Goal: Task Accomplishment & Management: Complete application form

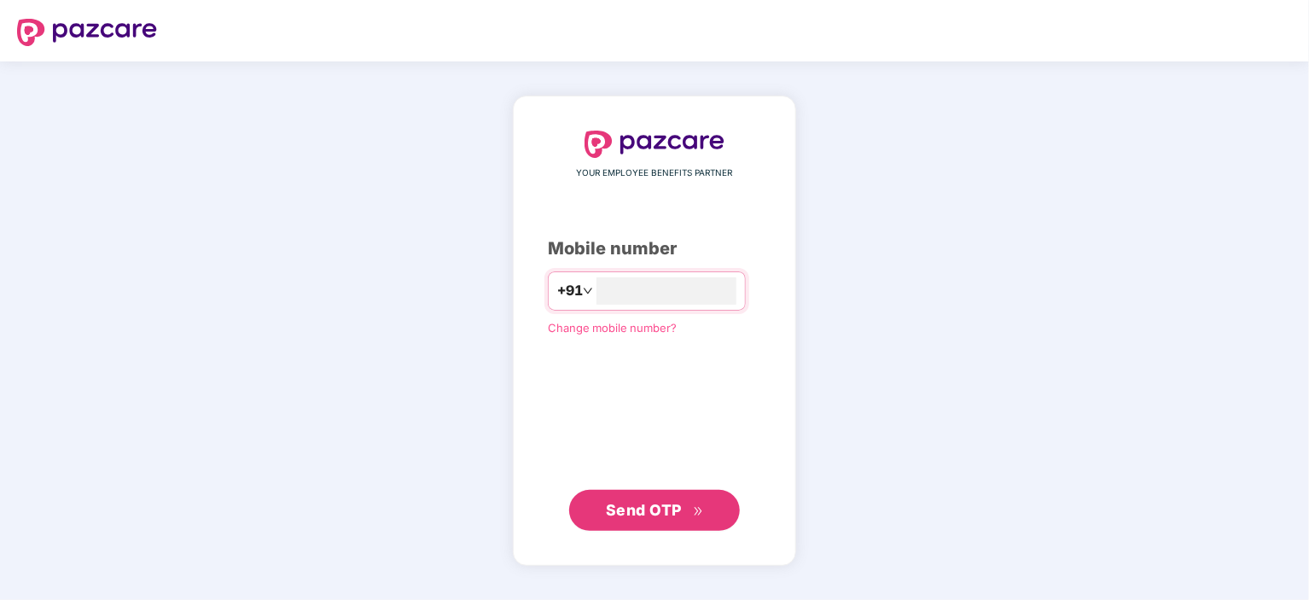
click at [560, 323] on span "Change mobile number?" at bounding box center [612, 328] width 129 height 14
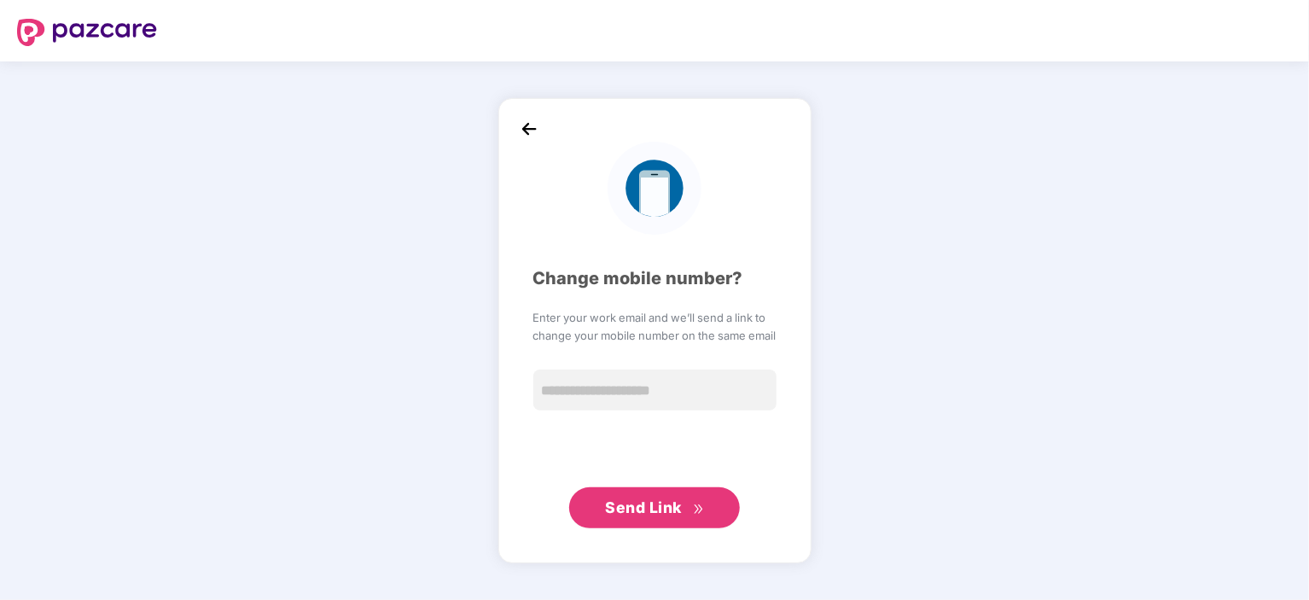
click at [523, 133] on img at bounding box center [529, 129] width 26 height 26
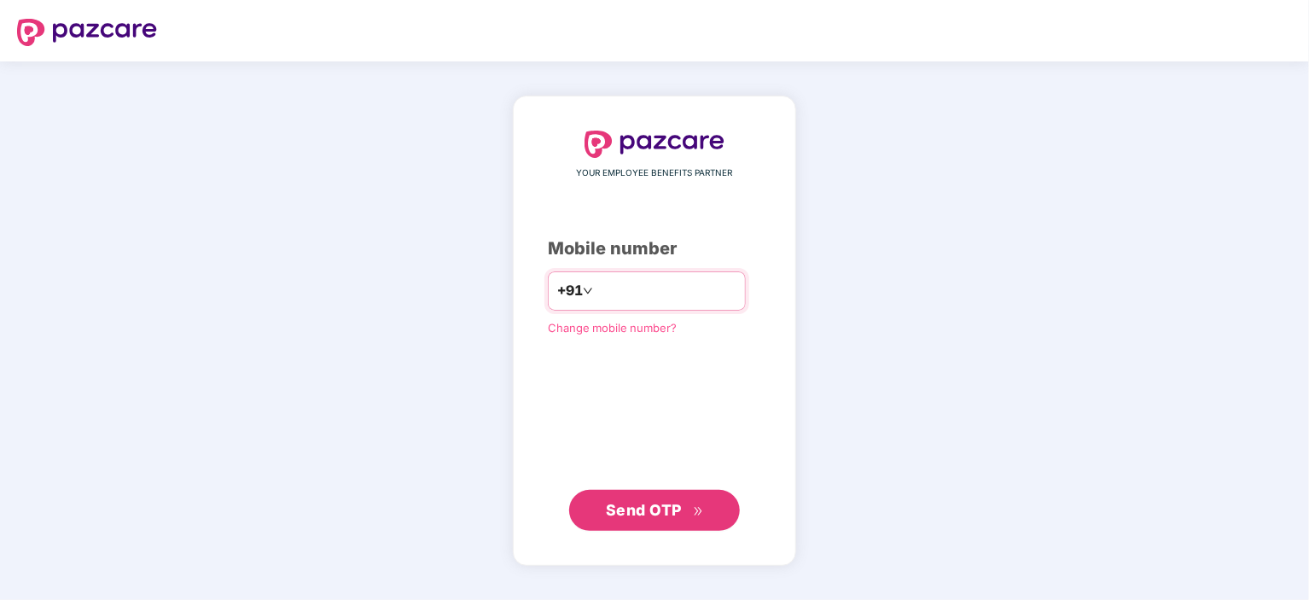
click at [655, 300] on input "number" at bounding box center [666, 290] width 140 height 27
type input "**********"
click at [646, 501] on span "Send OTP" at bounding box center [644, 510] width 76 height 18
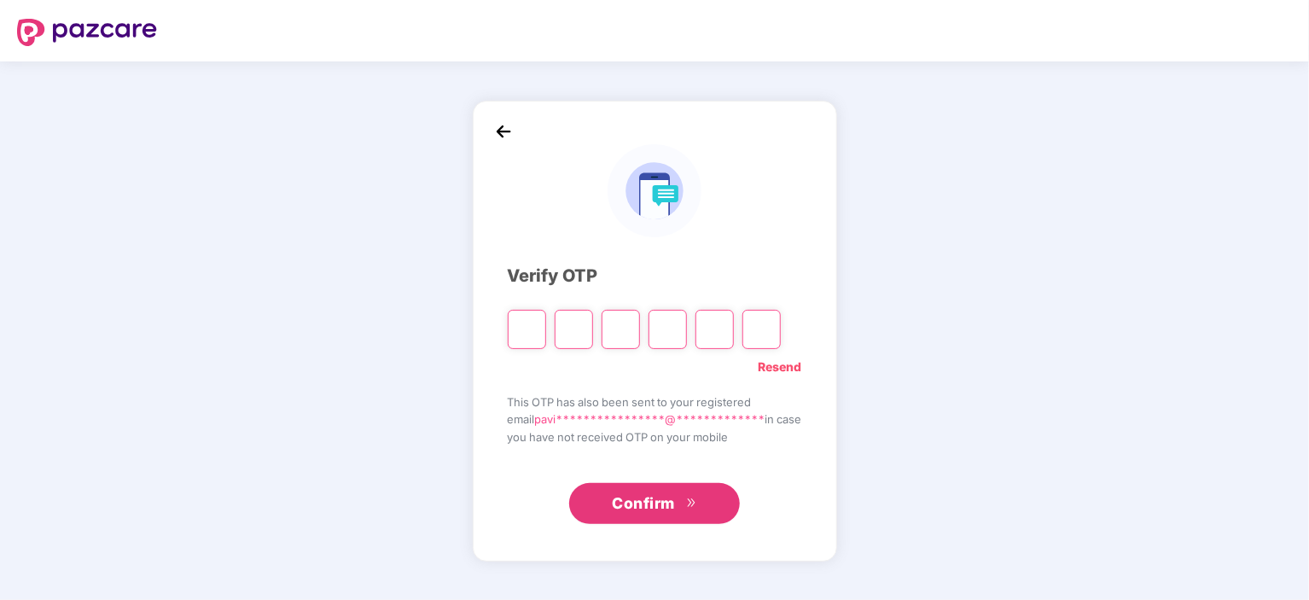
type input "*"
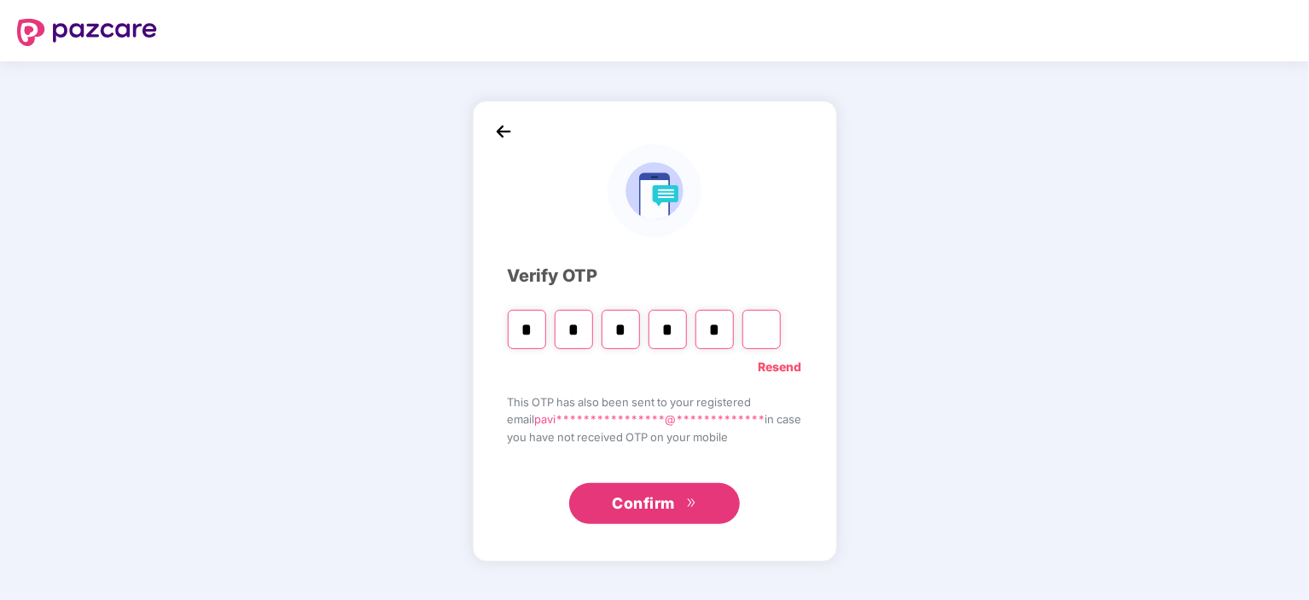
type input "*"
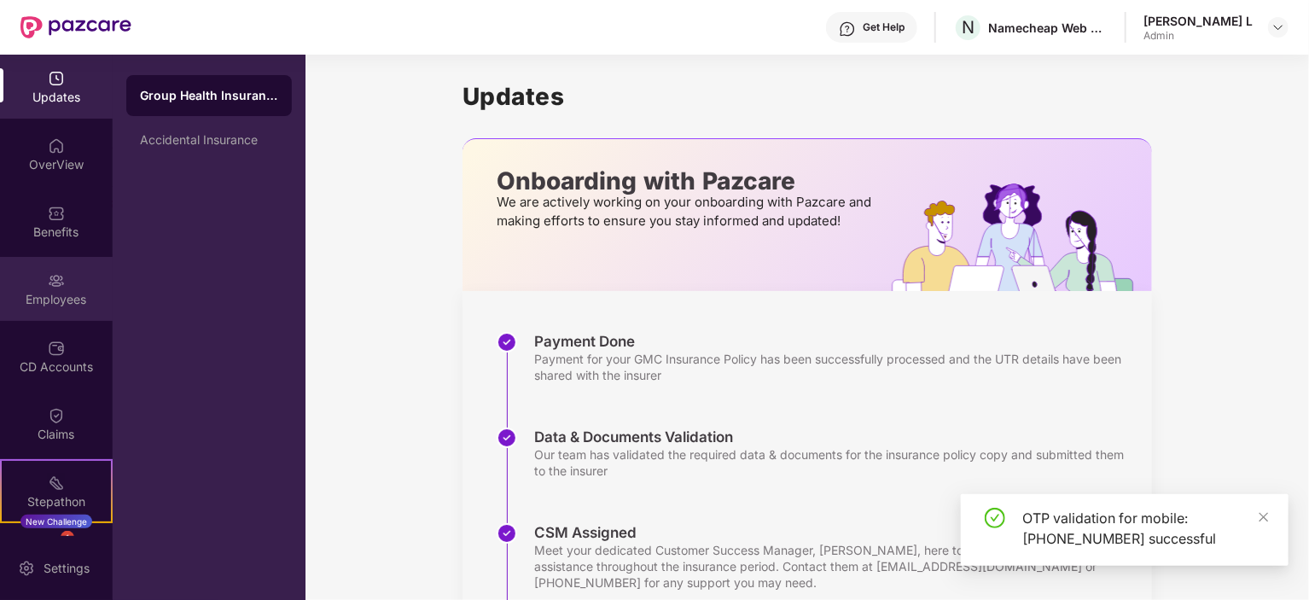
click at [70, 303] on div "Employees" at bounding box center [56, 299] width 113 height 17
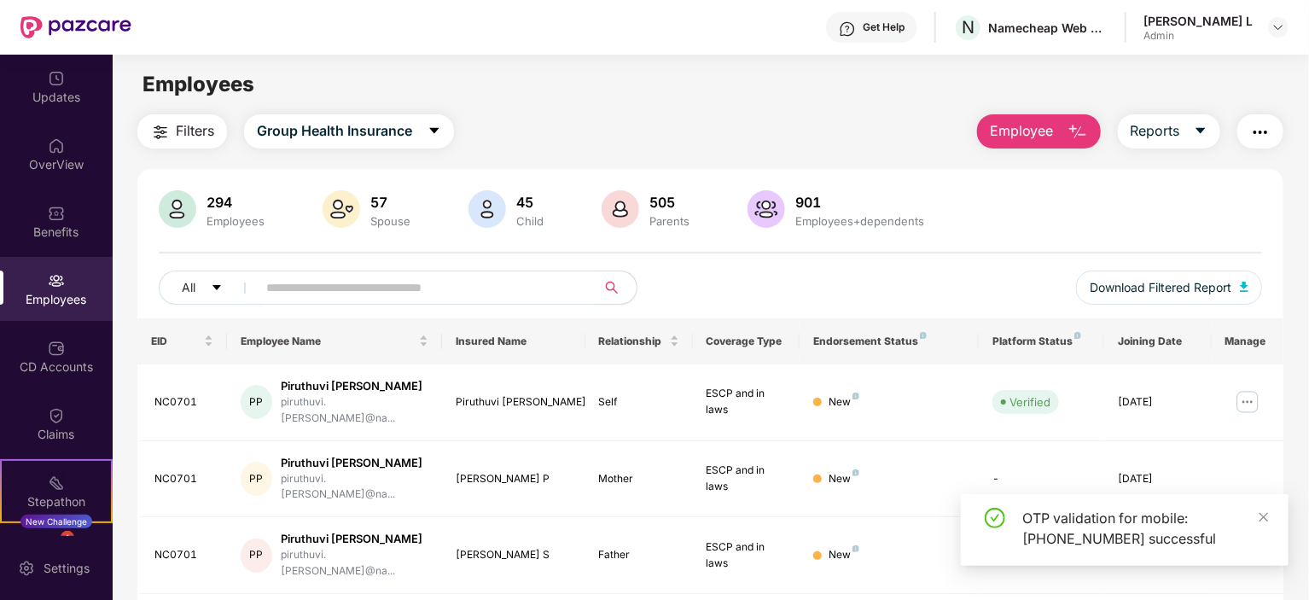
click at [1045, 130] on span "Employee" at bounding box center [1022, 130] width 64 height 21
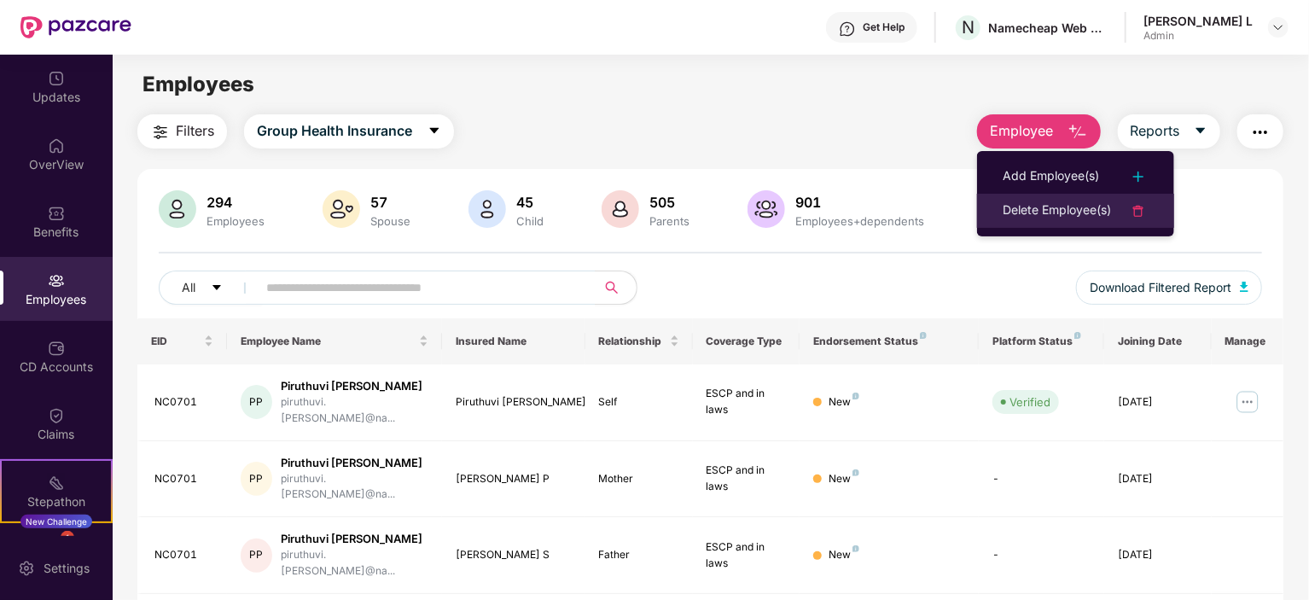
click at [1034, 212] on div "Delete Employee(s)" at bounding box center [1057, 211] width 108 height 20
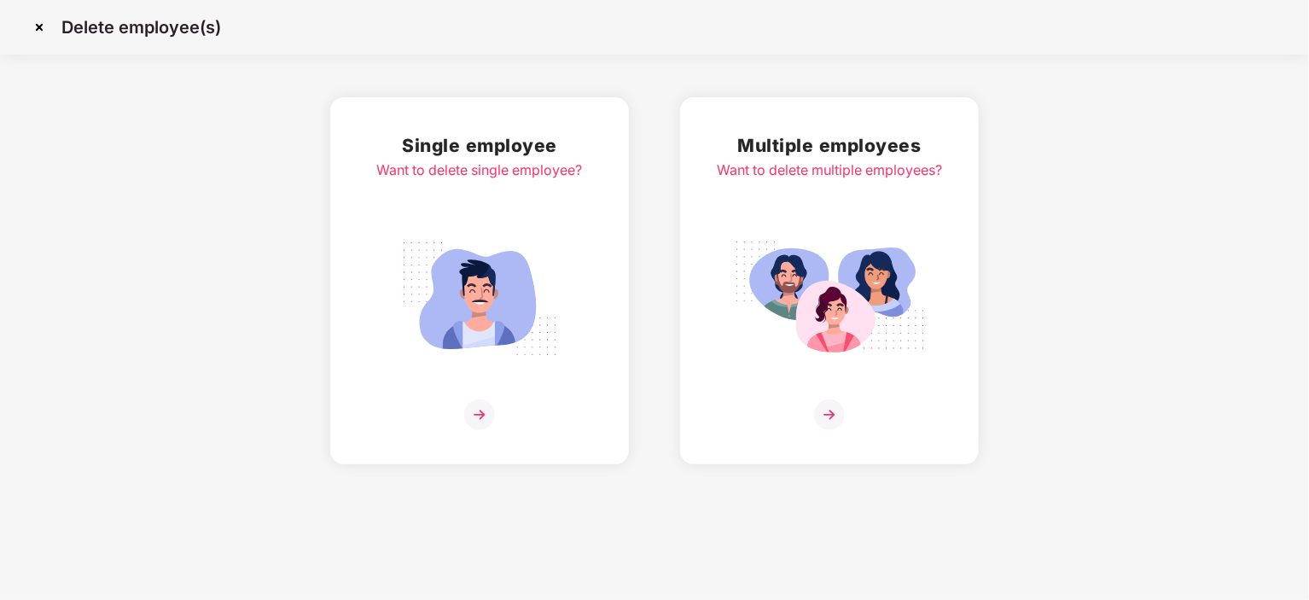
click at [826, 410] on img at bounding box center [829, 414] width 31 height 31
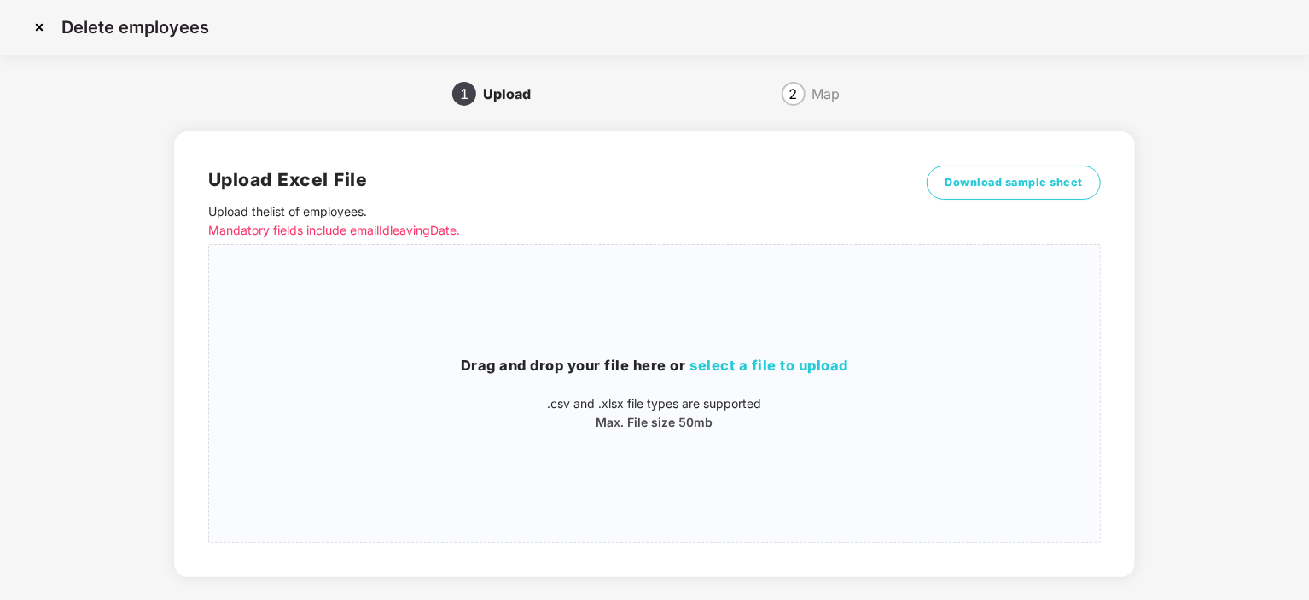
click at [44, 26] on img at bounding box center [39, 27] width 27 height 27
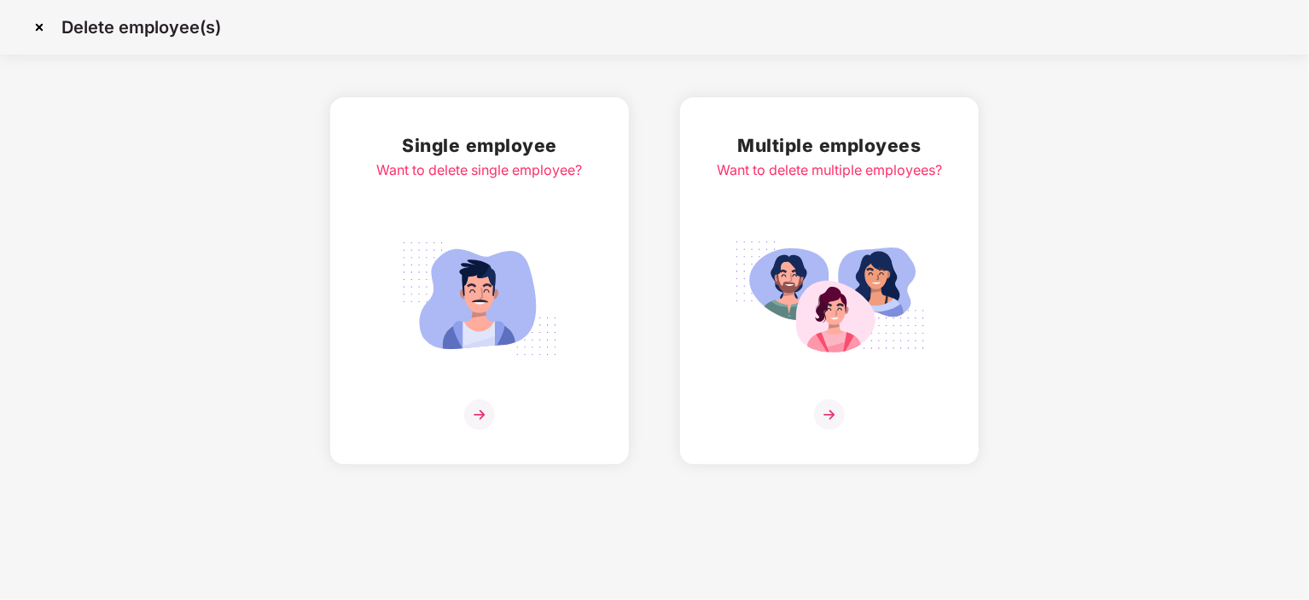
click at [44, 23] on img at bounding box center [39, 27] width 27 height 27
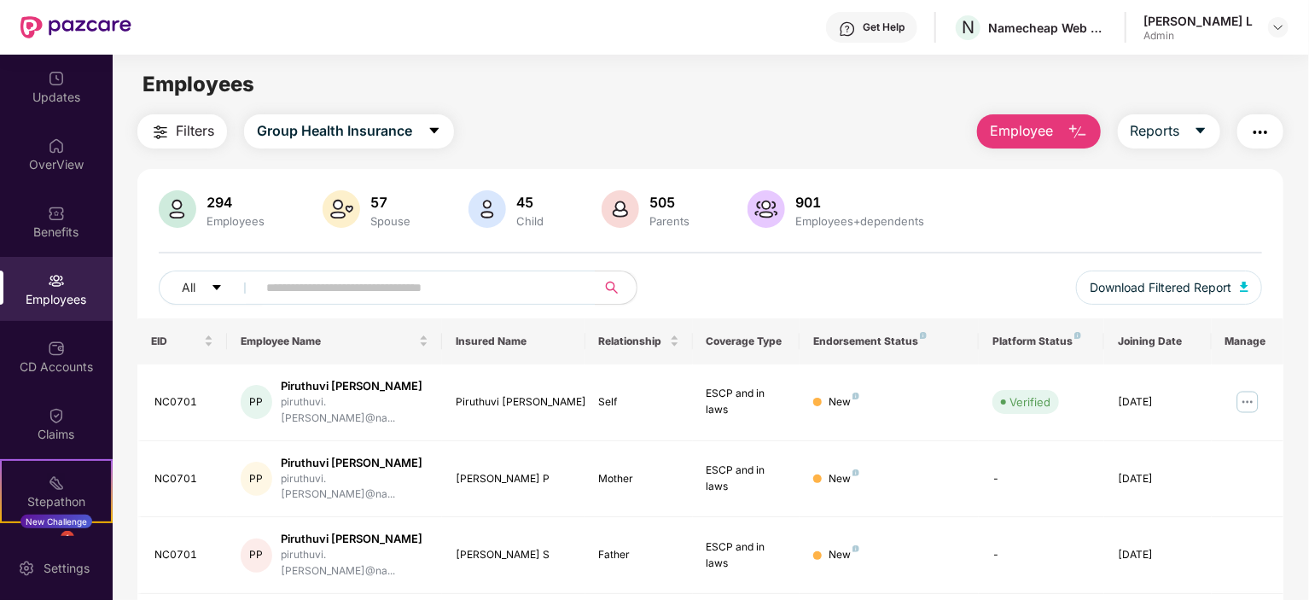
click at [61, 282] on img at bounding box center [56, 280] width 17 height 17
click at [1072, 132] on img "button" at bounding box center [1077, 132] width 20 height 20
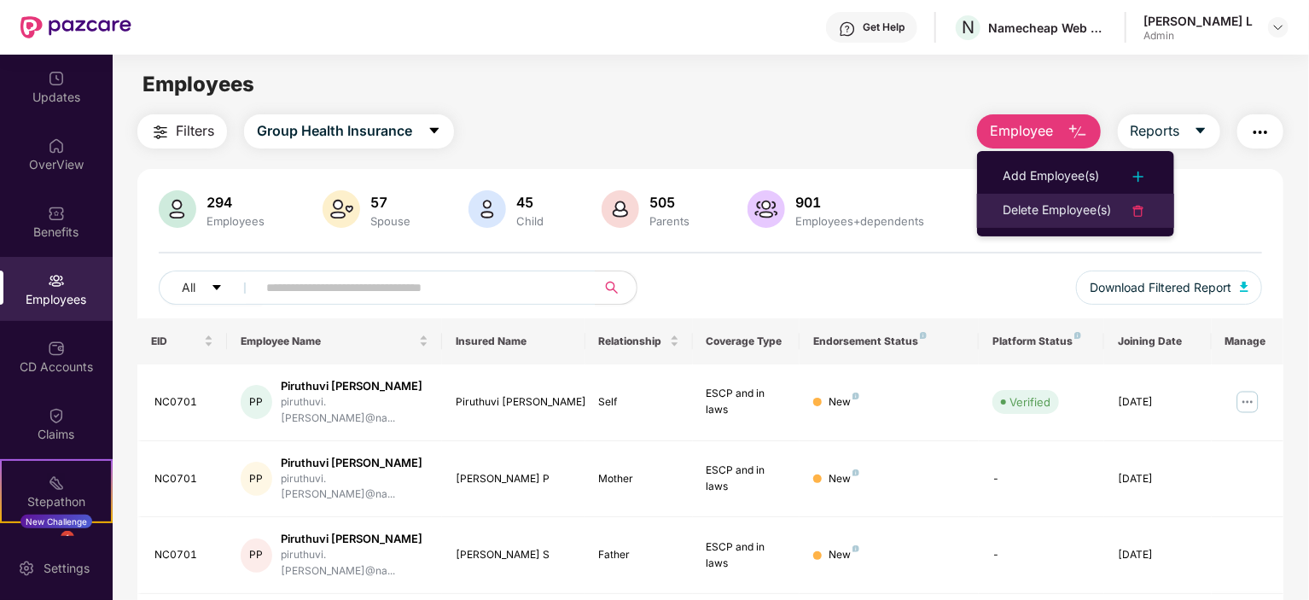
click at [1067, 210] on div "Delete Employee(s)" at bounding box center [1057, 211] width 108 height 20
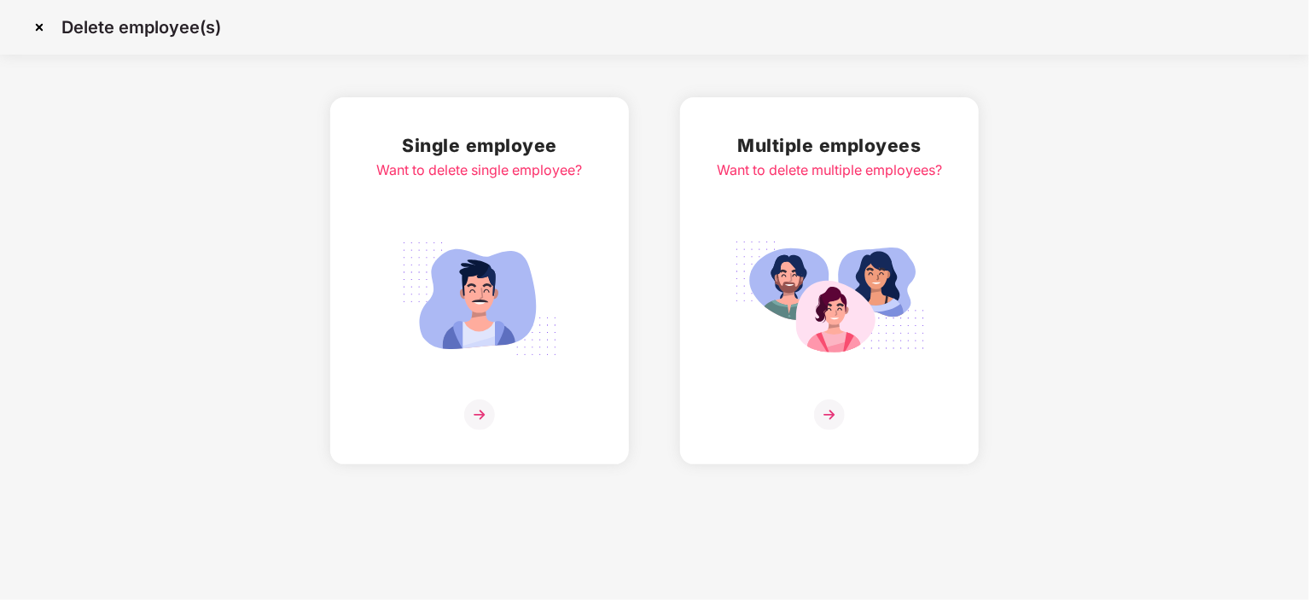
click at [36, 23] on img at bounding box center [39, 27] width 27 height 27
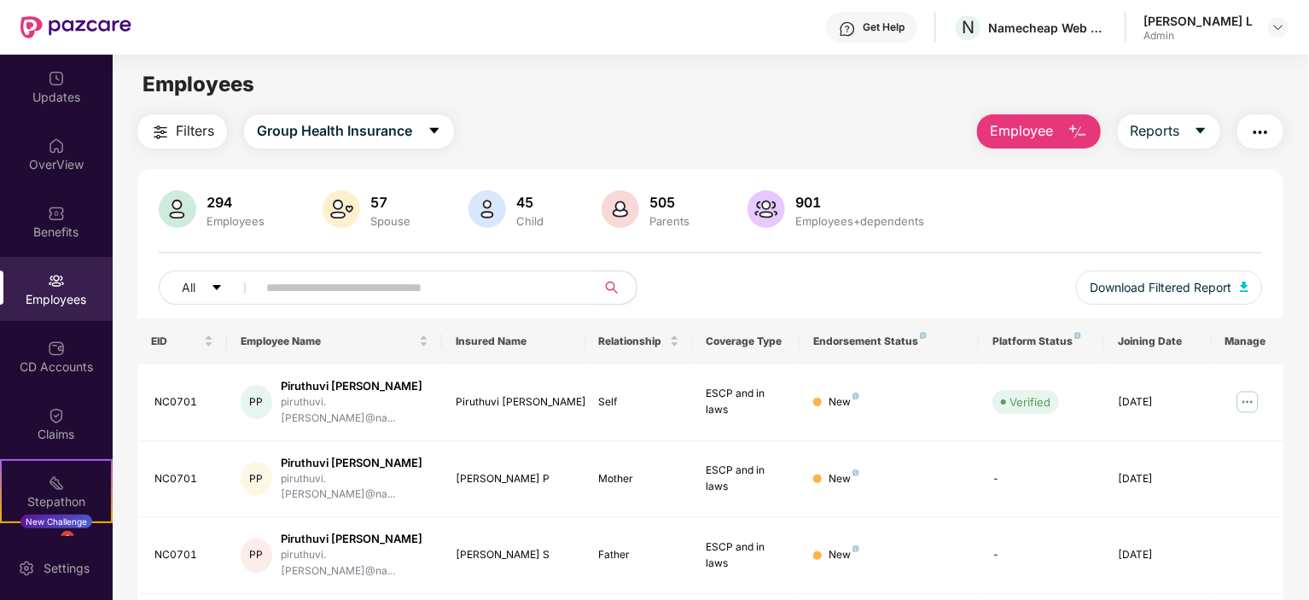
click at [1058, 140] on button "Employee" at bounding box center [1039, 131] width 124 height 34
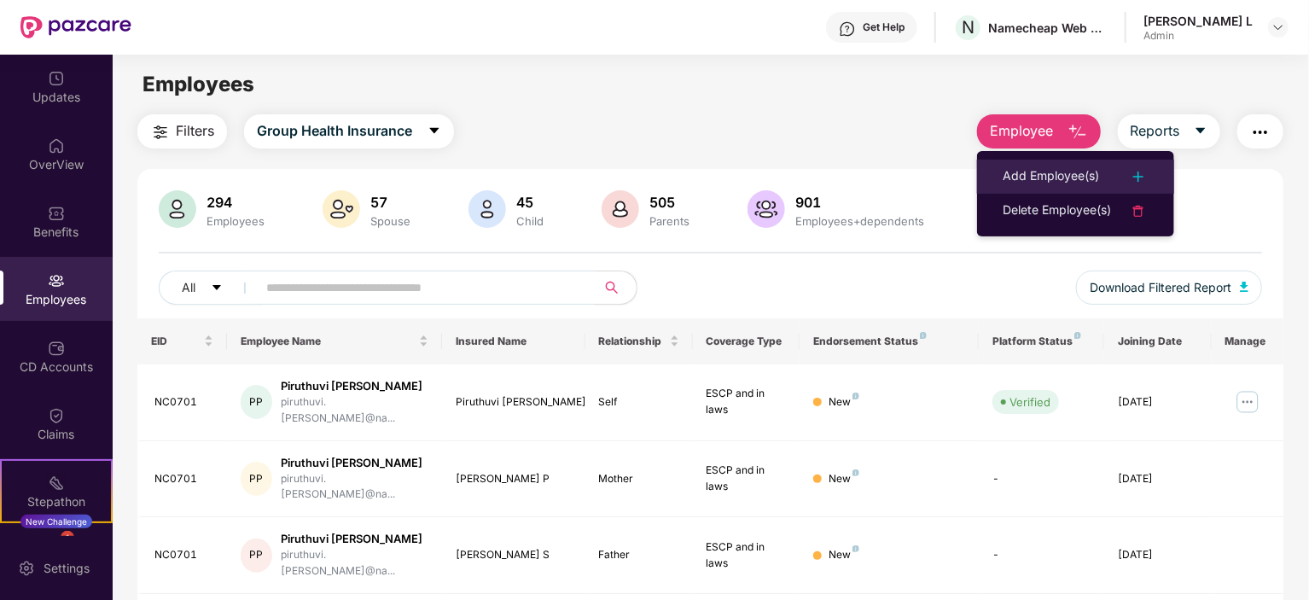
click at [997, 177] on li "Add Employee(s)" at bounding box center [1075, 177] width 197 height 34
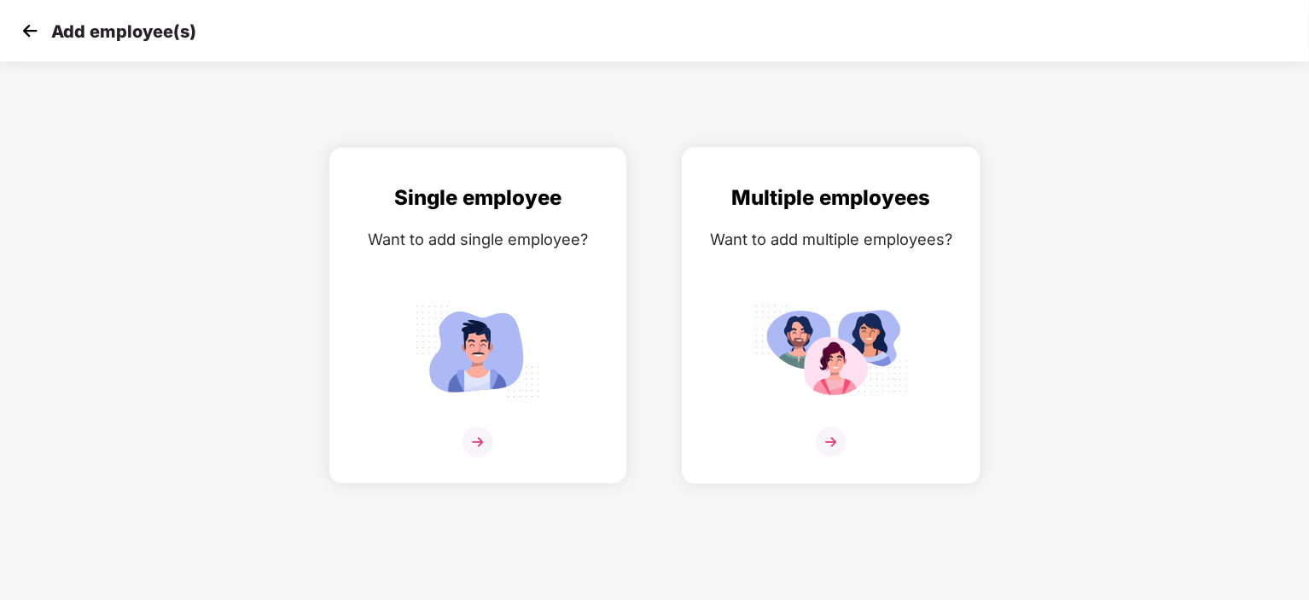
click at [846, 381] on img at bounding box center [831, 351] width 154 height 107
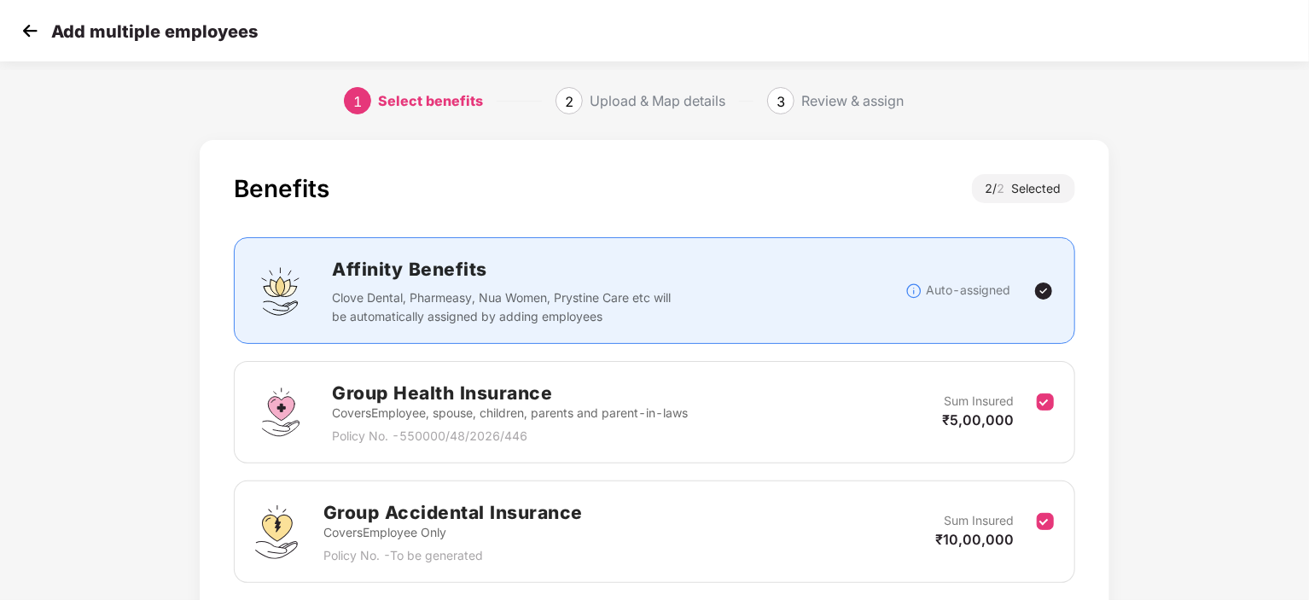
scroll to position [85, 0]
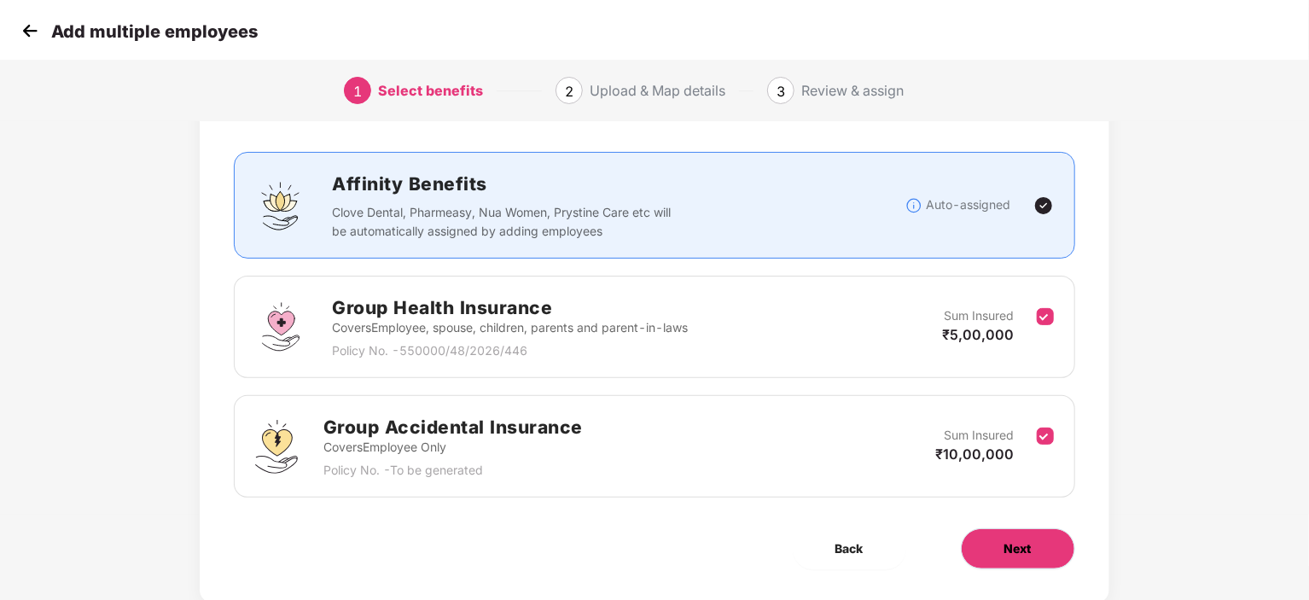
click at [1005, 535] on button "Next" at bounding box center [1018, 548] width 114 height 41
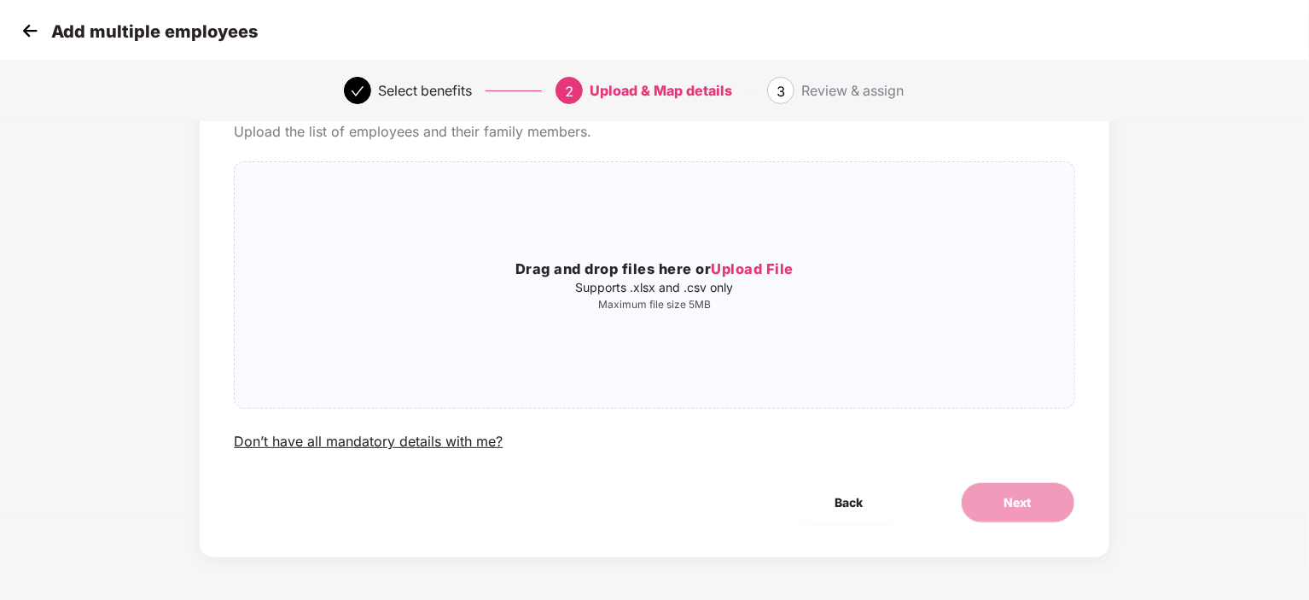
scroll to position [0, 0]
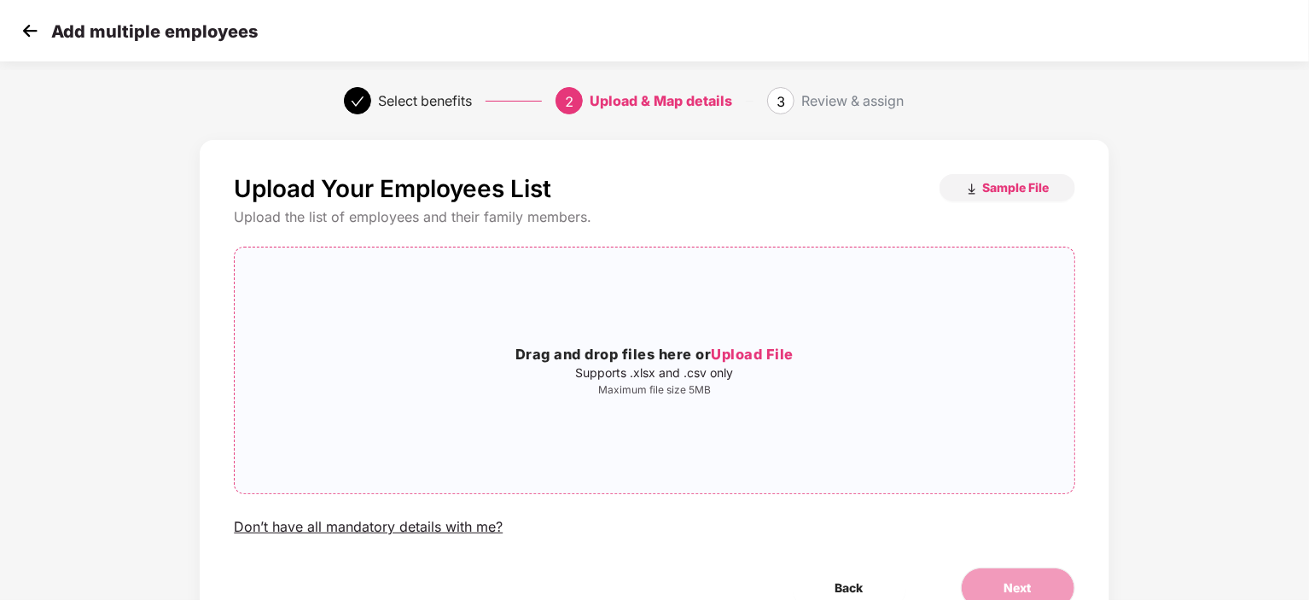
click at [757, 350] on span "Upload File" at bounding box center [752, 354] width 83 height 17
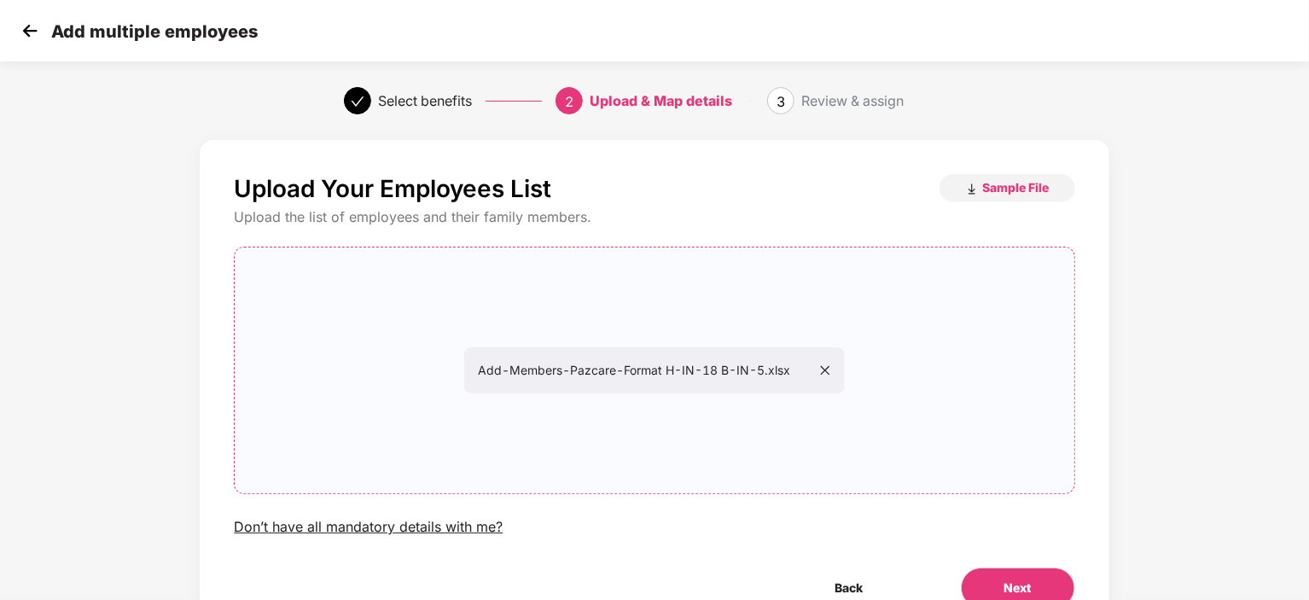
scroll to position [85, 0]
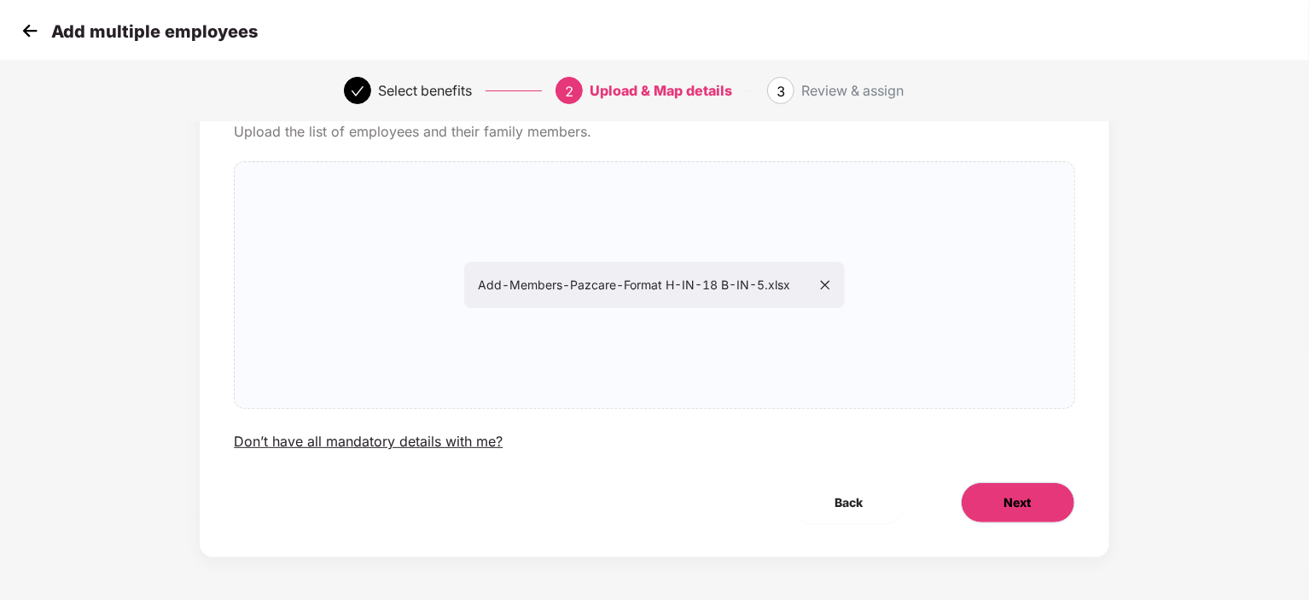
click at [1014, 491] on button "Next" at bounding box center [1018, 502] width 114 height 41
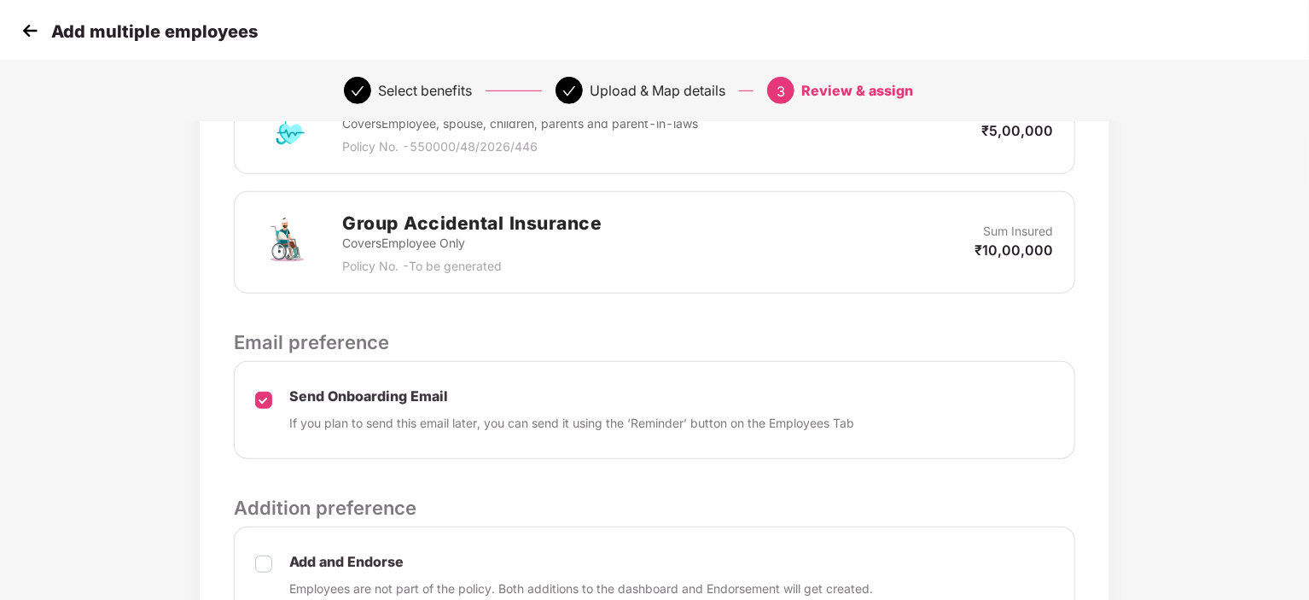
scroll to position [634, 0]
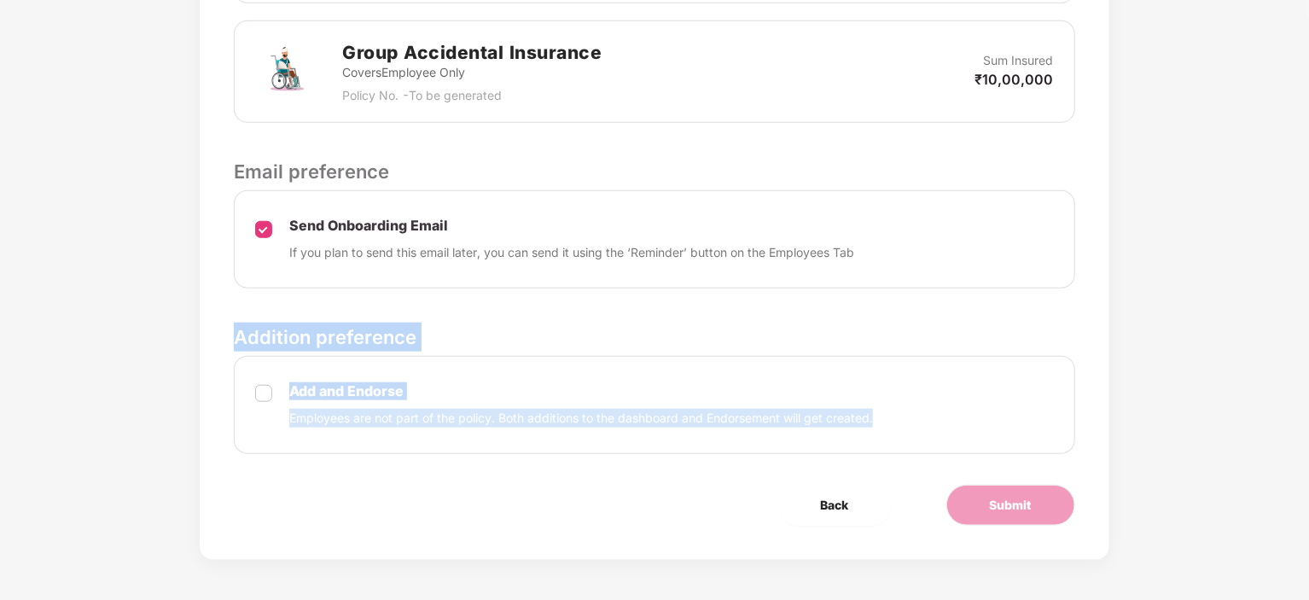
drag, startPoint x: 236, startPoint y: 329, endPoint x: 941, endPoint y: 417, distance: 711.1
click at [941, 417] on div "Review & Assign Benefits Data Mapped Successfully Employee-data.csv Affinity Be…" at bounding box center [654, 33] width 909 height 1054
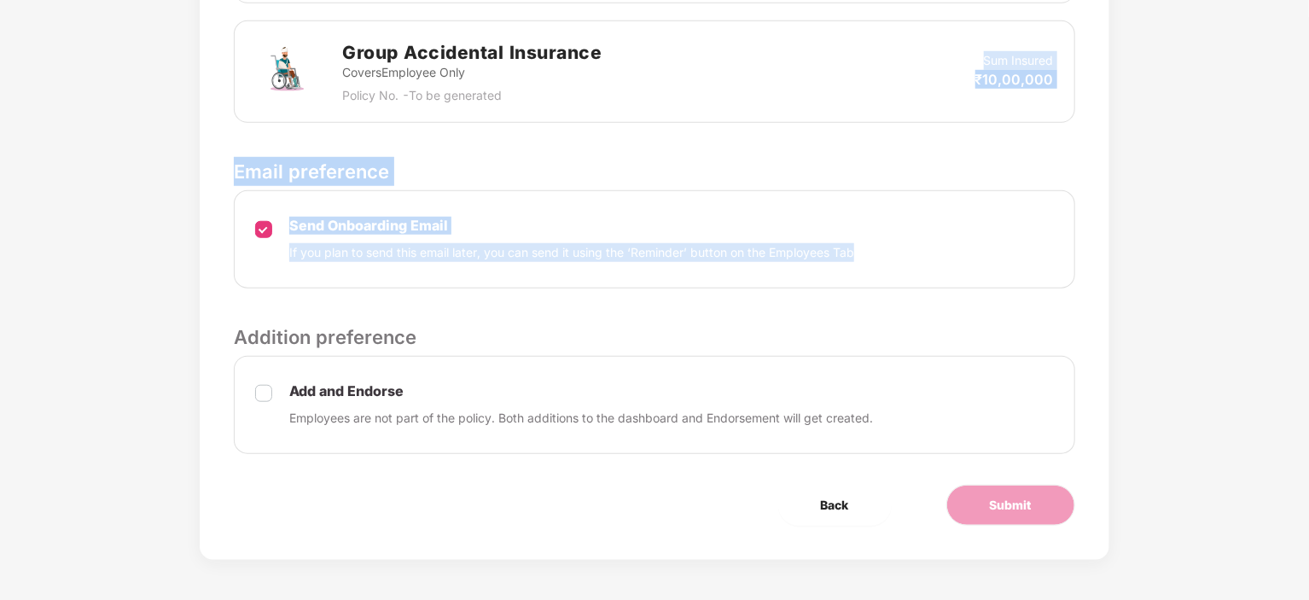
drag, startPoint x: 1115, startPoint y: 114, endPoint x: 1017, endPoint y: 329, distance: 235.6
click at [1182, 44] on div "Review & Assign Benefits Data Mapped Successfully Employee-data.csv Affinity Be…" at bounding box center [654, 49] width 1090 height 1105
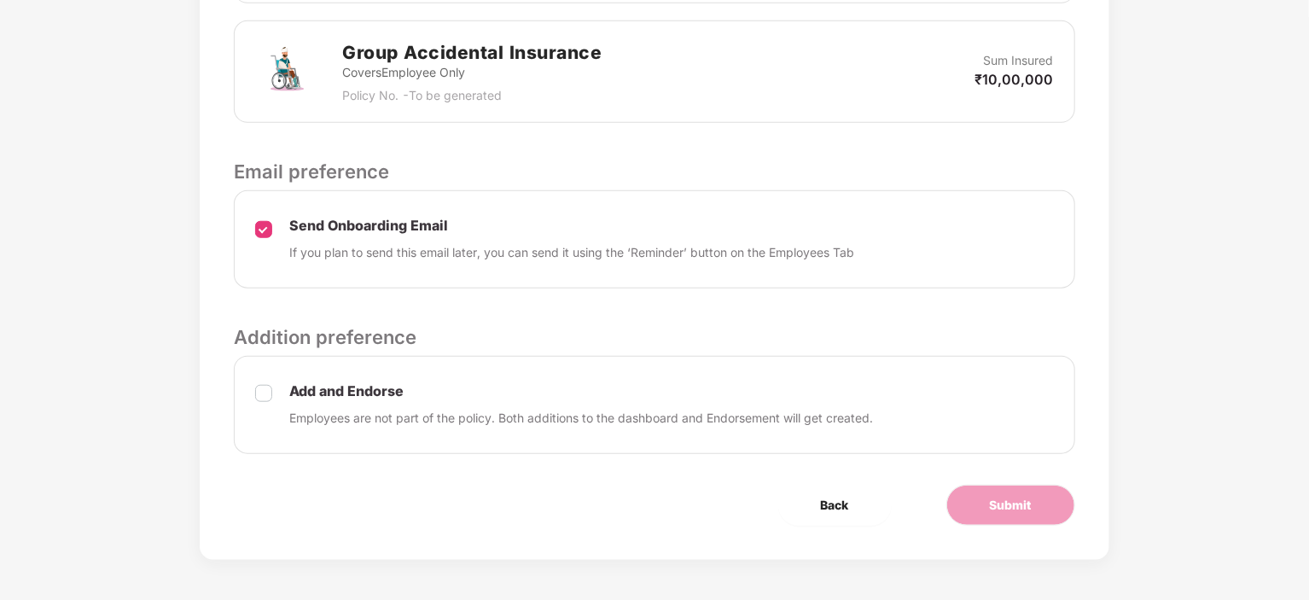
click at [381, 433] on div "Add and Endorse Employees are not part of the policy. Both additions to the das…" at bounding box center [654, 405] width 840 height 98
drag, startPoint x: 295, startPoint y: 390, endPoint x: 351, endPoint y: 422, distance: 63.8
click at [351, 422] on div "Add and Endorse Employees are not part of the policy. Both additions to the das…" at bounding box center [581, 404] width 584 height 45
click at [348, 436] on div "Add and Endorse Employees are not part of the policy. Both additions to the das…" at bounding box center [654, 405] width 840 height 98
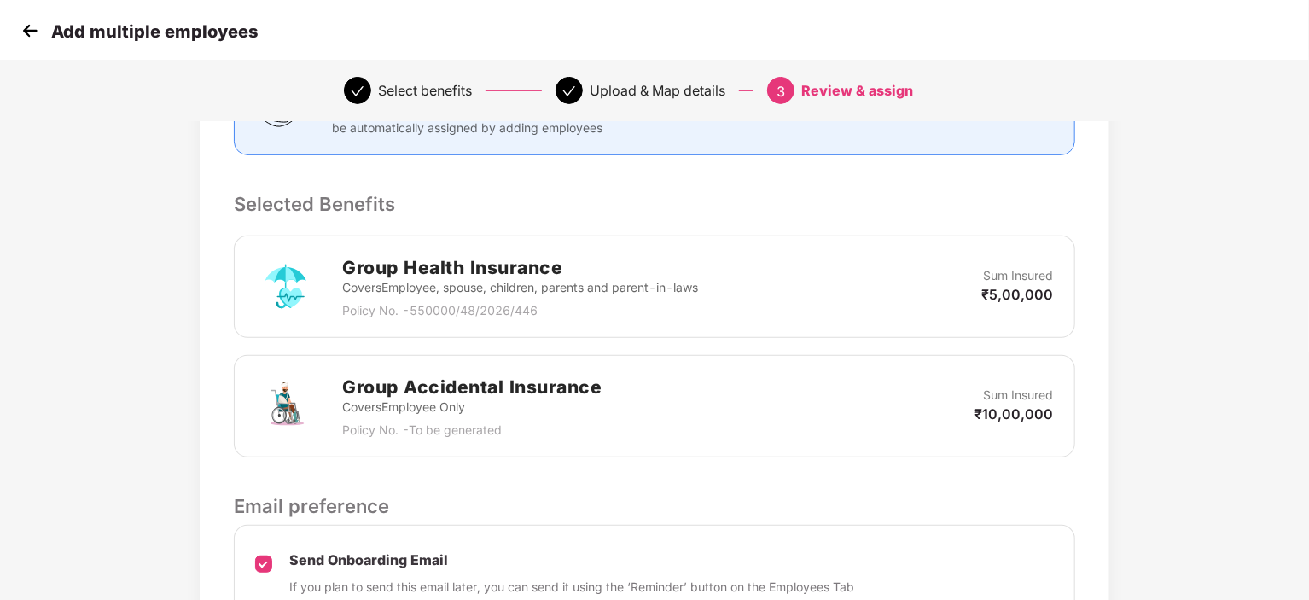
scroll to position [285, 0]
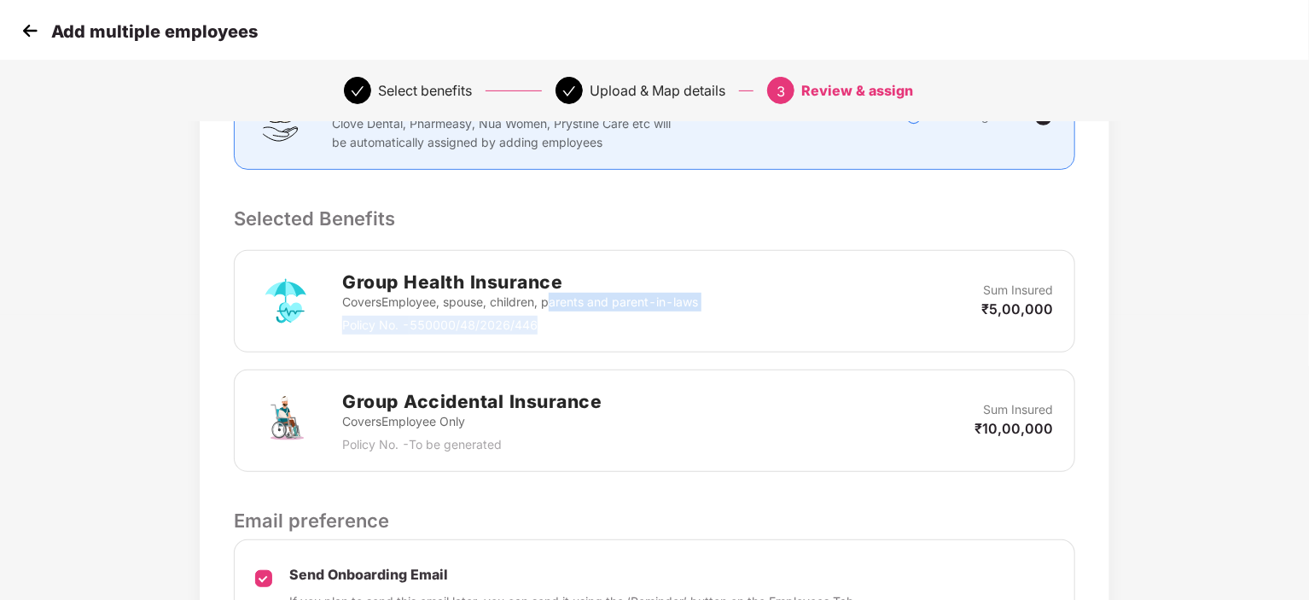
drag, startPoint x: 559, startPoint y: 317, endPoint x: 563, endPoint y: 328, distance: 11.9
click at [563, 328] on div "Group Health Insurance Covers Employee, spouse, children, parents and parent-in…" at bounding box center [520, 301] width 356 height 67
click at [854, 340] on div "Group Health Insurance Covers Employee, spouse, children, parents and parent-in…" at bounding box center [654, 301] width 840 height 102
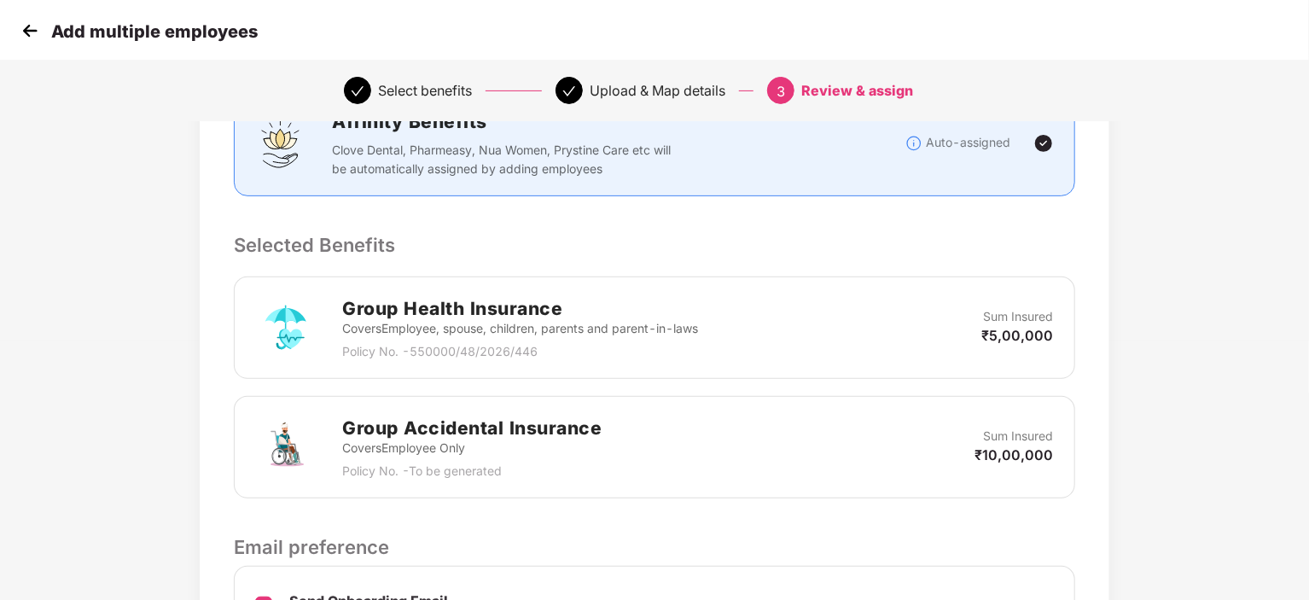
scroll to position [270, 0]
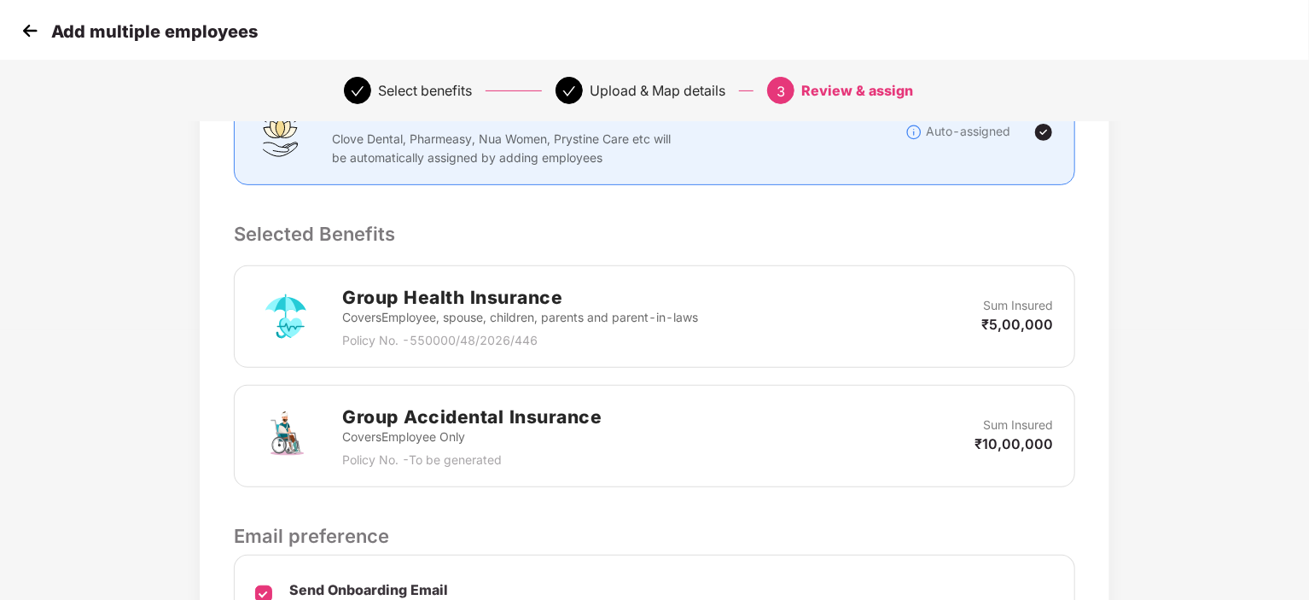
click at [404, 298] on h2 "Group Health Insurance" at bounding box center [520, 297] width 356 height 28
click at [31, 34] on img at bounding box center [30, 31] width 26 height 26
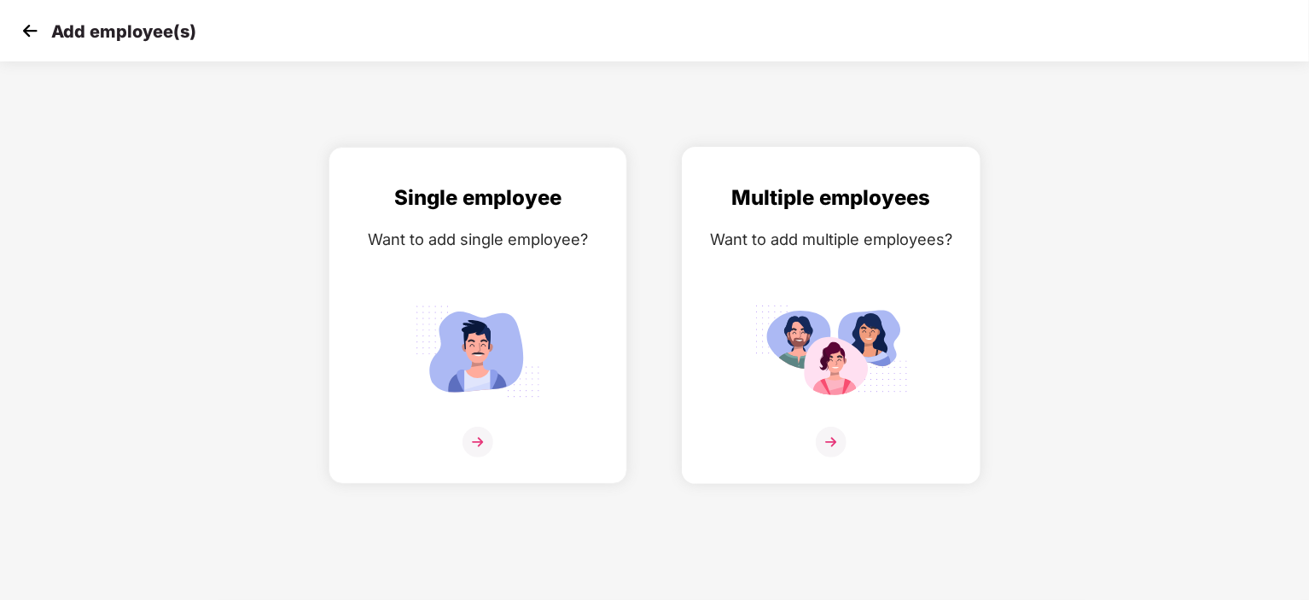
click at [788, 199] on div "Multiple employees" at bounding box center [831, 198] width 263 height 32
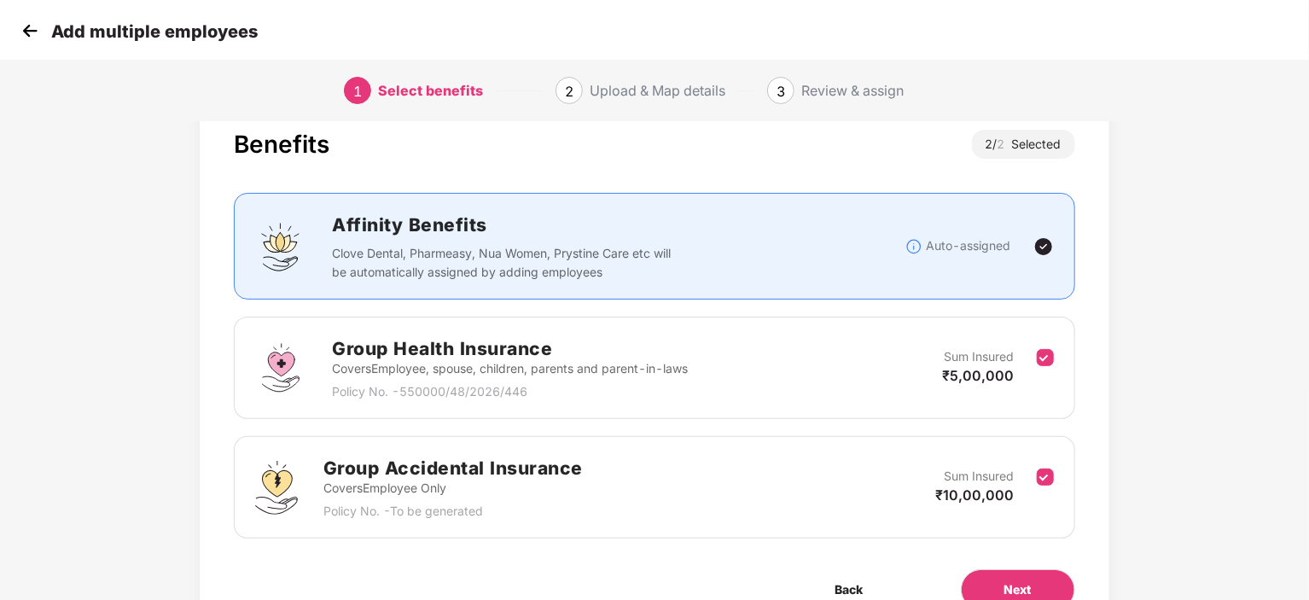
scroll to position [130, 0]
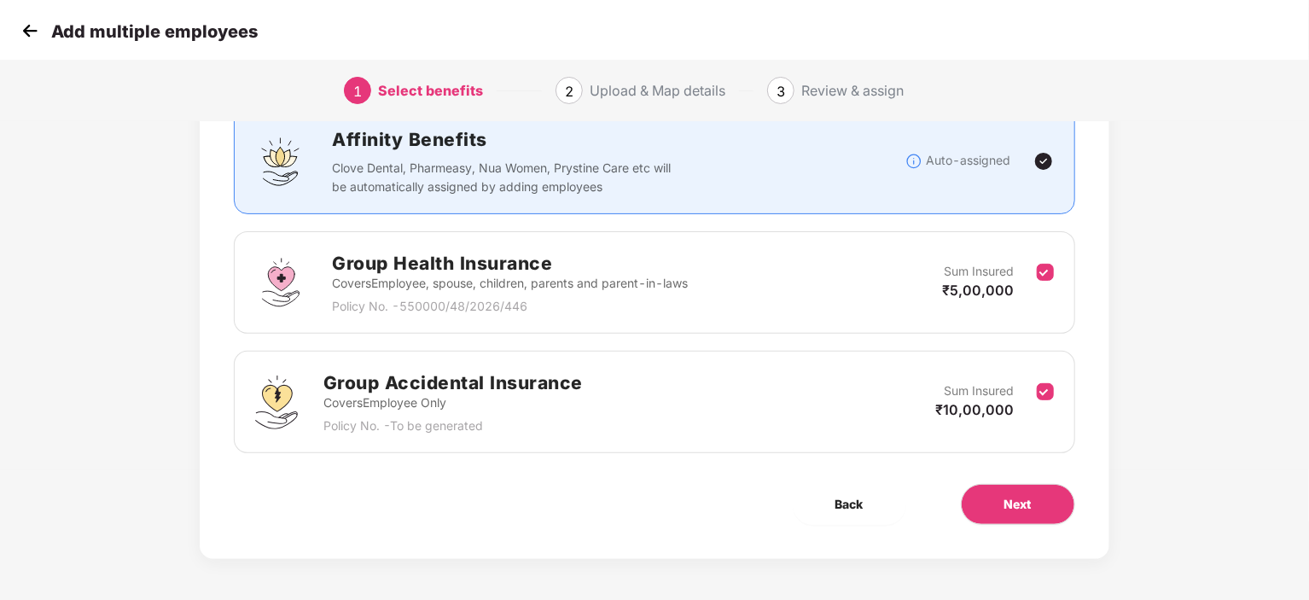
click at [498, 274] on p "Covers Employee, spouse, children, parents and parent-in-laws" at bounding box center [510, 283] width 356 height 19
click at [701, 306] on div "Group Health Insurance Covers Employee, spouse, children, parents and parent-in…" at bounding box center [654, 282] width 798 height 67
drag, startPoint x: 701, startPoint y: 306, endPoint x: 782, endPoint y: 331, distance: 84.8
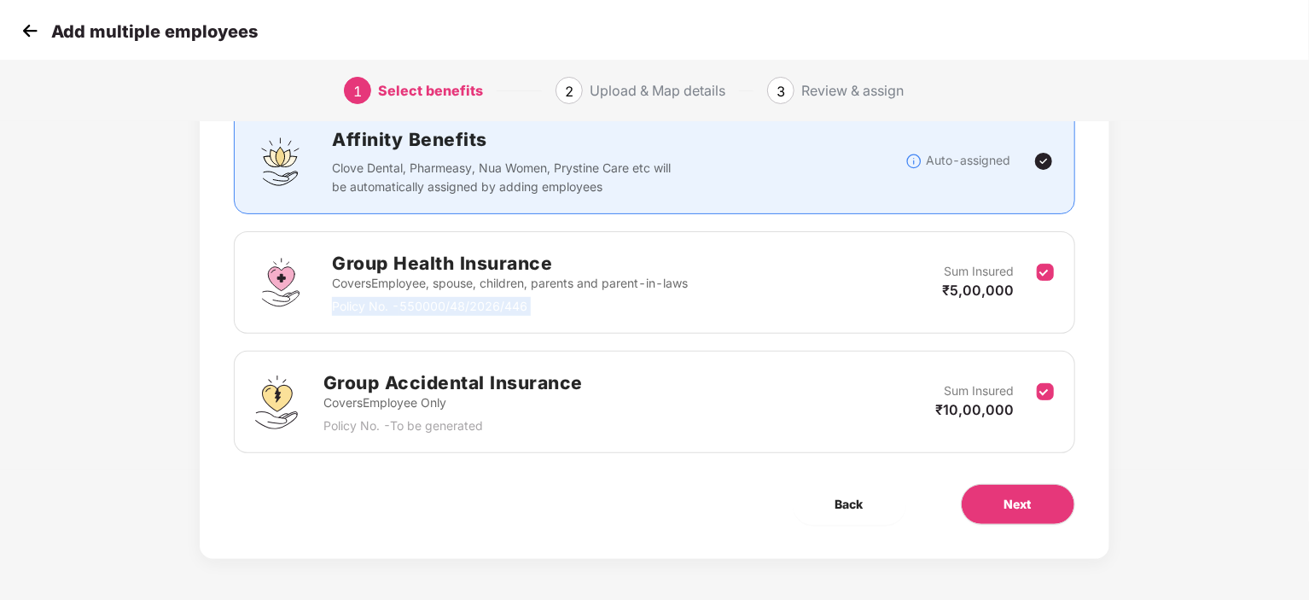
click at [778, 330] on div "Group Health Insurance Covers Employee, spouse, children, parents and parent-in…" at bounding box center [654, 282] width 840 height 102
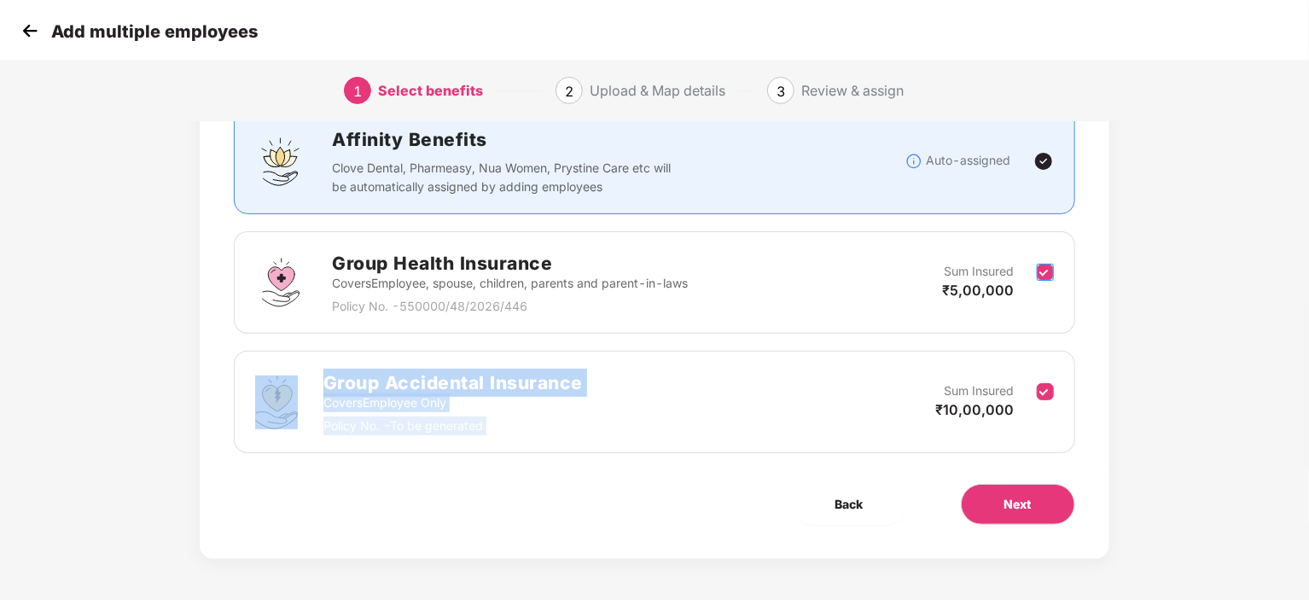
drag, startPoint x: 1038, startPoint y: 313, endPoint x: 1046, endPoint y: 286, distance: 28.4
click at [1039, 310] on div "Group Health Insurance Covers Employee, spouse, children, parents and parent-in…" at bounding box center [654, 333] width 840 height 239
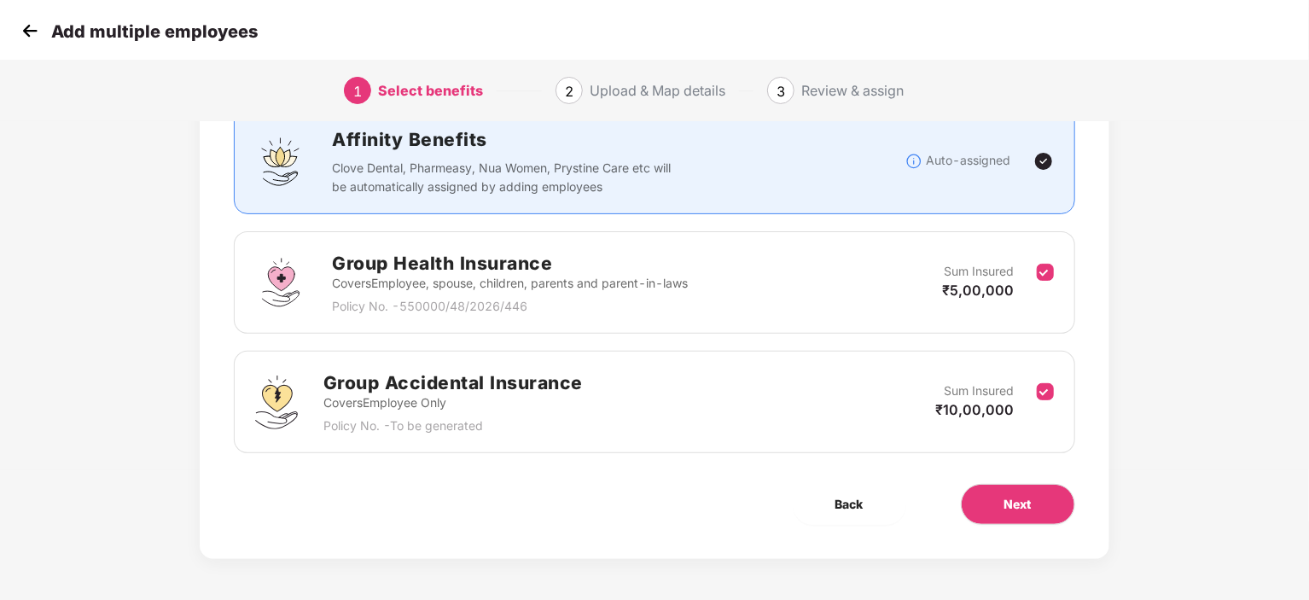
click at [850, 274] on div "Group Health Insurance Covers Employee, spouse, children, parents and parent-in…" at bounding box center [654, 282] width 798 height 67
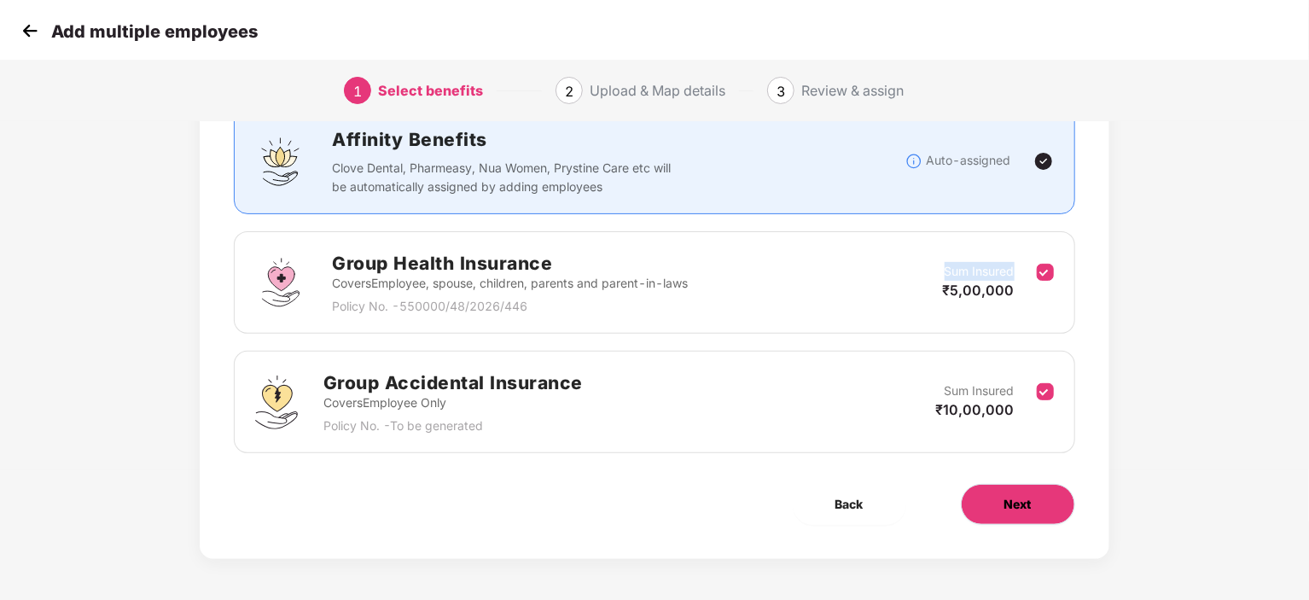
click at [995, 497] on button "Next" at bounding box center [1018, 504] width 114 height 41
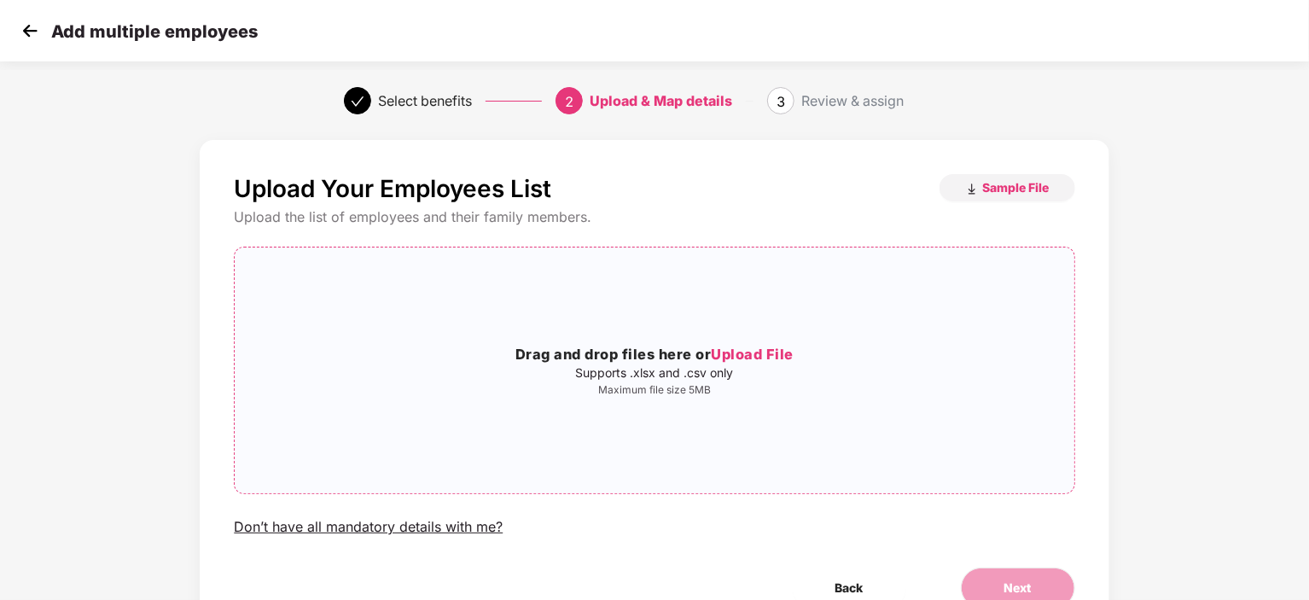
scroll to position [85, 0]
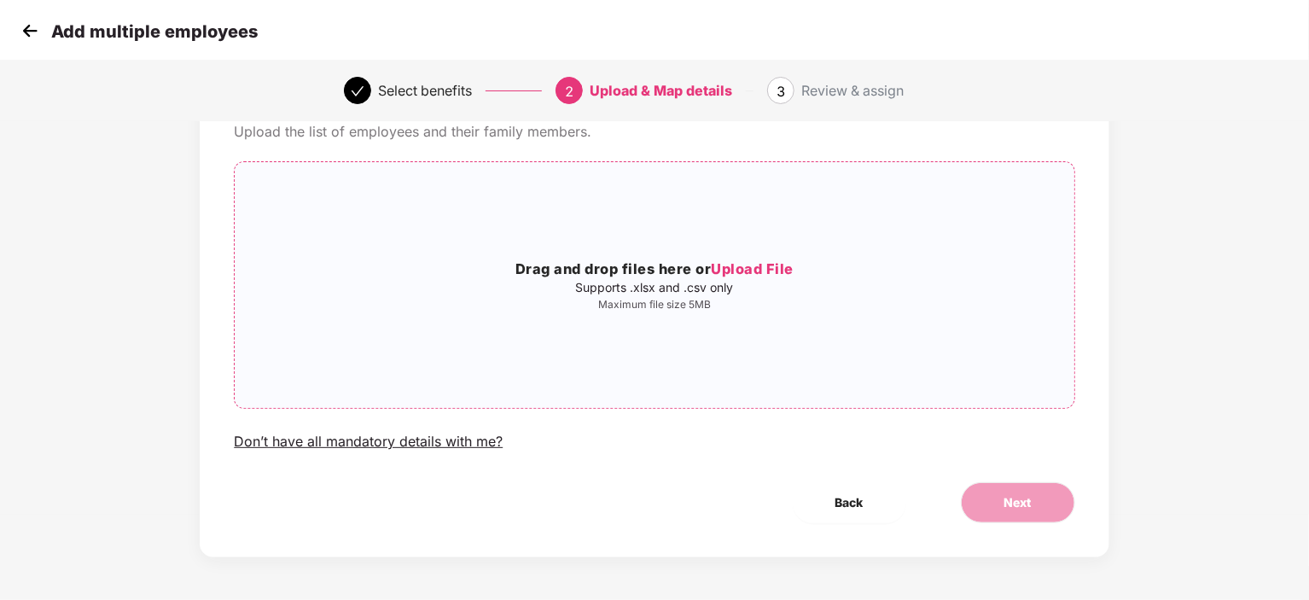
click at [750, 270] on span "Upload File" at bounding box center [752, 268] width 83 height 17
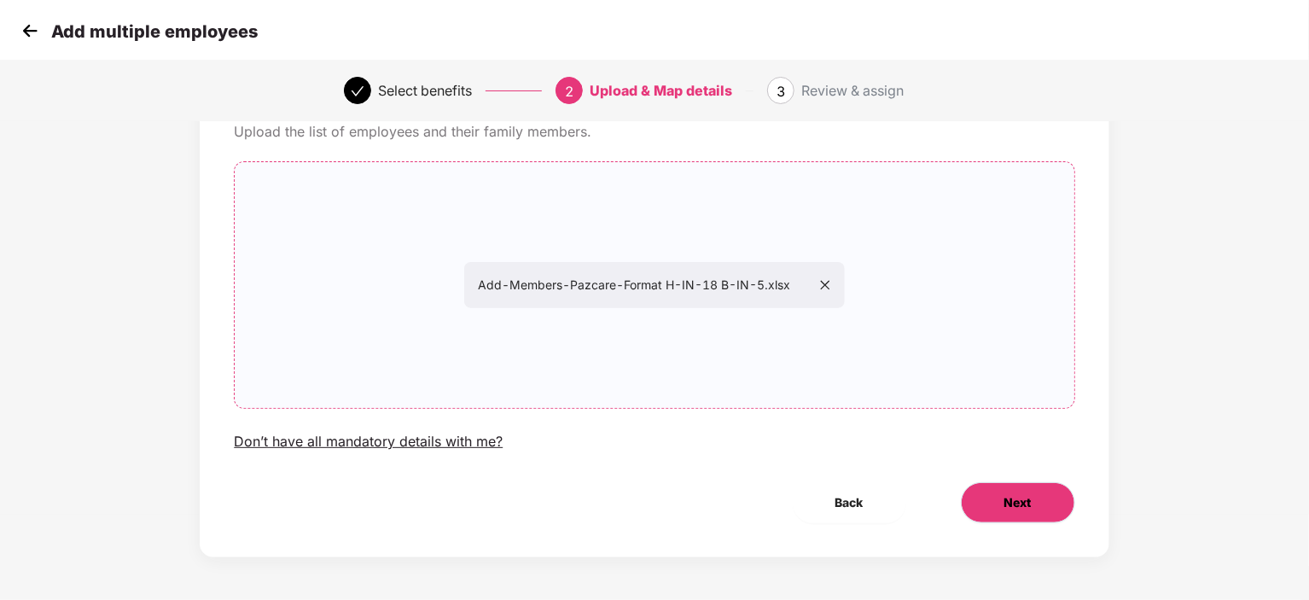
click at [993, 502] on button "Next" at bounding box center [1018, 502] width 114 height 41
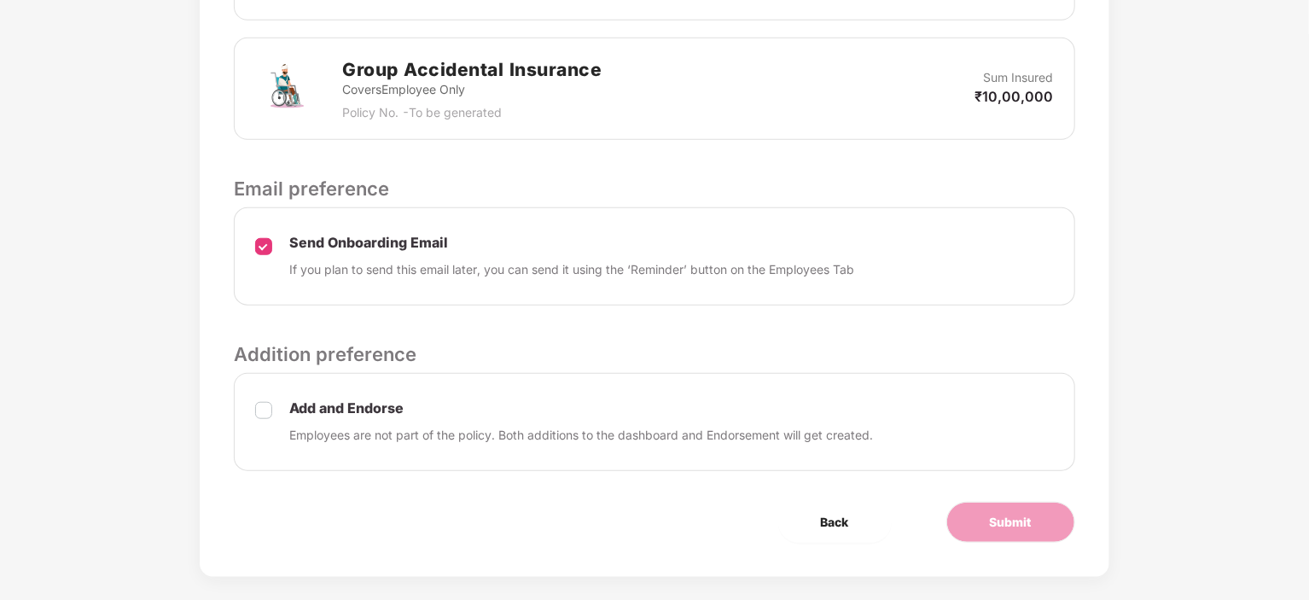
scroll to position [626, 0]
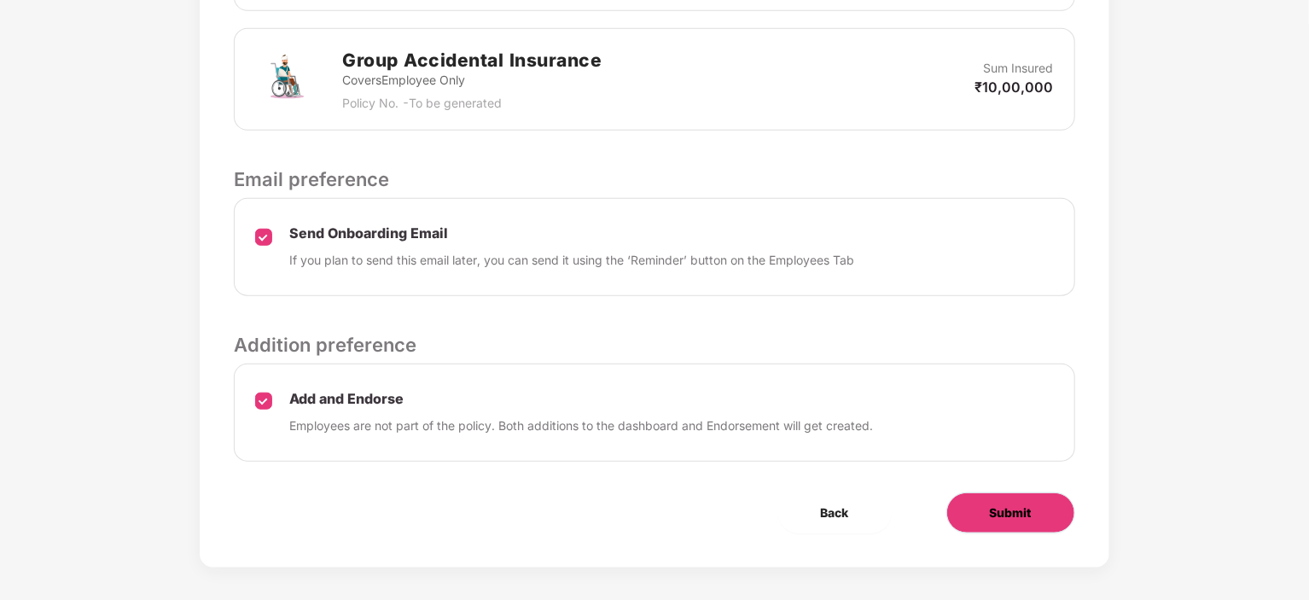
click at [980, 515] on button "Submit" at bounding box center [1010, 512] width 129 height 41
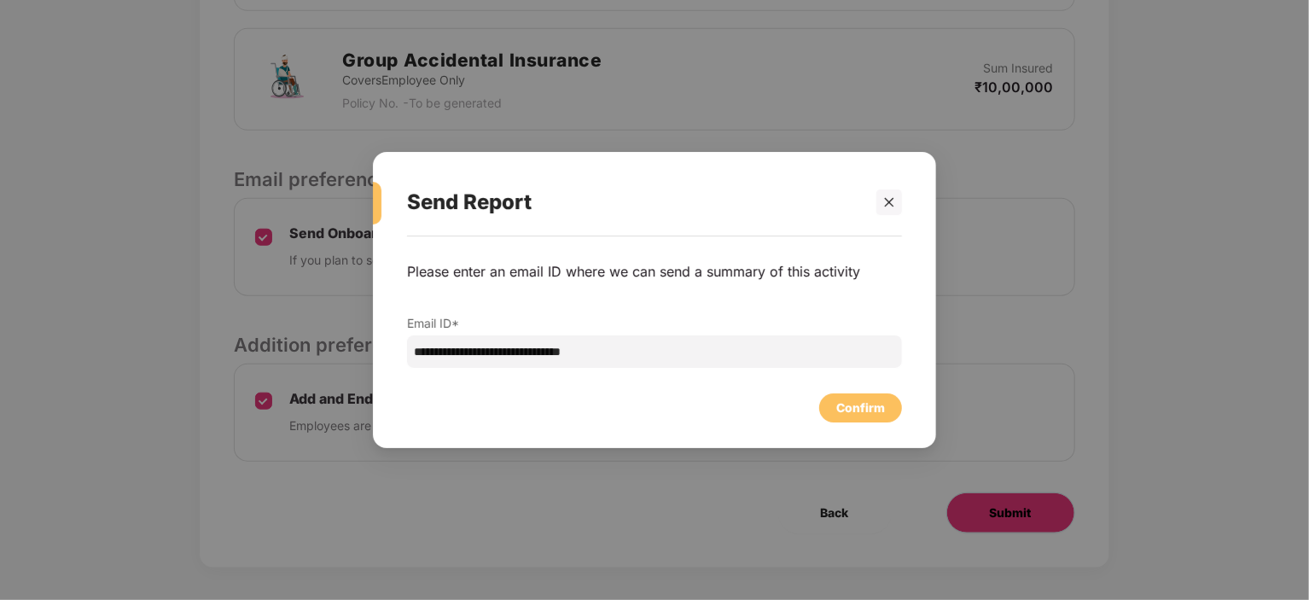
scroll to position [0, 0]
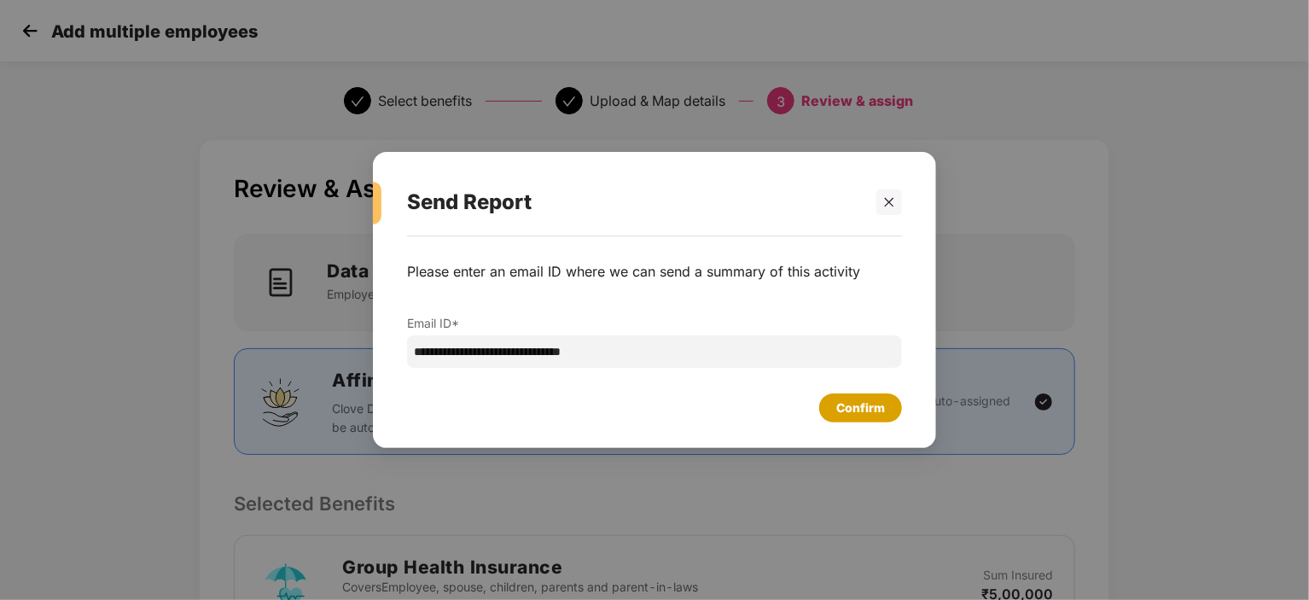
click at [857, 408] on div "Confirm" at bounding box center [860, 407] width 49 height 19
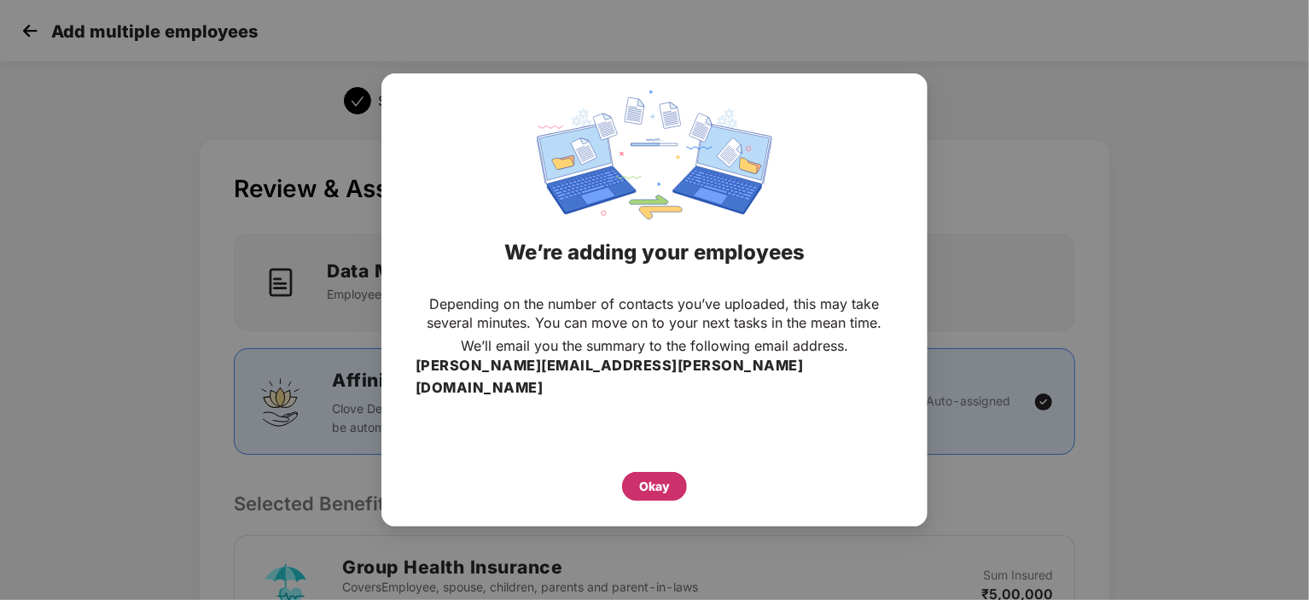
click at [642, 477] on div "Okay" at bounding box center [654, 486] width 31 height 19
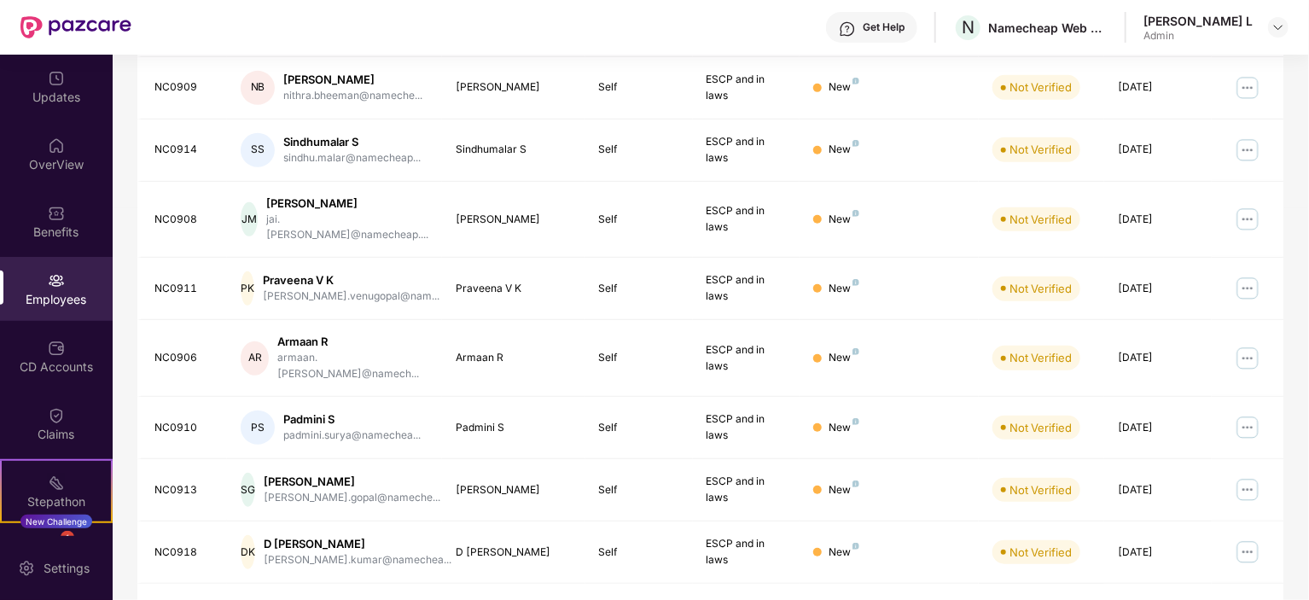
scroll to position [20, 0]
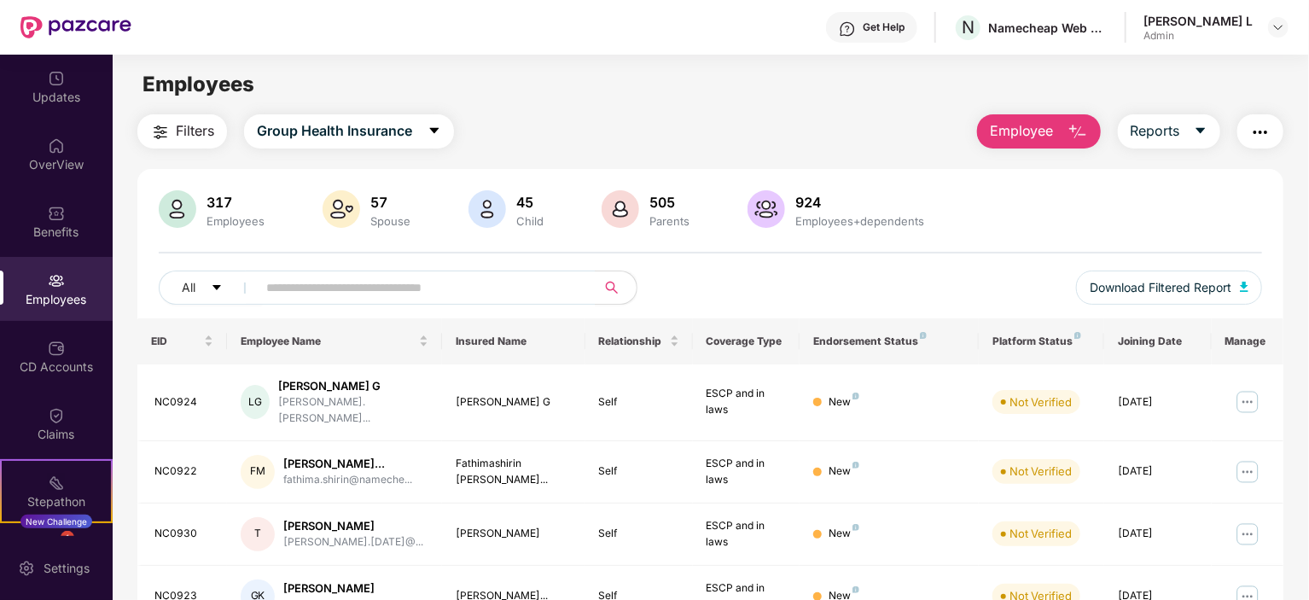
click at [1024, 130] on span "Employee" at bounding box center [1022, 130] width 64 height 21
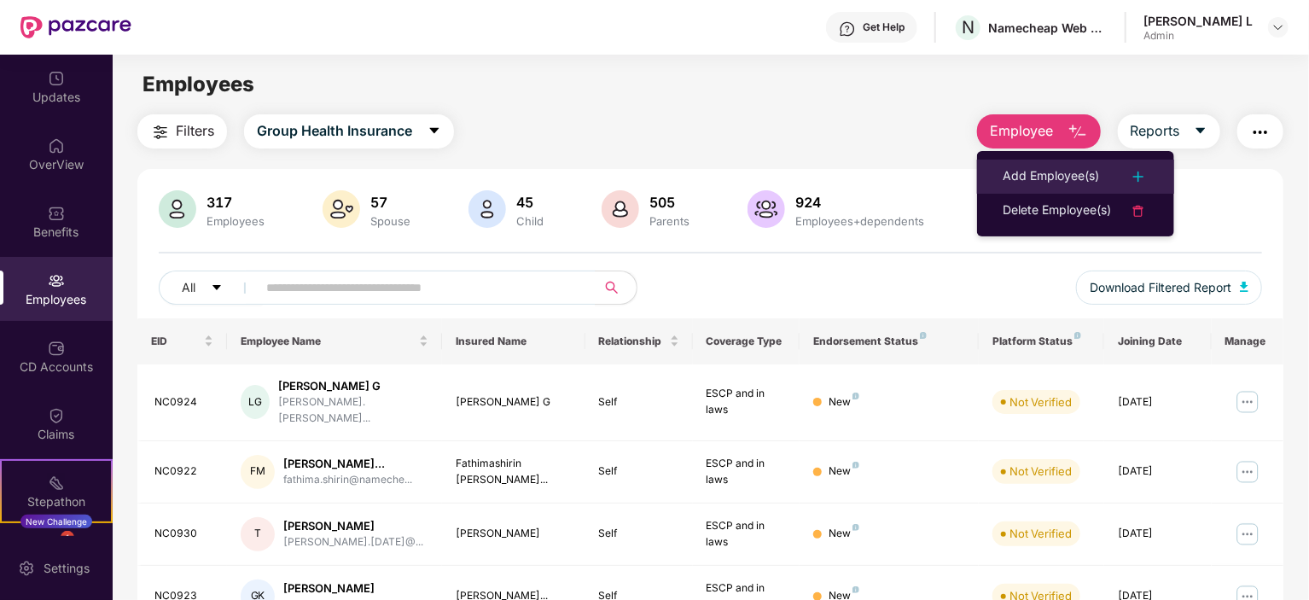
click at [1027, 173] on div "Add Employee(s)" at bounding box center [1051, 176] width 96 height 20
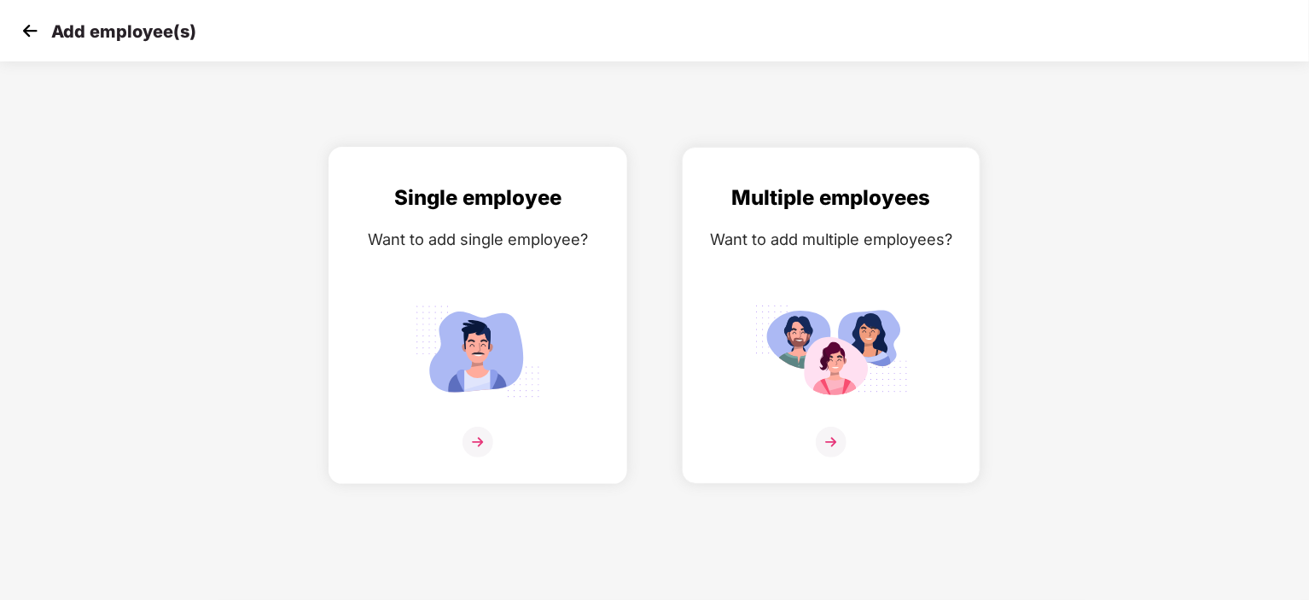
click at [495, 369] on img at bounding box center [478, 351] width 154 height 107
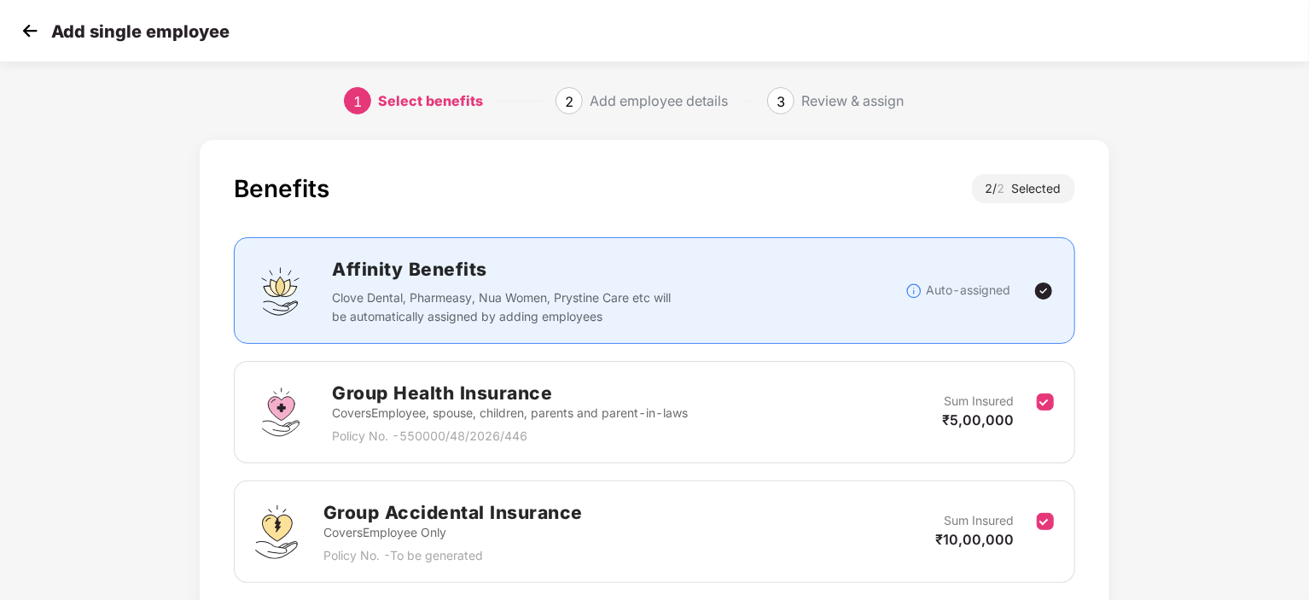
scroll to position [130, 0]
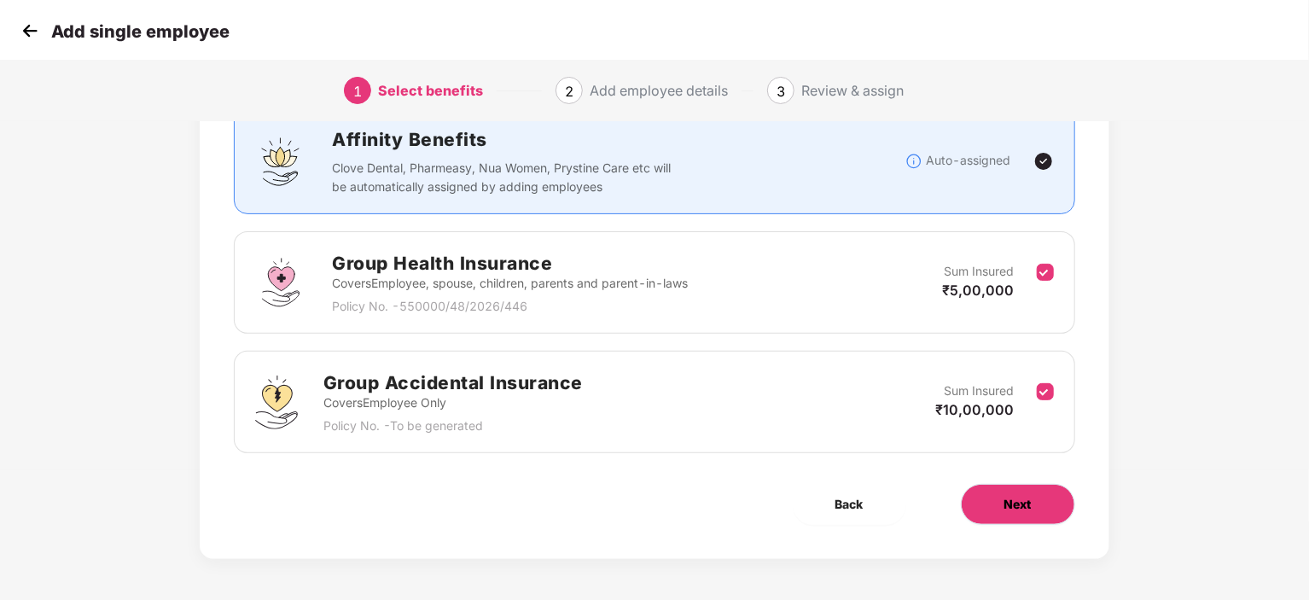
click at [1049, 515] on button "Next" at bounding box center [1018, 504] width 114 height 41
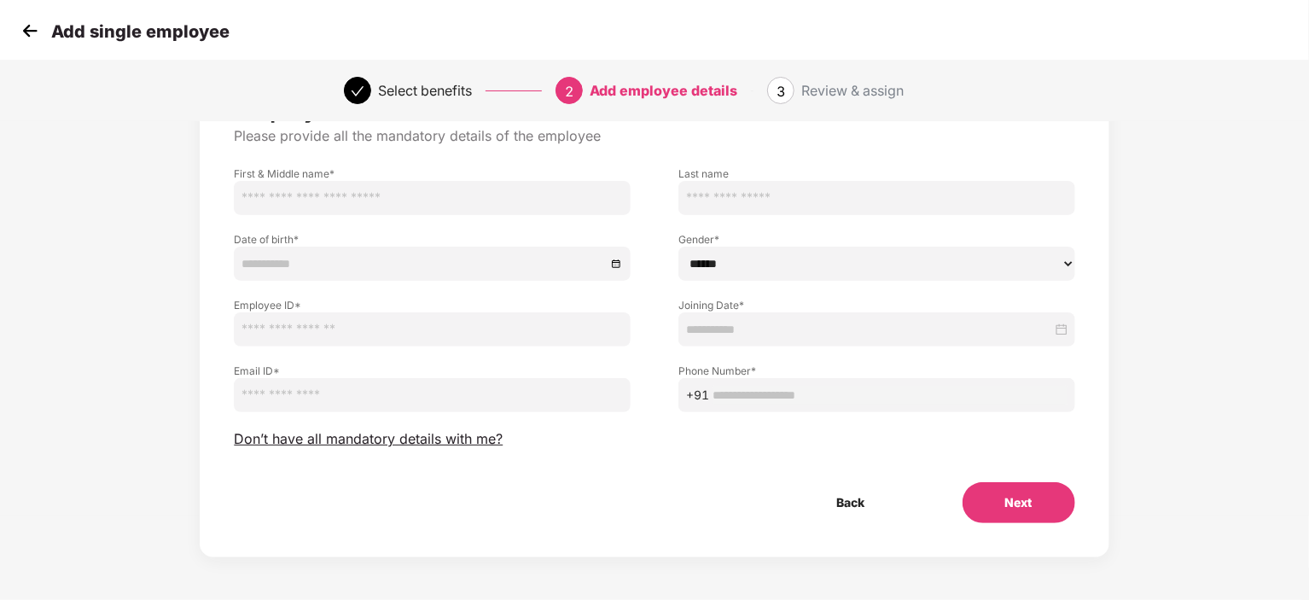
scroll to position [0, 0]
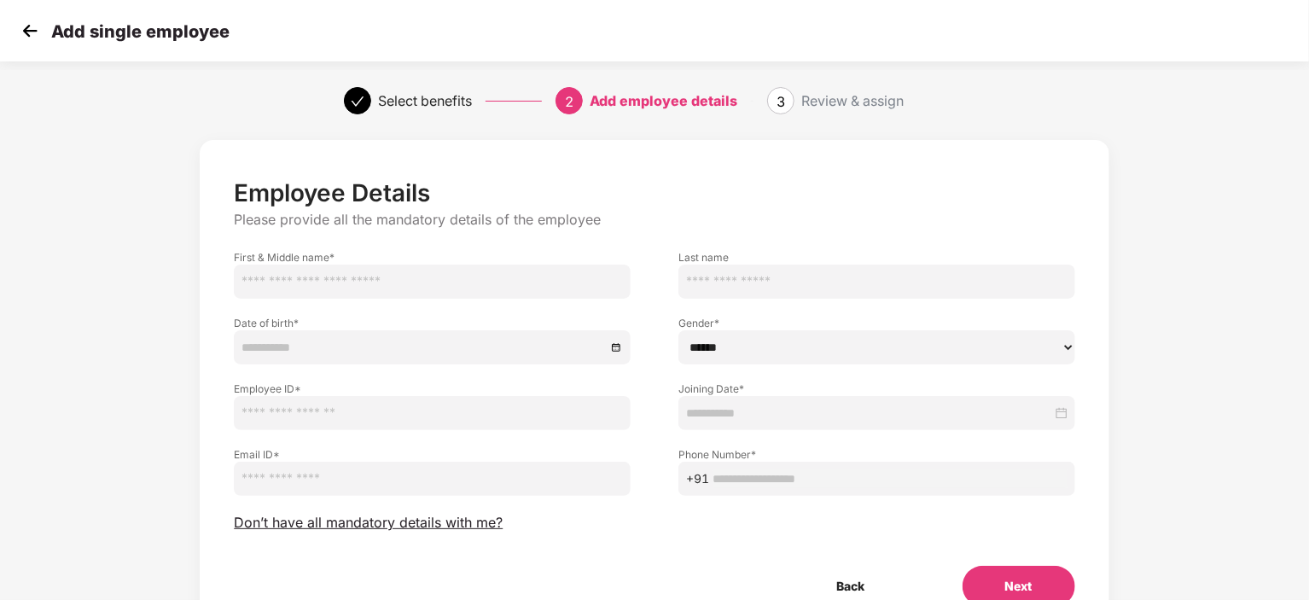
click at [457, 282] on input "text" at bounding box center [432, 282] width 397 height 34
click at [116, 448] on div "Employee Details Please provide all the mandatory details of the employee First…" at bounding box center [654, 407] width 1090 height 552
click at [422, 271] on input "text" at bounding box center [432, 282] width 397 height 34
paste input "******"
type input "******"
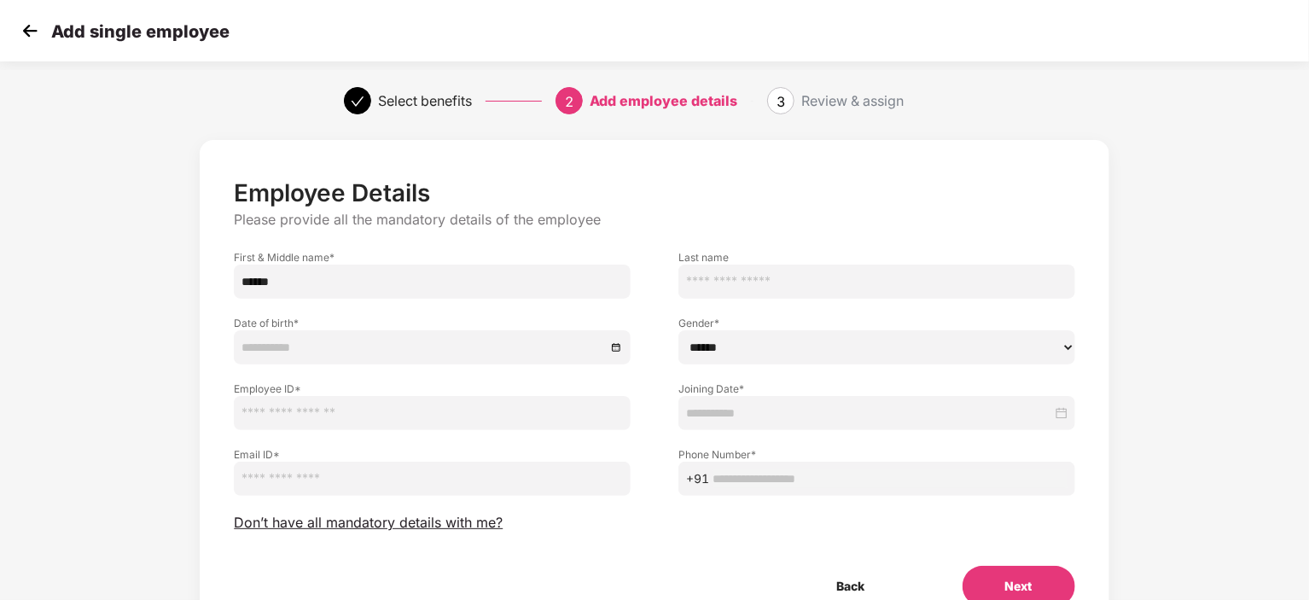
click at [334, 409] on input "text" at bounding box center [432, 413] width 397 height 34
click at [349, 344] on input at bounding box center [423, 347] width 364 height 19
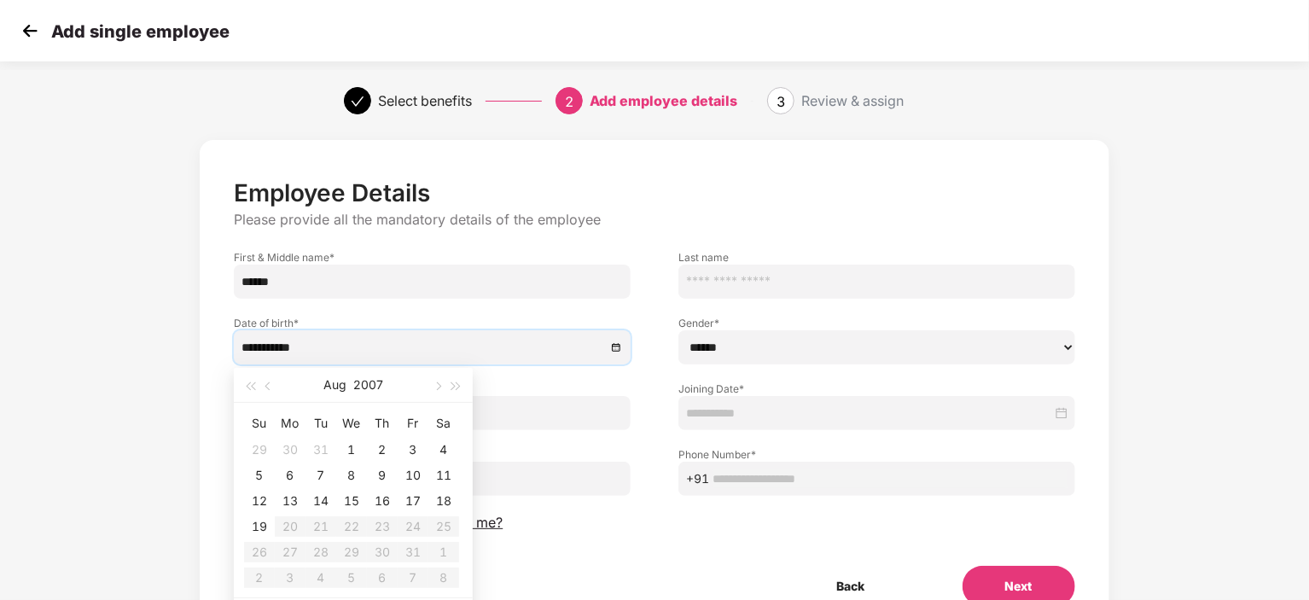
type input "**********"
click at [569, 561] on div "Employee Details Please provide all the mandatory details of the employee First…" at bounding box center [654, 392] width 840 height 428
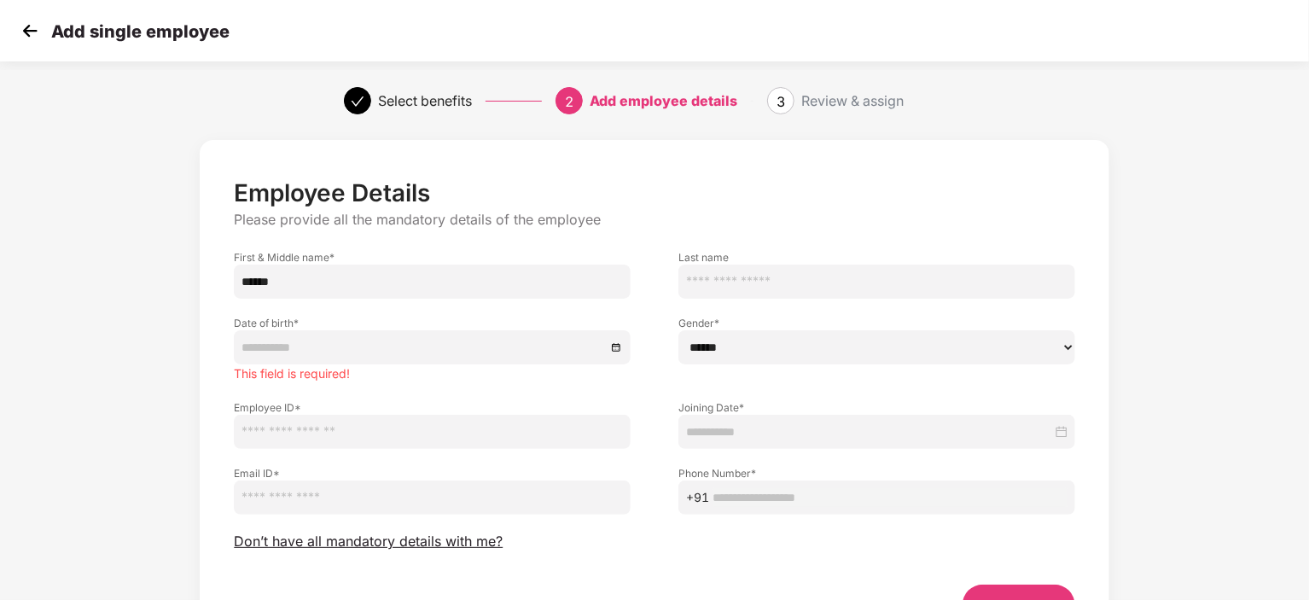
click at [317, 351] on input at bounding box center [423, 347] width 364 height 19
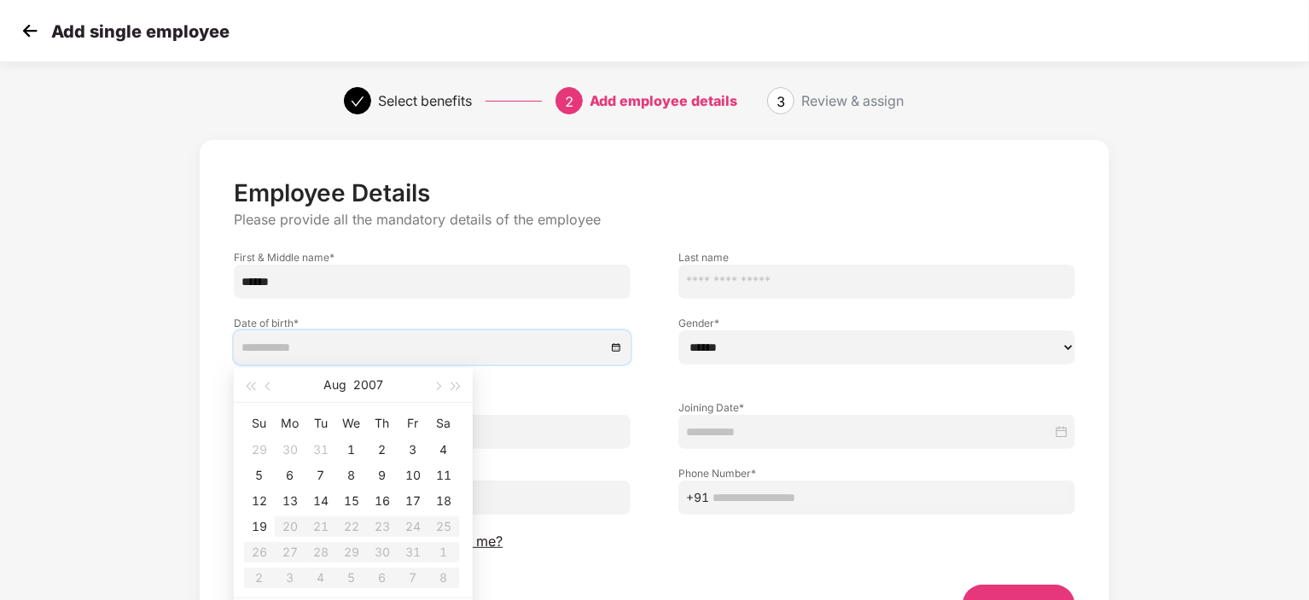
type input "**********"
click at [271, 388] on button "button" at bounding box center [268, 385] width 19 height 34
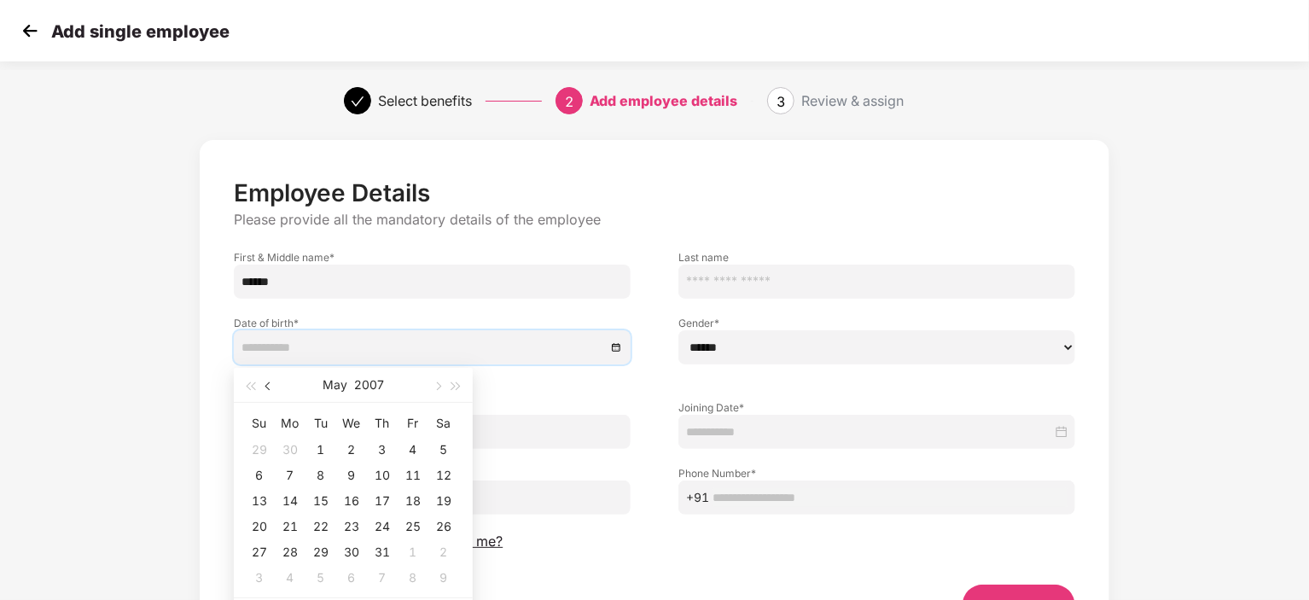
click at [271, 388] on button "button" at bounding box center [268, 385] width 19 height 34
type input "**********"
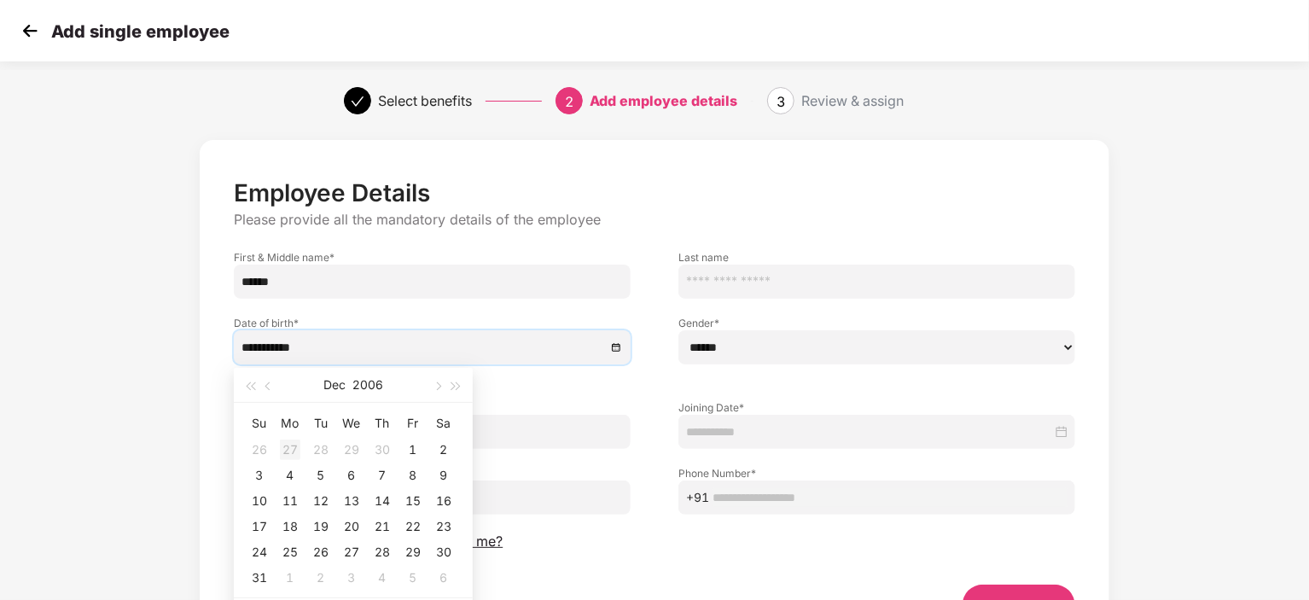
type input "**********"
click at [268, 386] on span "button" at bounding box center [269, 386] width 9 height 9
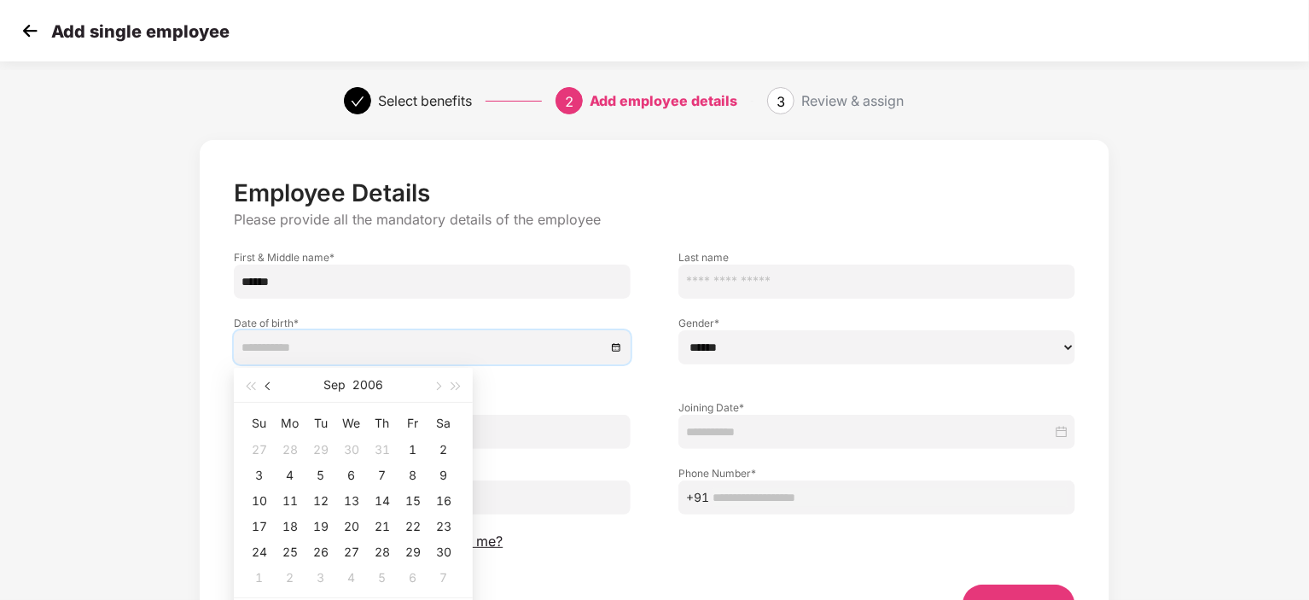
click at [268, 386] on span "button" at bounding box center [269, 386] width 9 height 9
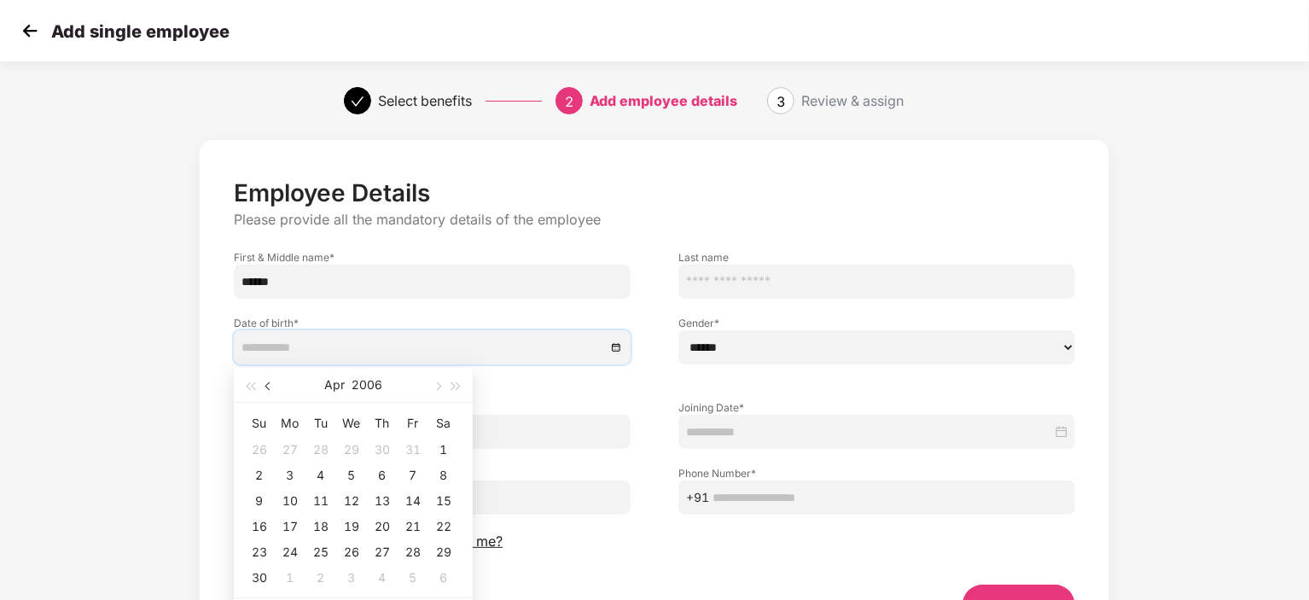
click at [268, 386] on span "button" at bounding box center [269, 386] width 9 height 9
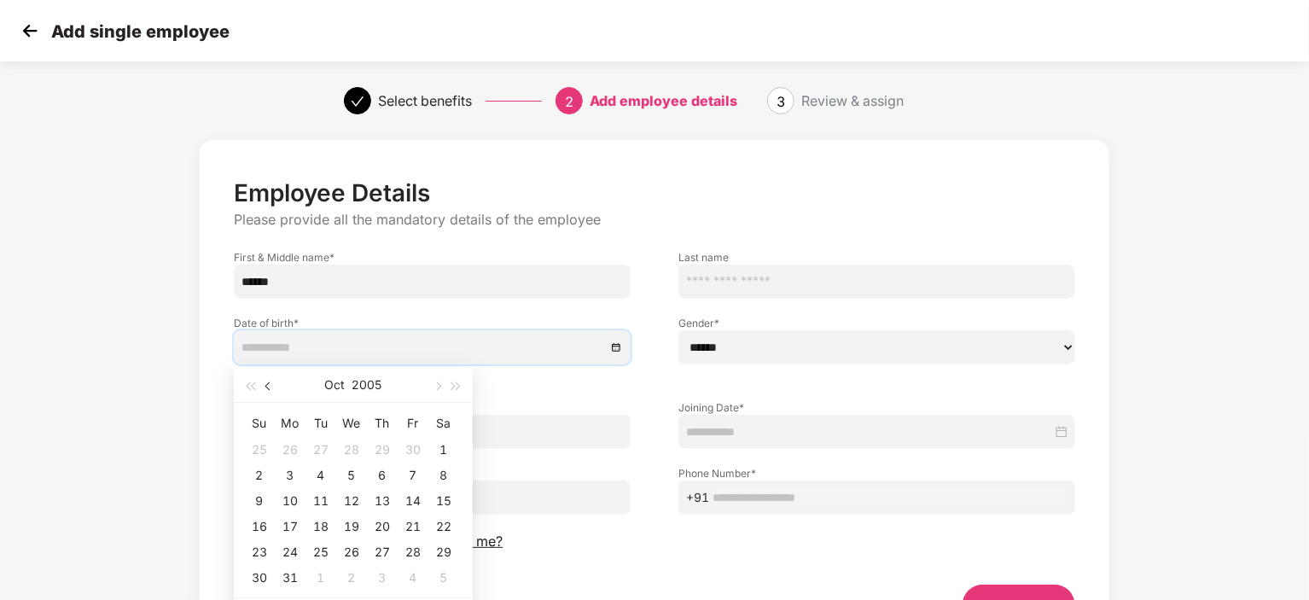
click at [268, 386] on span "button" at bounding box center [269, 386] width 9 height 9
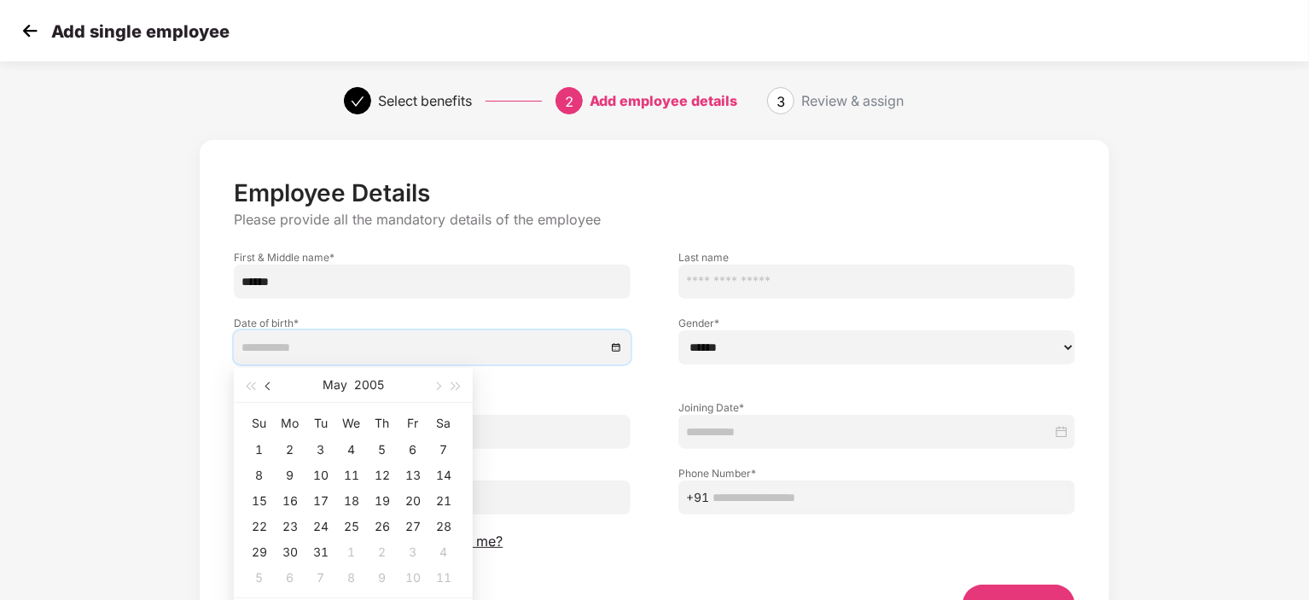
click at [268, 386] on span "button" at bounding box center [269, 386] width 9 height 9
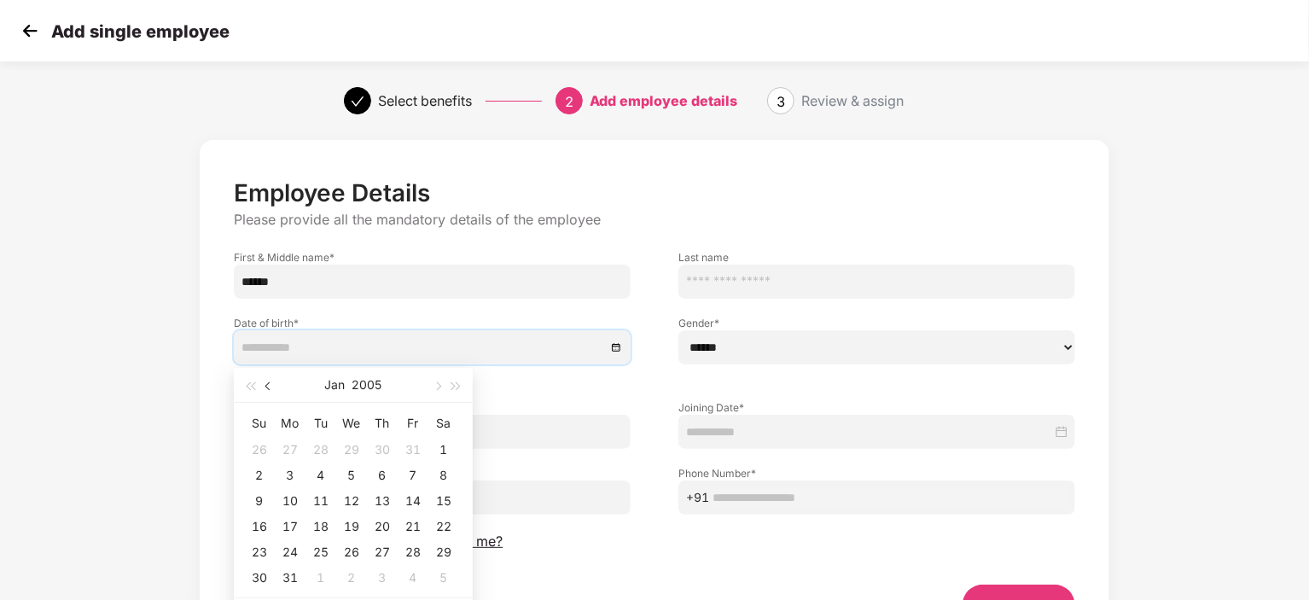
click at [268, 386] on span "button" at bounding box center [269, 386] width 9 height 9
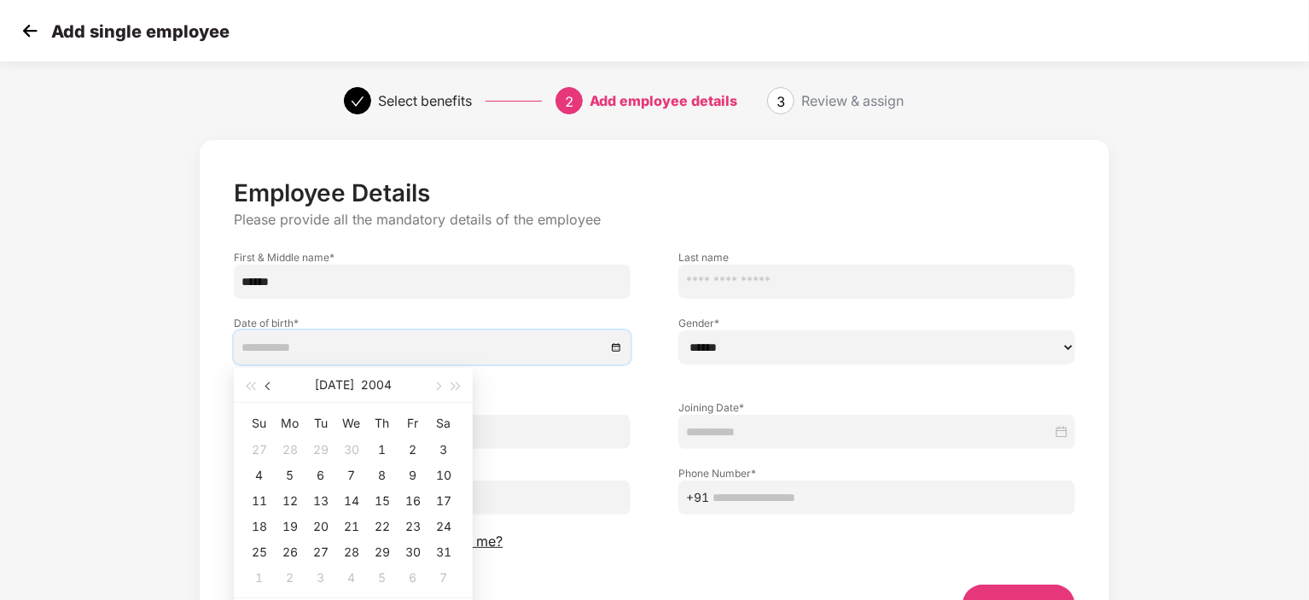
click at [268, 386] on span "button" at bounding box center [269, 386] width 9 height 9
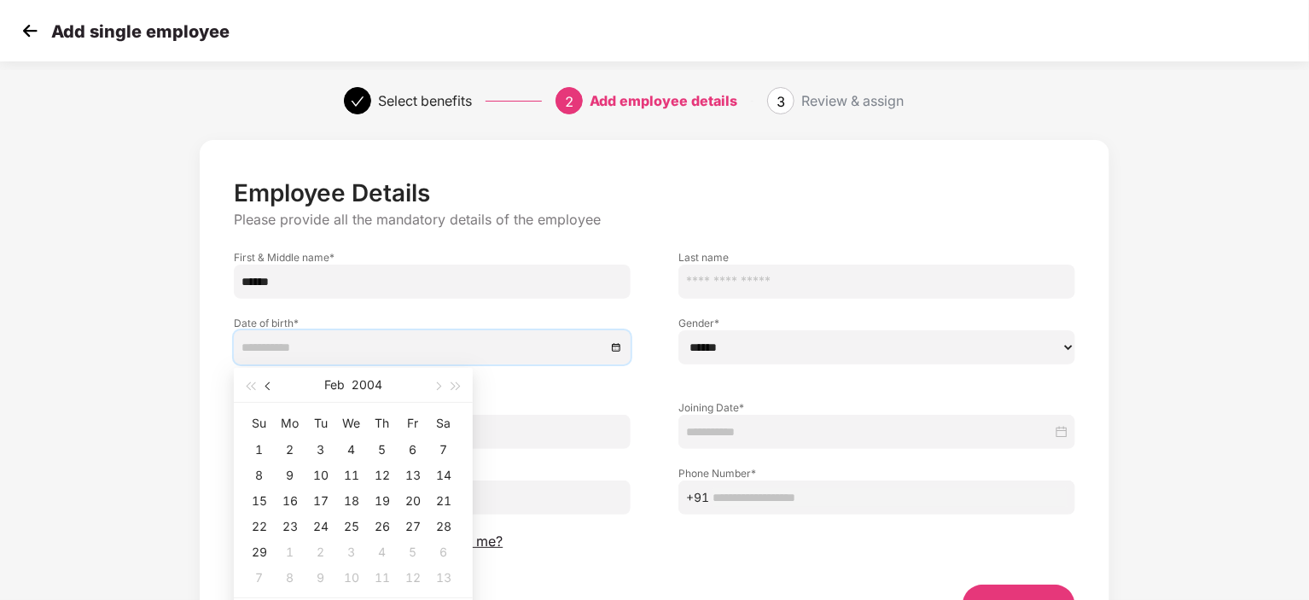
click at [268, 386] on span "button" at bounding box center [269, 386] width 9 height 9
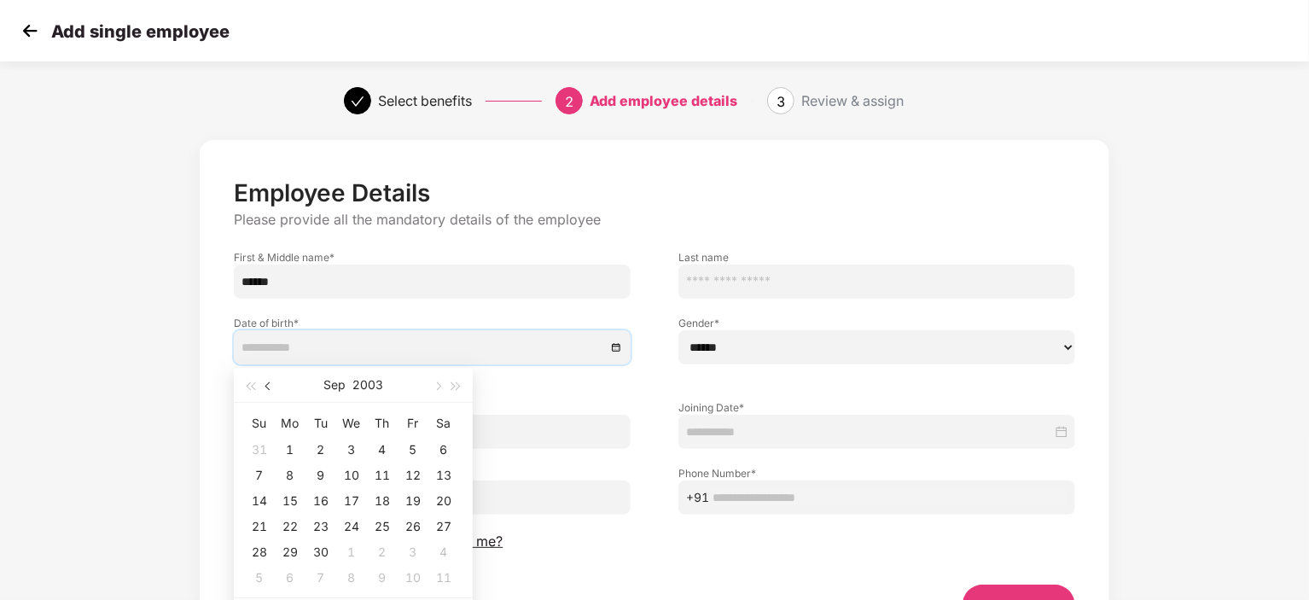
click at [268, 386] on span "button" at bounding box center [269, 386] width 9 height 9
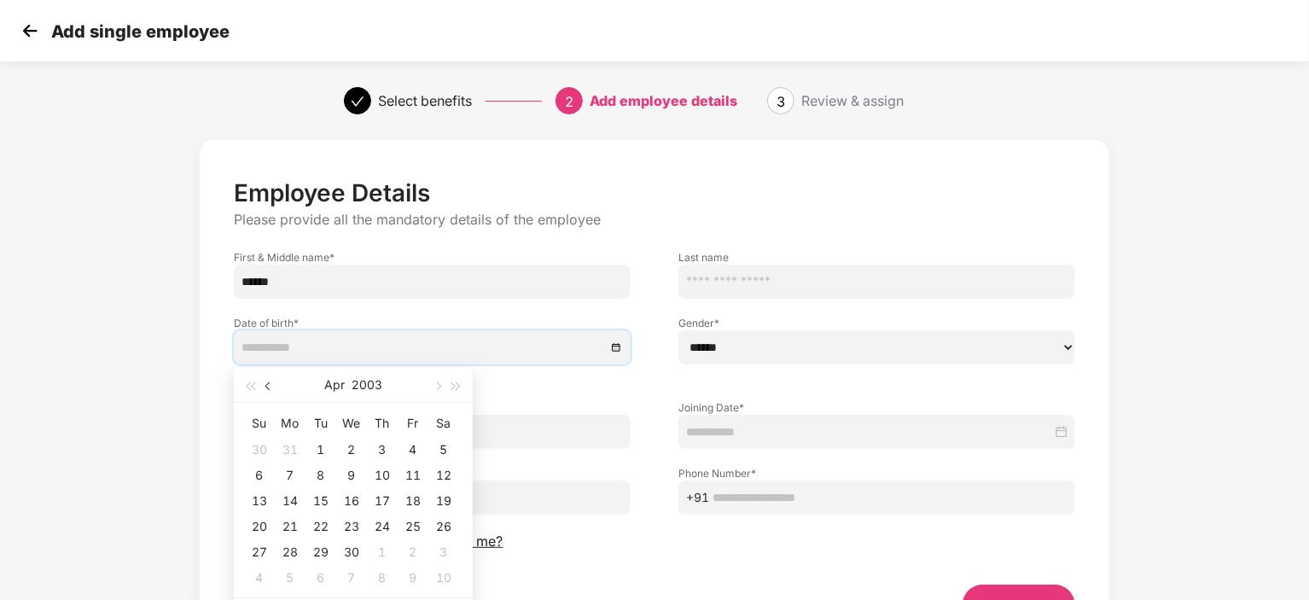
click at [267, 385] on span "button" at bounding box center [269, 386] width 9 height 9
type input "**********"
click at [410, 471] on div "7" at bounding box center [413, 475] width 20 height 20
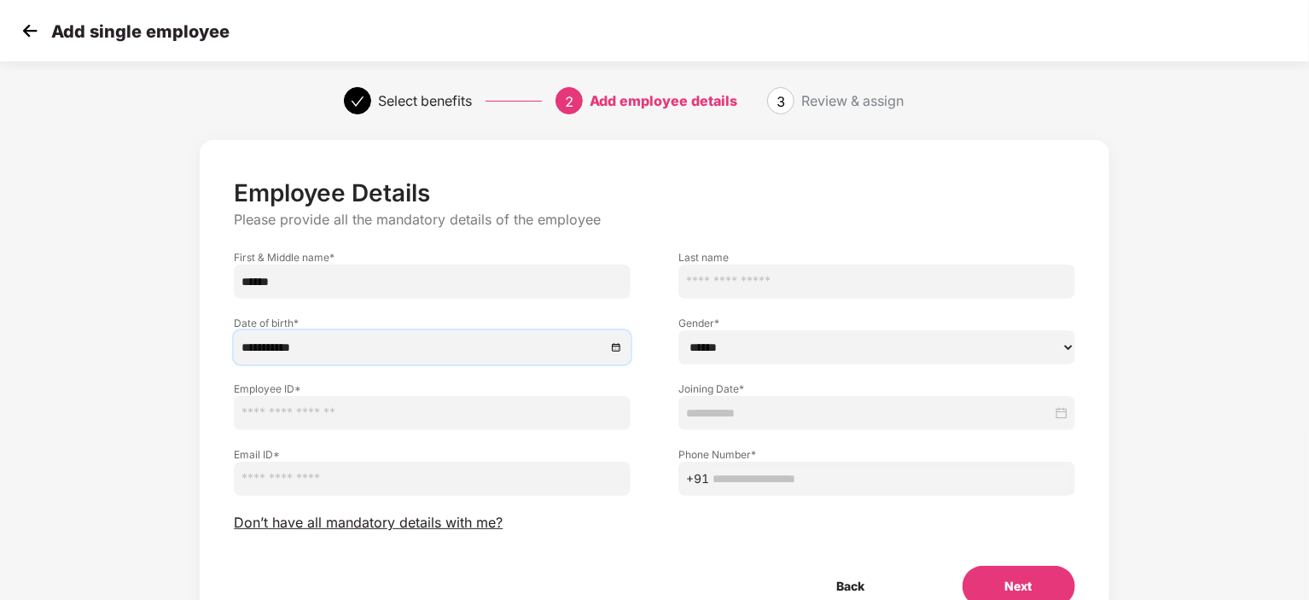
click at [369, 405] on input "text" at bounding box center [432, 413] width 397 height 34
paste input "**********"
drag, startPoint x: 476, startPoint y: 421, endPoint x: 239, endPoint y: 410, distance: 237.4
click at [239, 410] on input "**********" at bounding box center [432, 413] width 397 height 34
type input "**********"
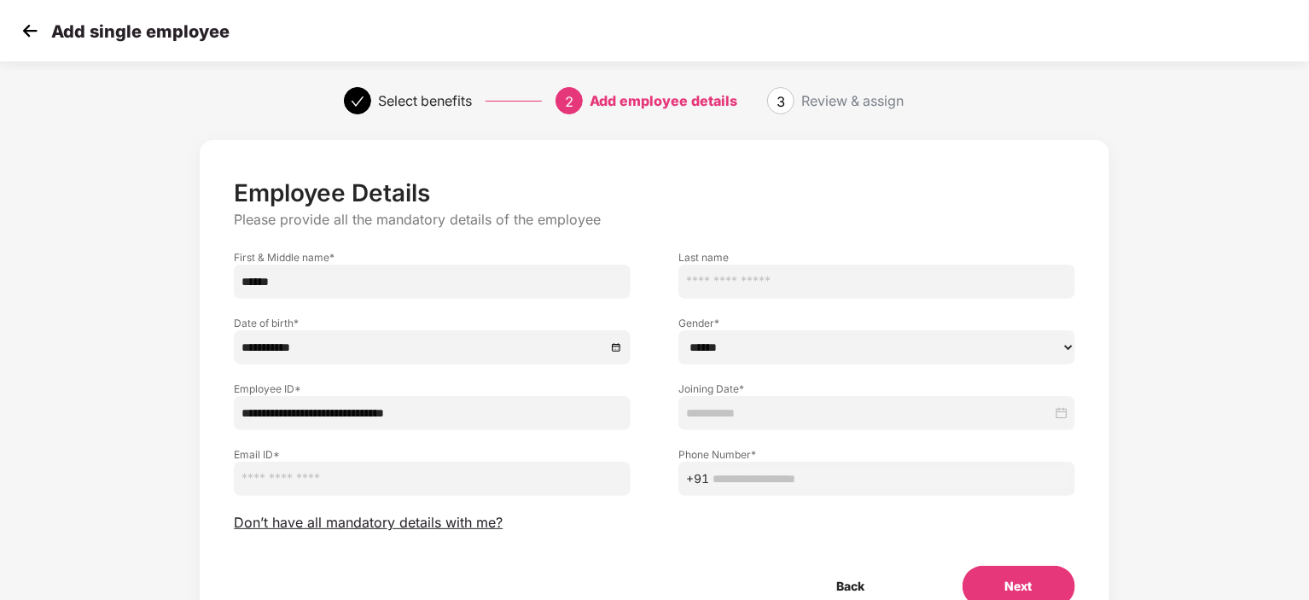
click at [259, 472] on input "email" at bounding box center [432, 479] width 397 height 34
paste input "**********"
type input "**********"
drag, startPoint x: 486, startPoint y: 412, endPoint x: 215, endPoint y: 413, distance: 270.5
click at [215, 413] on div "**********" at bounding box center [432, 397] width 445 height 66
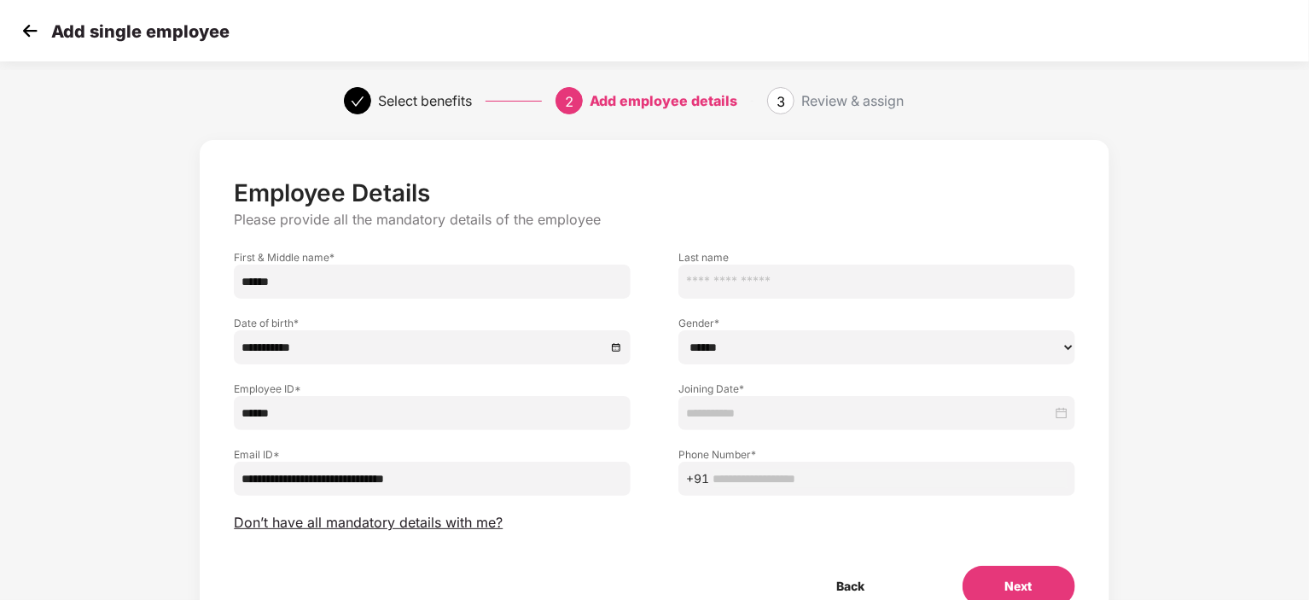
type input "******"
click at [829, 276] on input "text" at bounding box center [876, 282] width 397 height 34
click at [727, 340] on select "****** **** ******" at bounding box center [876, 347] width 397 height 34
click at [678, 330] on select "****** **** ******" at bounding box center [876, 347] width 397 height 34
click at [801, 340] on select "****** **** ******" at bounding box center [876, 347] width 397 height 34
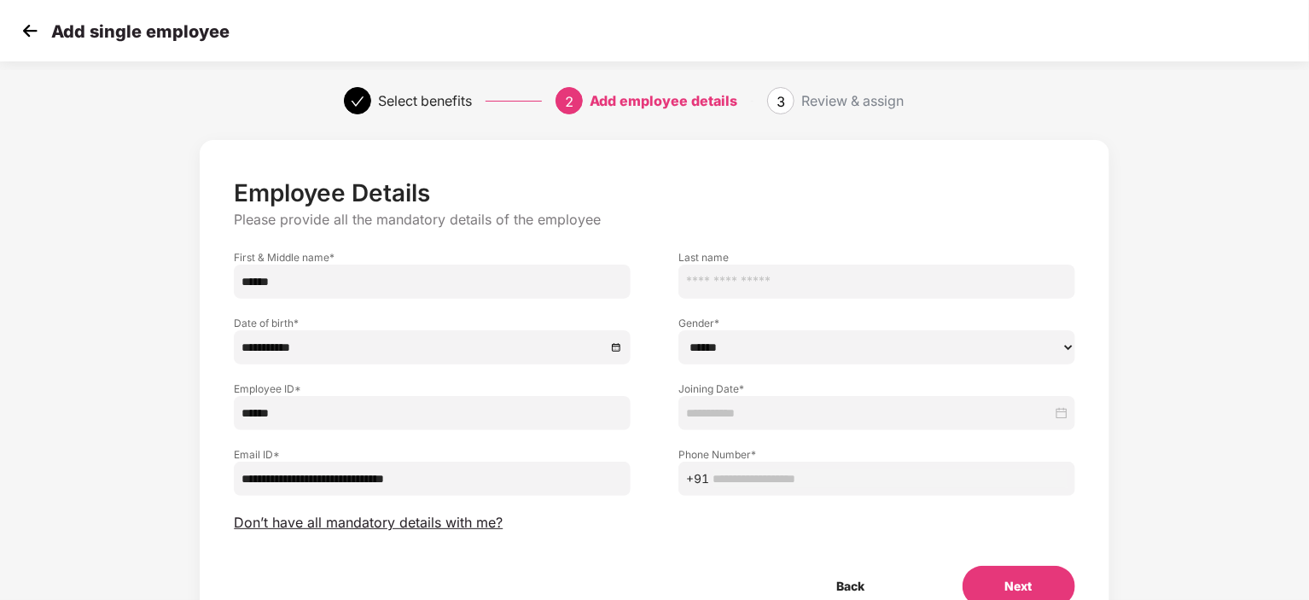
select select "****"
click at [678, 330] on select "****** **** ******" at bounding box center [876, 347] width 397 height 34
click at [714, 415] on input at bounding box center [869, 413] width 366 height 19
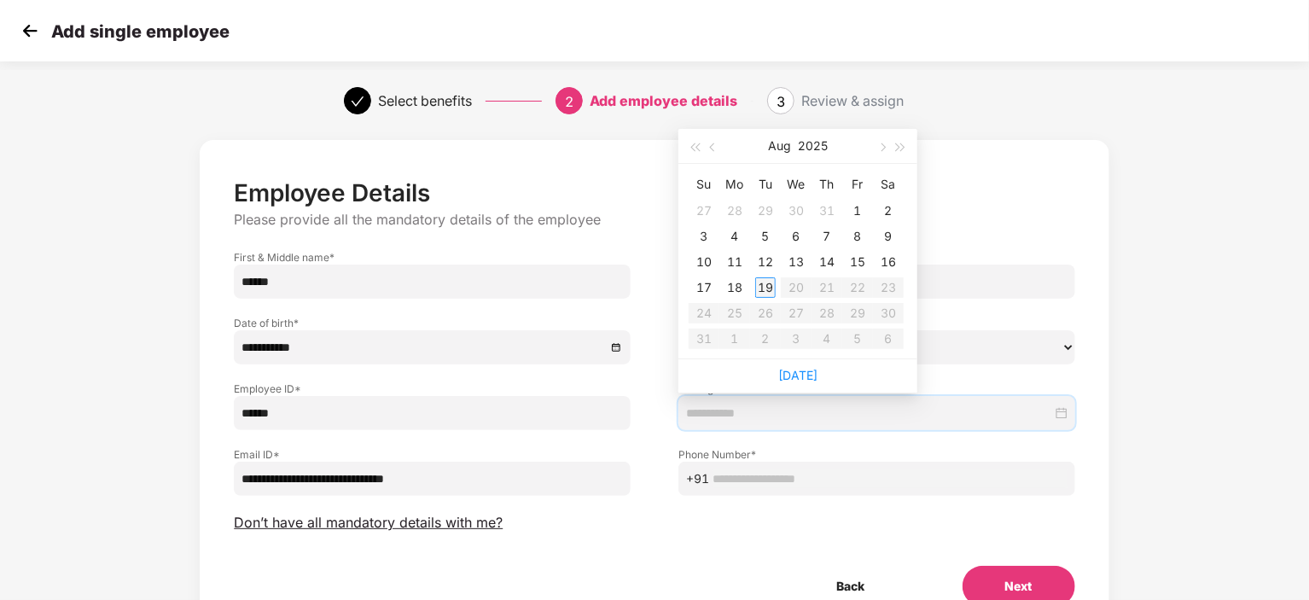
type input "**********"
click at [747, 289] on td "18" at bounding box center [734, 288] width 31 height 26
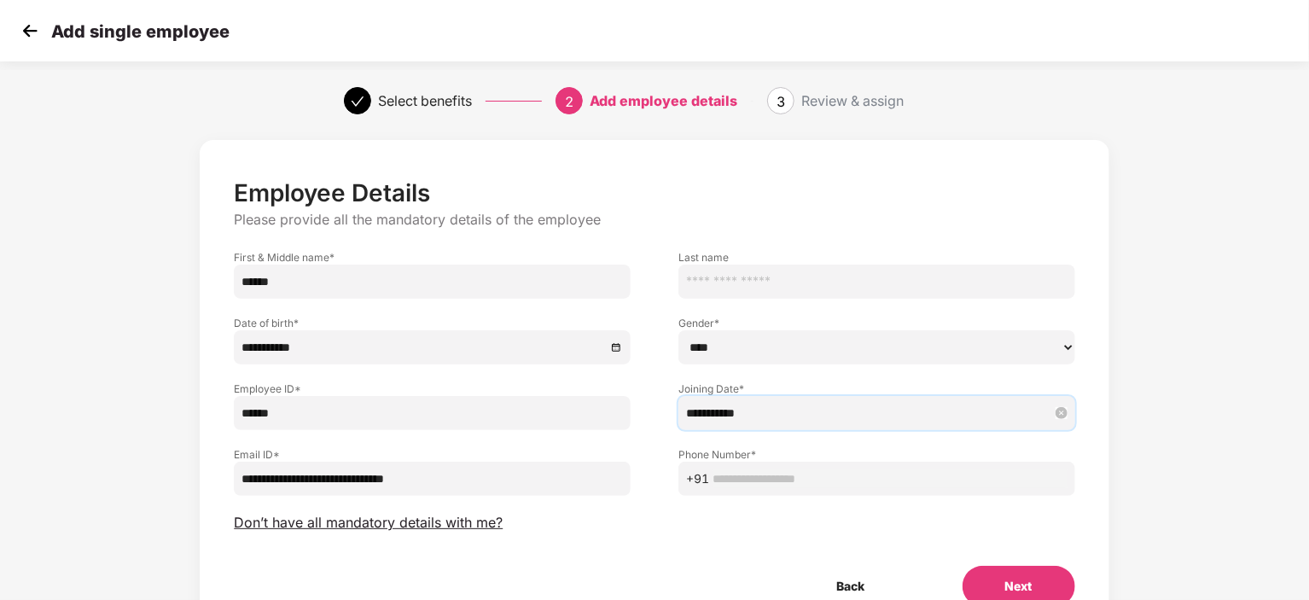
click at [848, 417] on input "**********" at bounding box center [869, 413] width 366 height 19
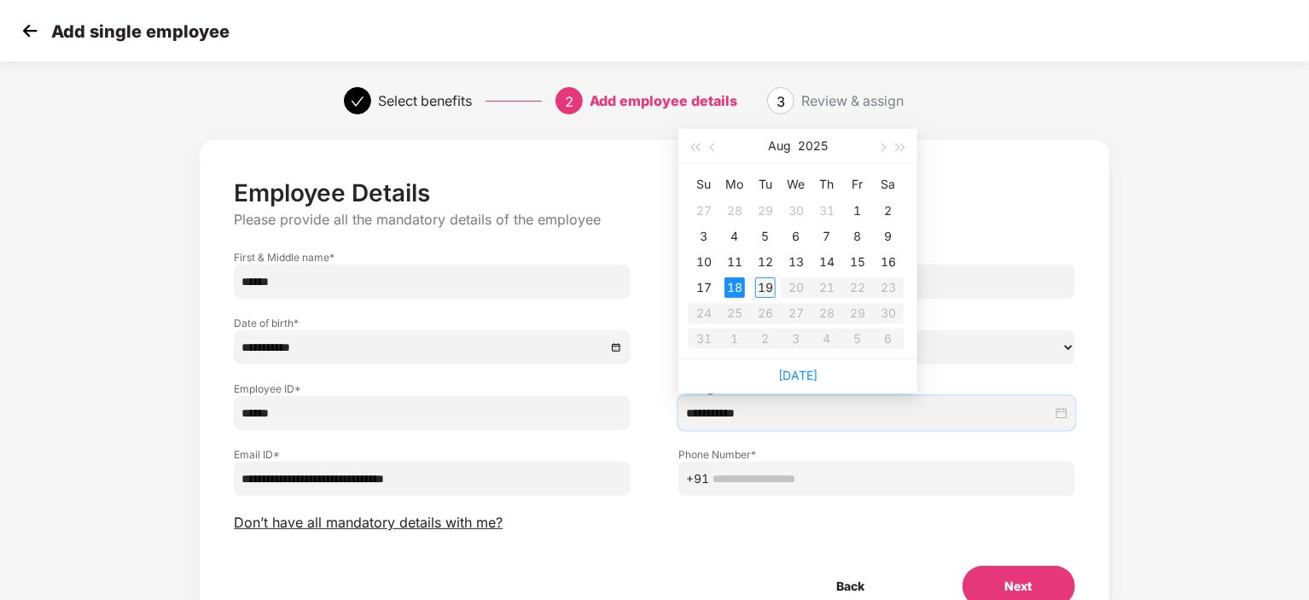
type input "**********"
click at [770, 288] on div "19" at bounding box center [765, 287] width 20 height 20
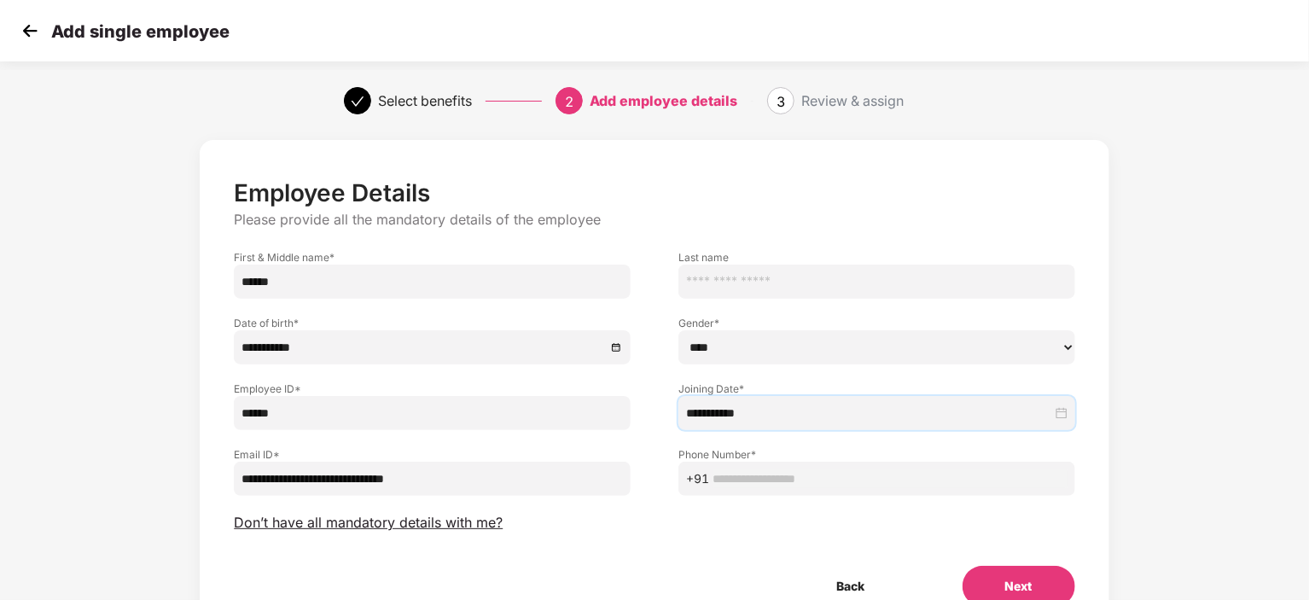
click at [759, 470] on input "text" at bounding box center [889, 478] width 355 height 19
paste input "**********"
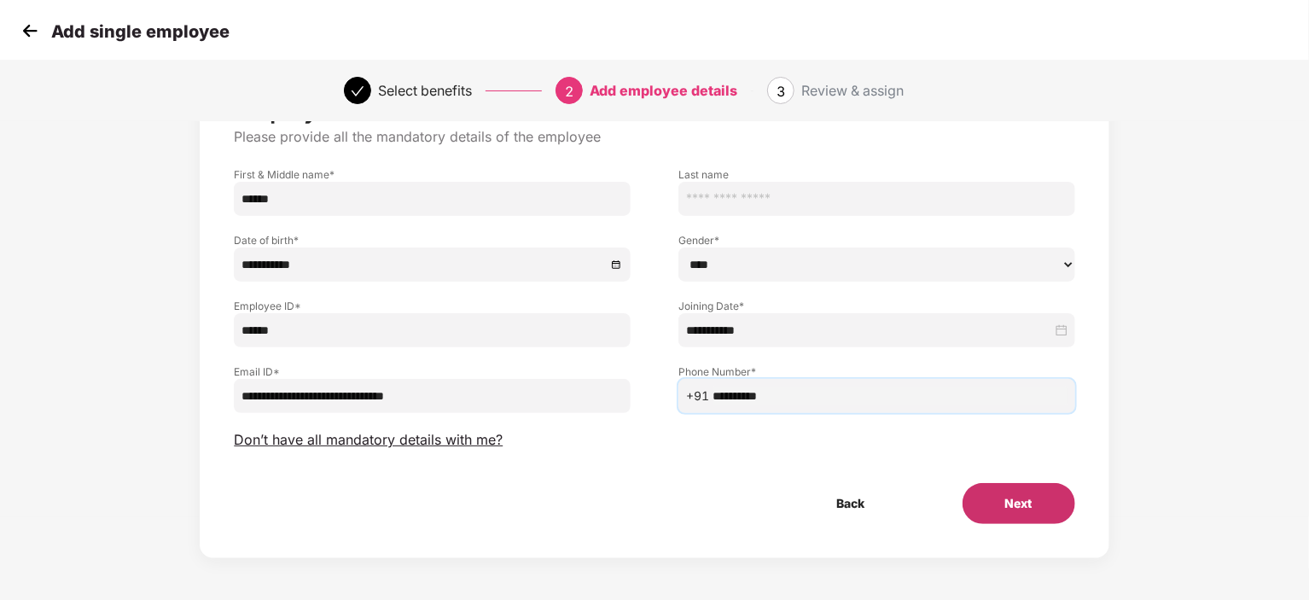
type input "**********"
click at [1018, 505] on button "Next" at bounding box center [1018, 503] width 113 height 41
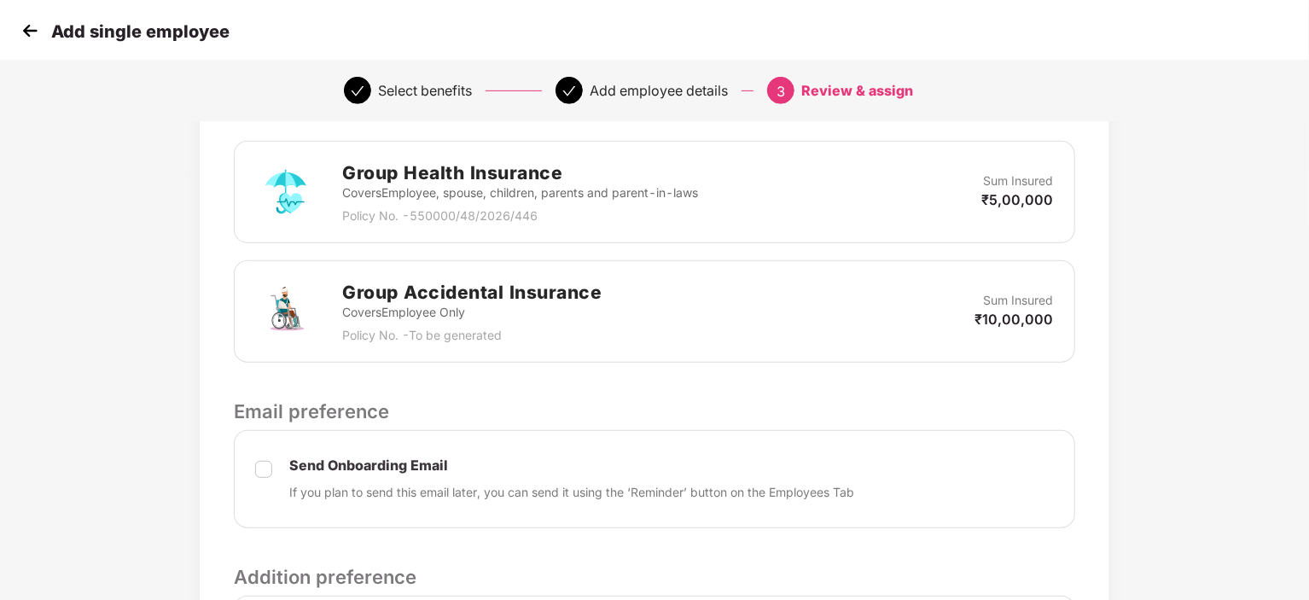
scroll to position [666, 0]
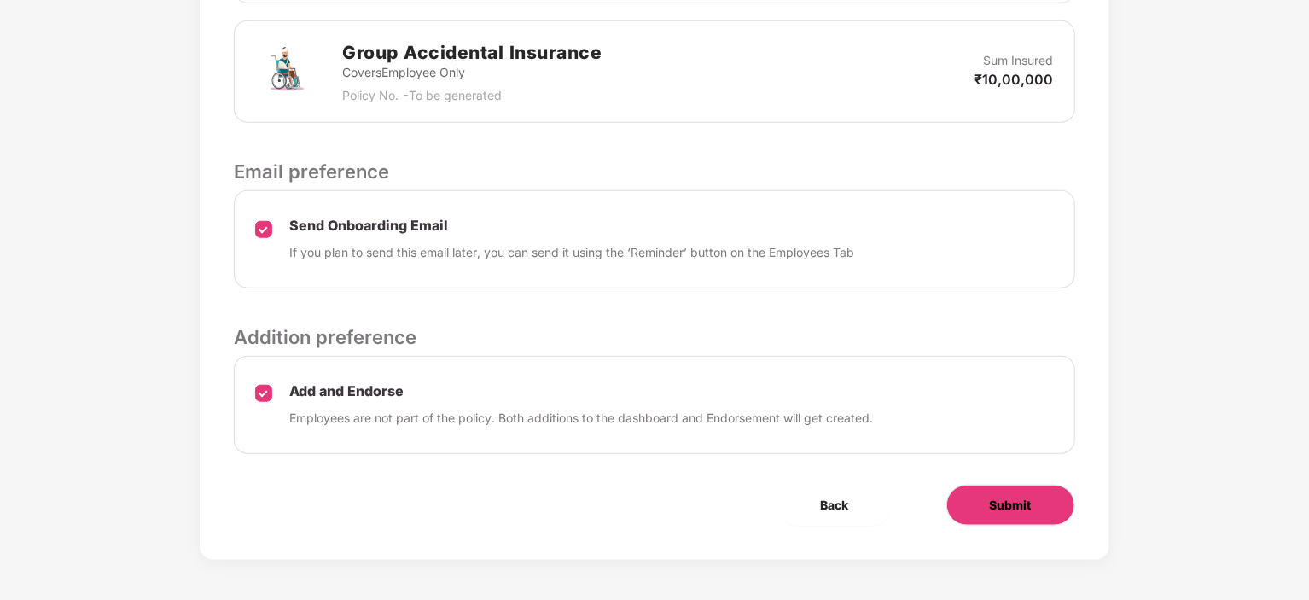
click at [1021, 503] on span "Submit" at bounding box center [1011, 505] width 42 height 19
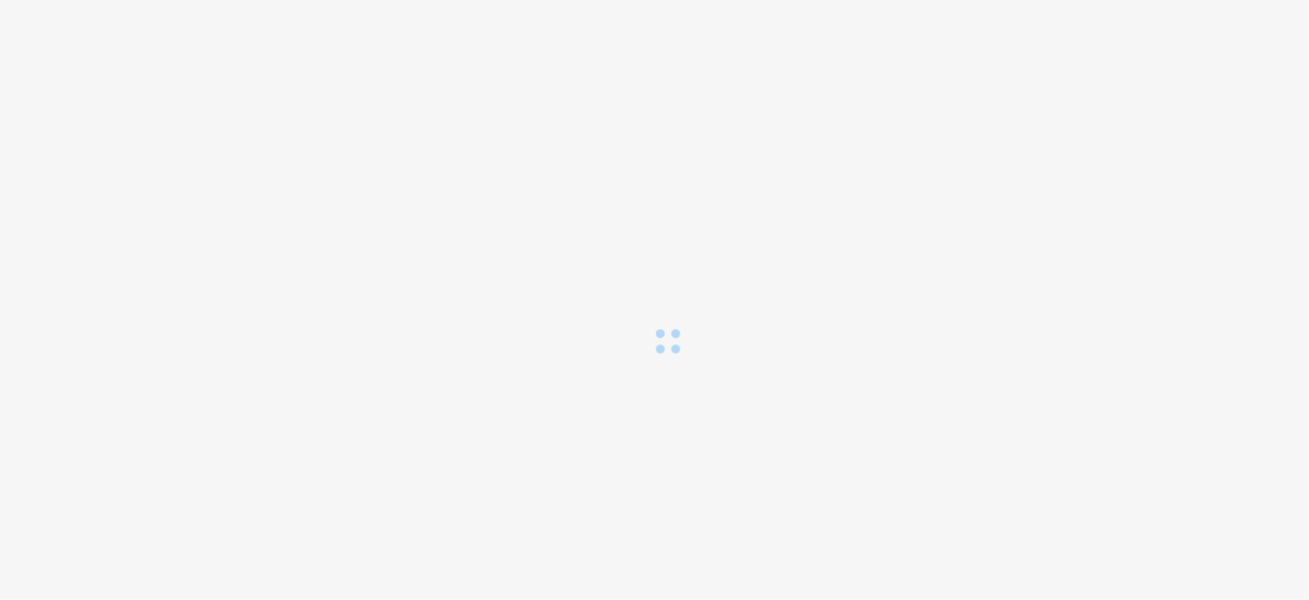
scroll to position [0, 0]
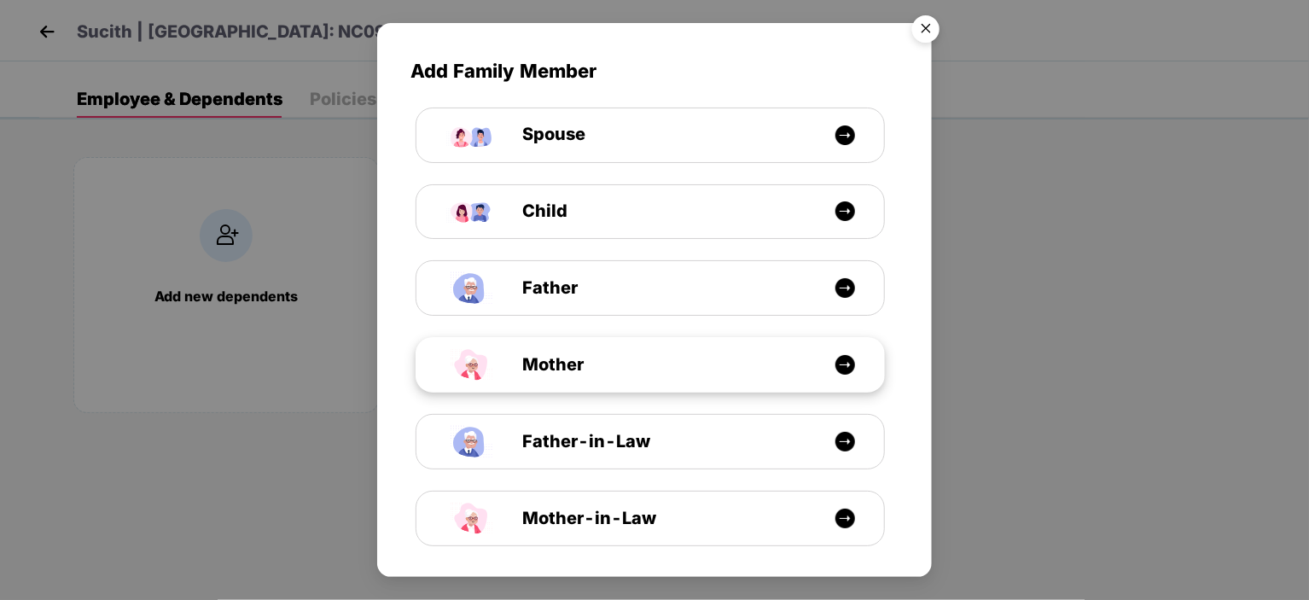
click at [615, 358] on div "Mother" at bounding box center [659, 365] width 351 height 26
select select "******"
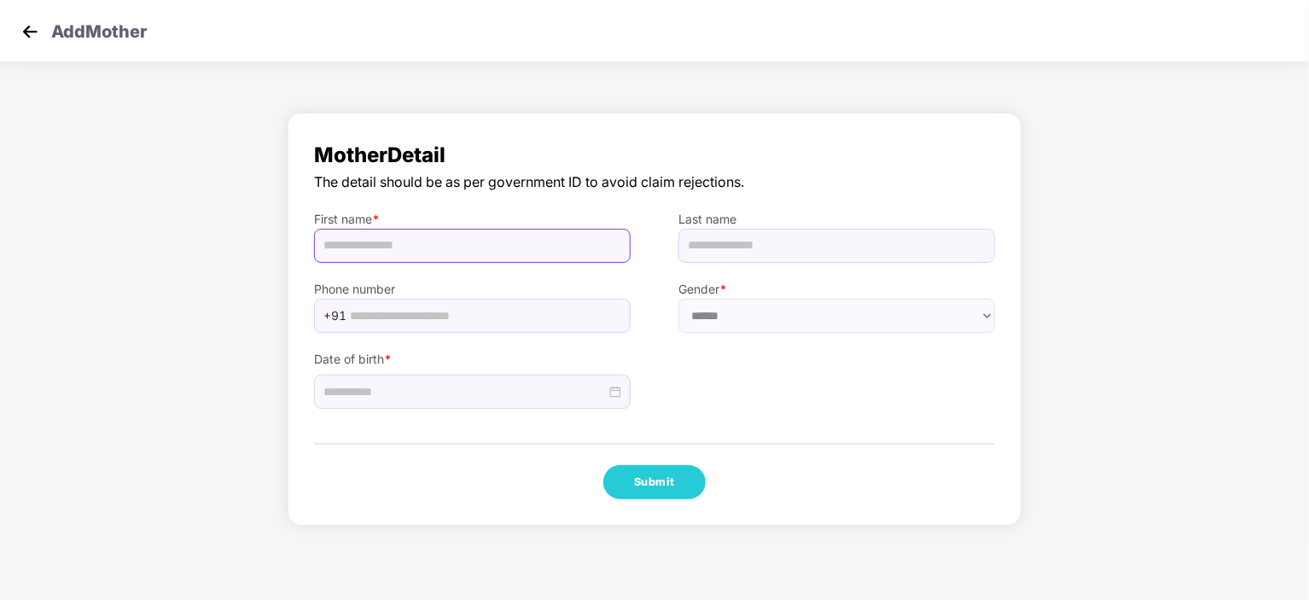
click at [466, 245] on input "text" at bounding box center [472, 246] width 317 height 34
paste input "**********"
drag, startPoint x: 431, startPoint y: 249, endPoint x: 387, endPoint y: 241, distance: 45.2
click at [387, 241] on input "**********" at bounding box center [472, 246] width 317 height 34
type input "*********"
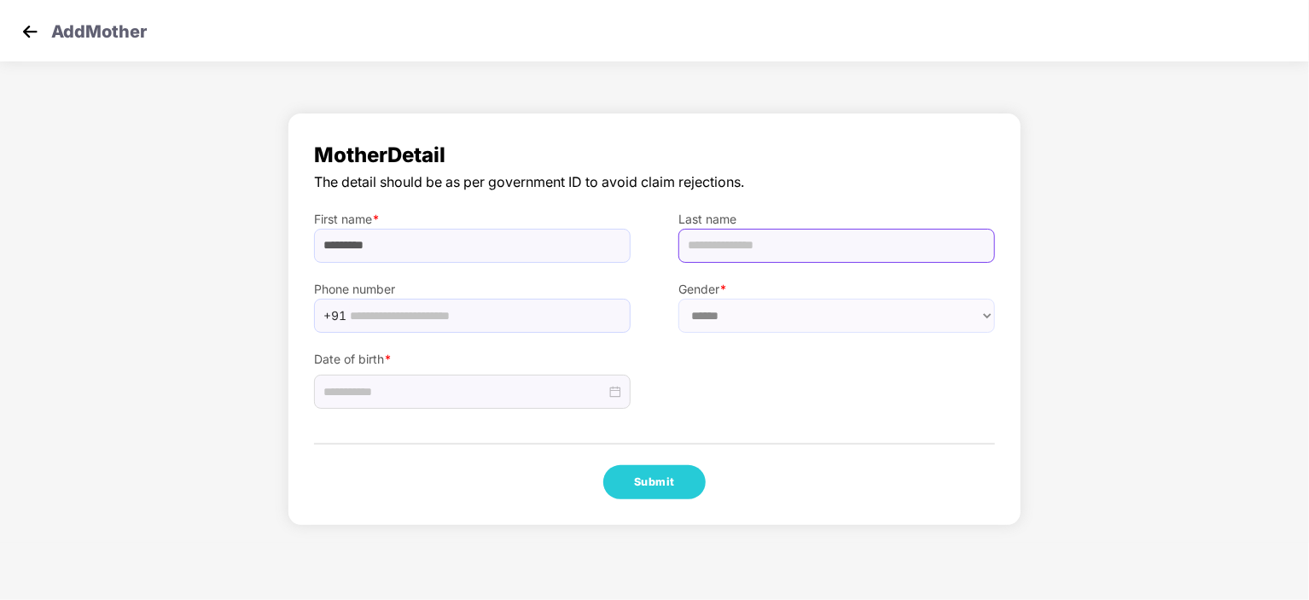
click at [712, 241] on input "text" at bounding box center [836, 246] width 317 height 34
type input "*"
click at [582, 317] on input "text" at bounding box center [485, 316] width 270 height 26
click at [393, 317] on input "text" at bounding box center [485, 316] width 270 height 26
click at [445, 316] on input "text" at bounding box center [485, 316] width 270 height 26
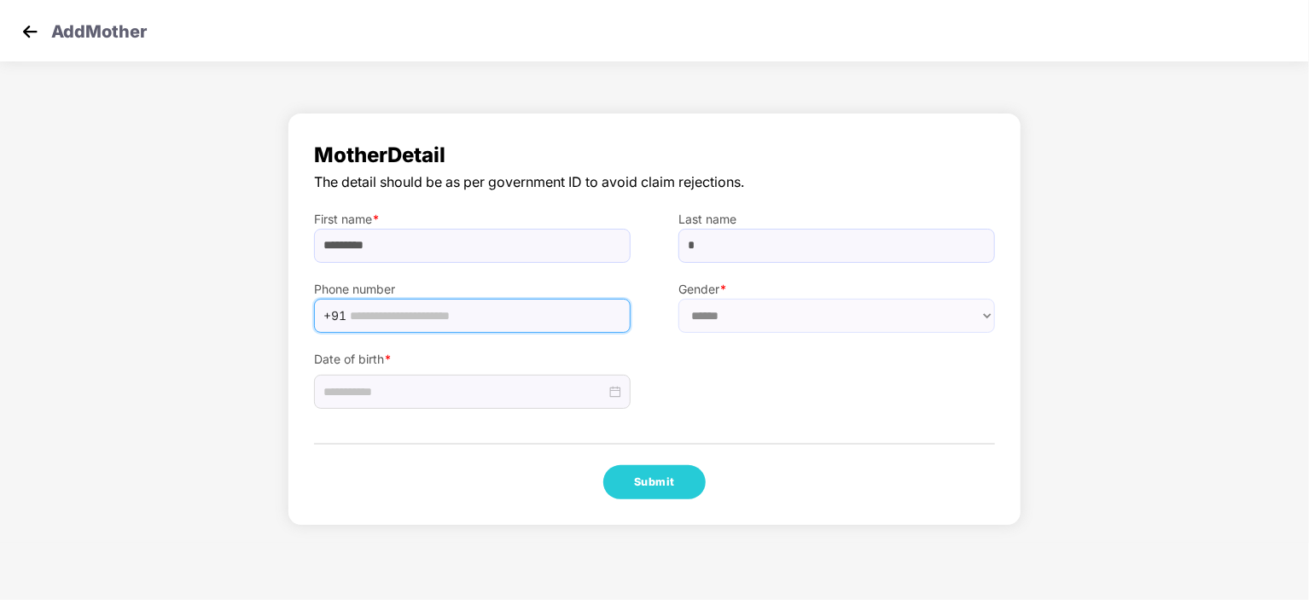
paste input "**********"
type input "**********"
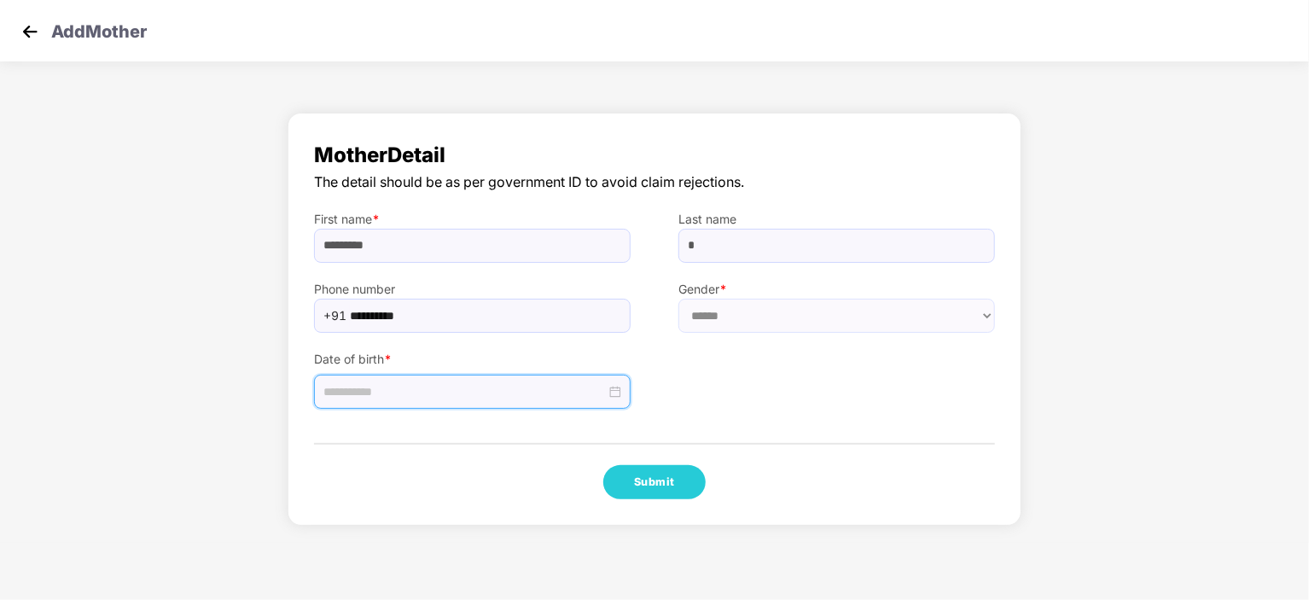
click at [419, 392] on input at bounding box center [464, 391] width 282 height 19
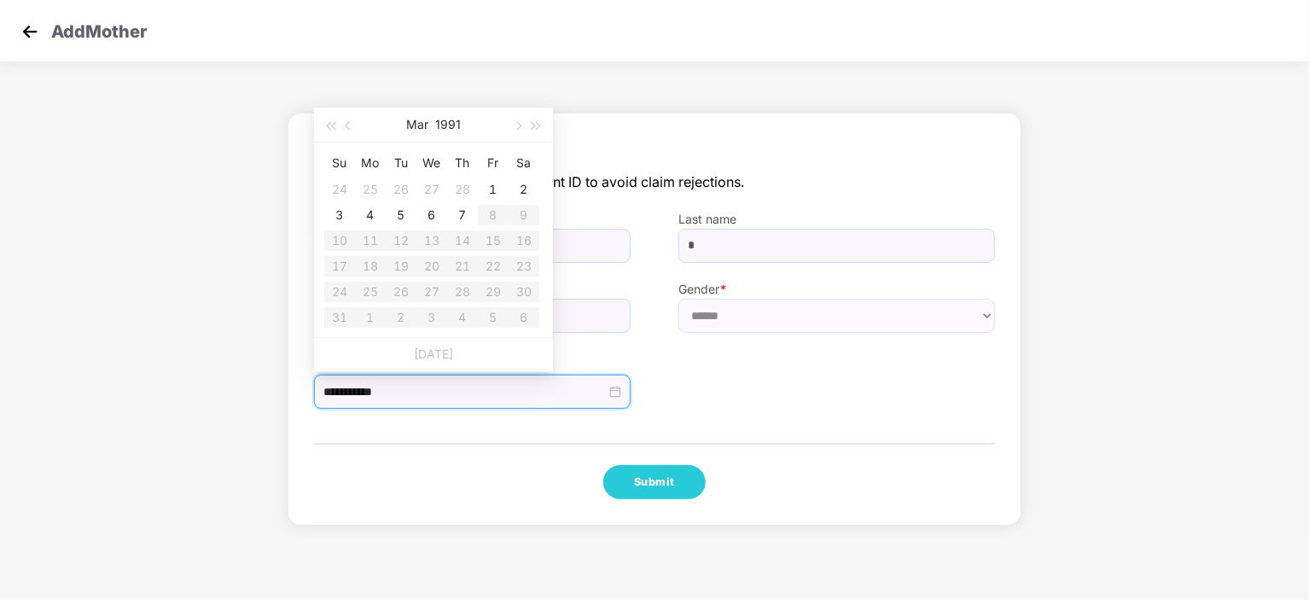
type input "**********"
click at [474, 122] on div "Mar 1991" at bounding box center [433, 125] width 148 height 34
click at [348, 131] on button "button" at bounding box center [349, 125] width 19 height 34
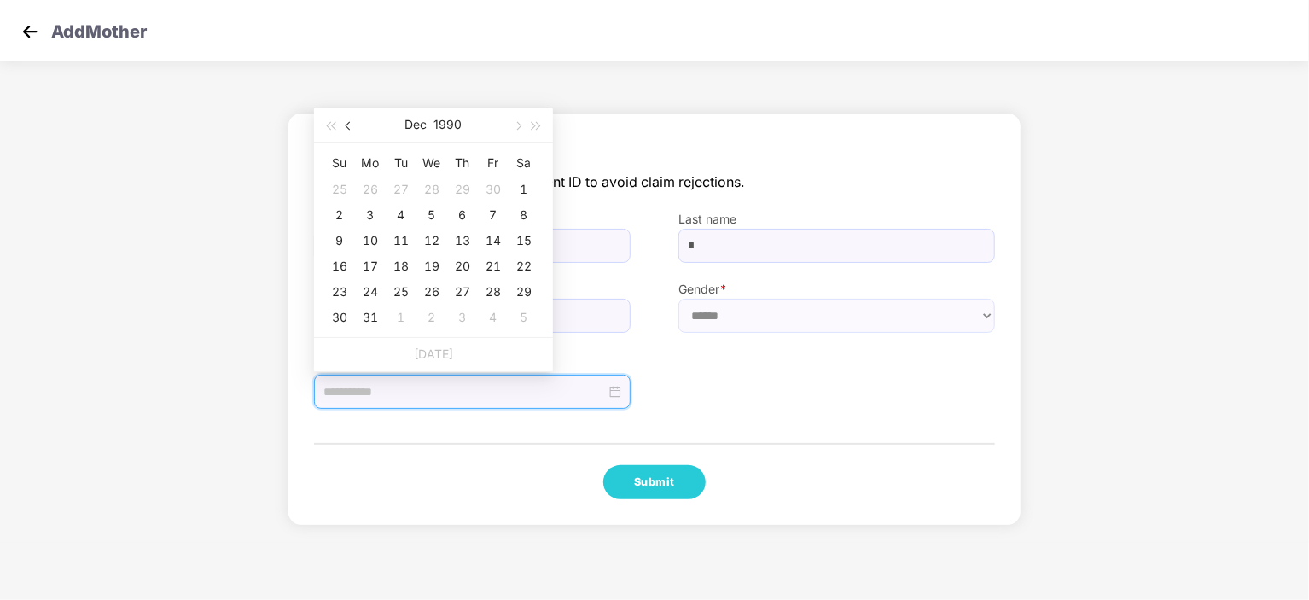
click at [348, 131] on button "button" at bounding box center [349, 125] width 19 height 34
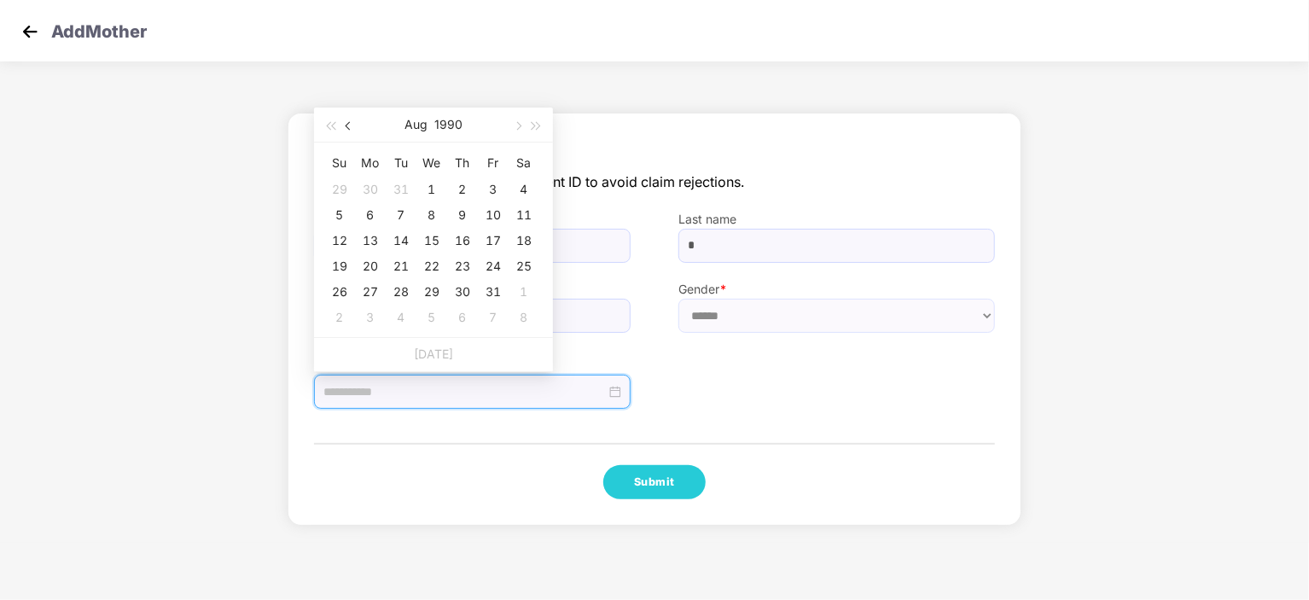
click at [348, 131] on button "button" at bounding box center [349, 125] width 19 height 34
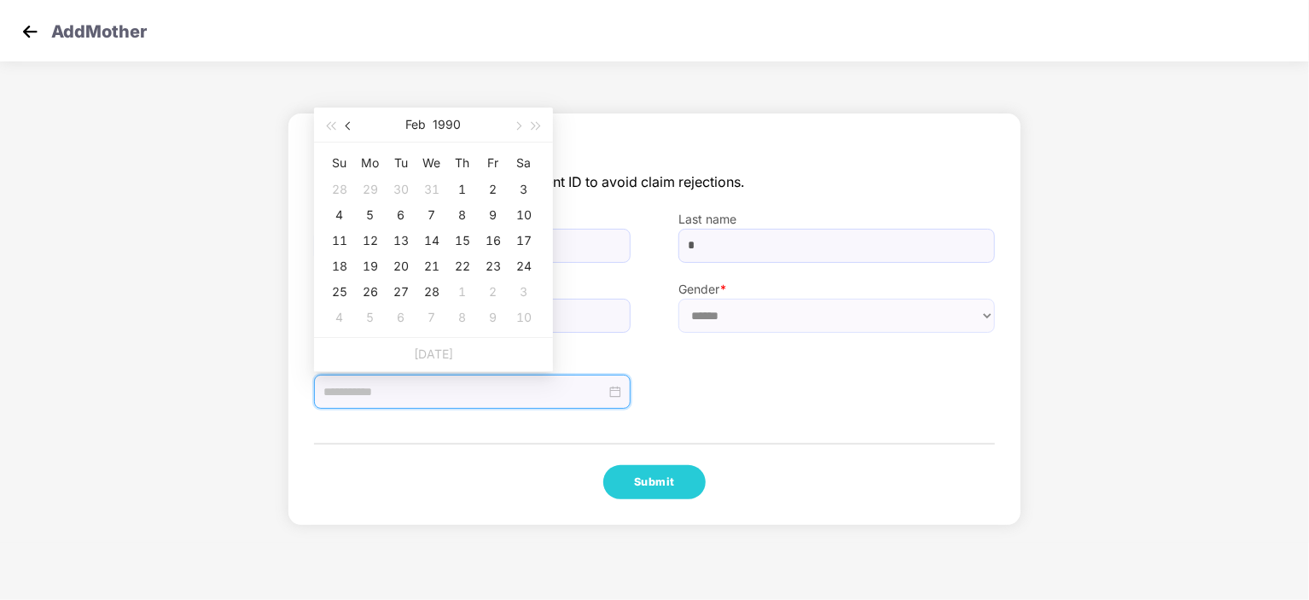
click at [348, 131] on button "button" at bounding box center [349, 125] width 19 height 34
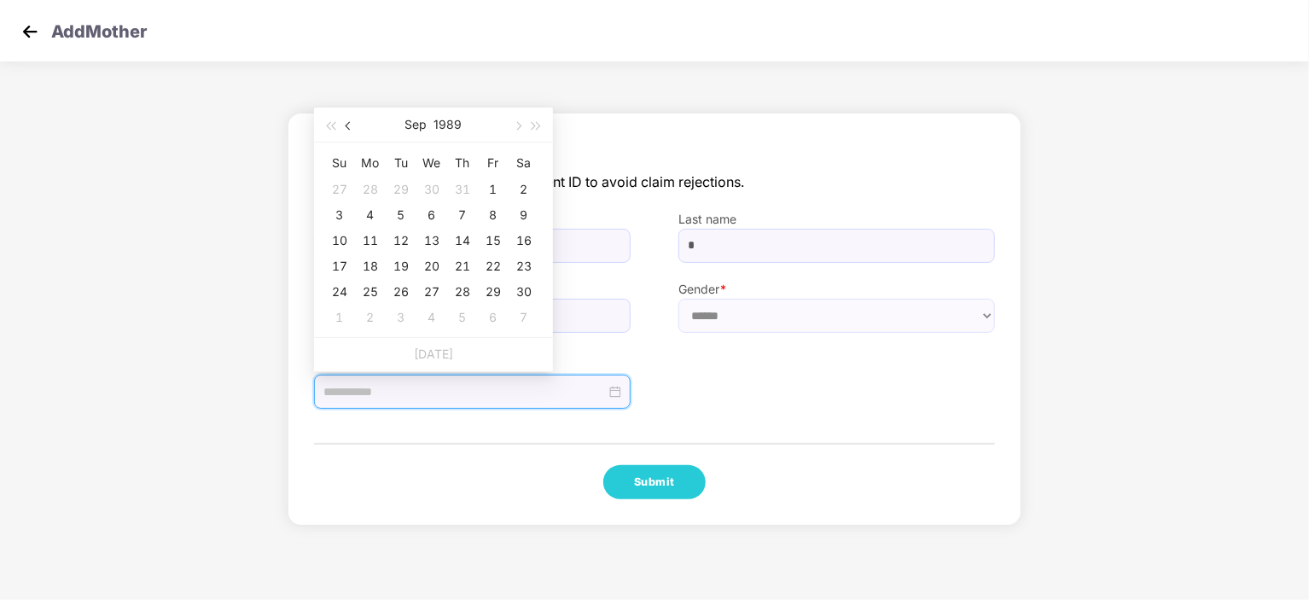
click at [348, 131] on button "button" at bounding box center [349, 125] width 19 height 34
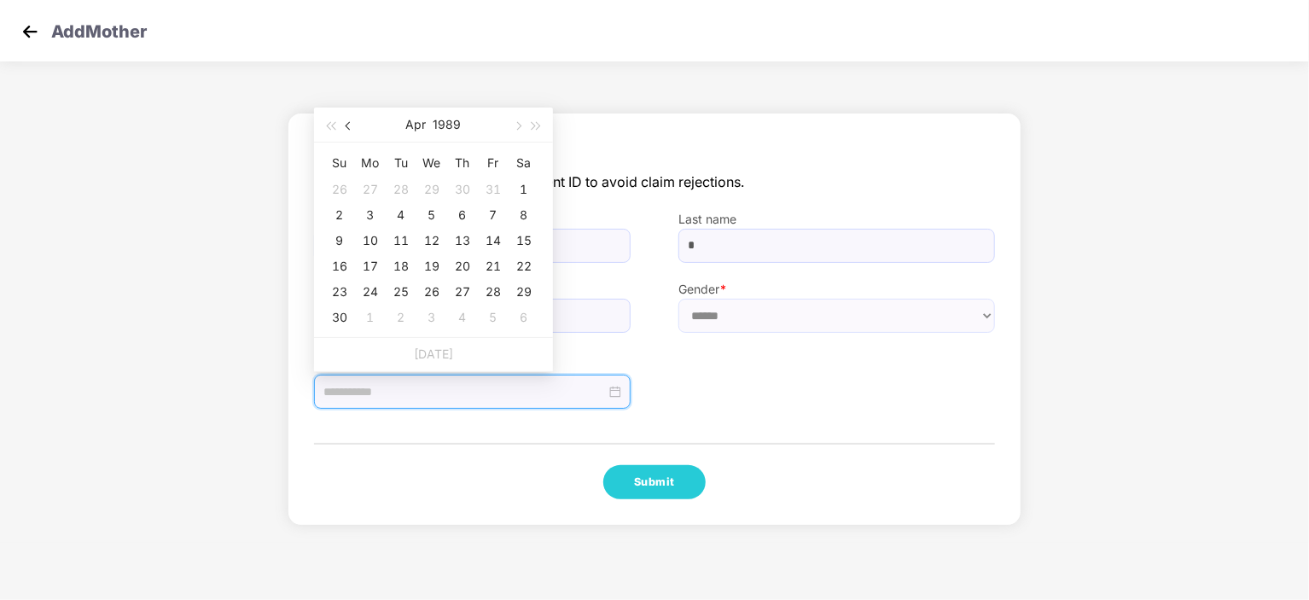
click at [348, 131] on button "button" at bounding box center [349, 125] width 19 height 34
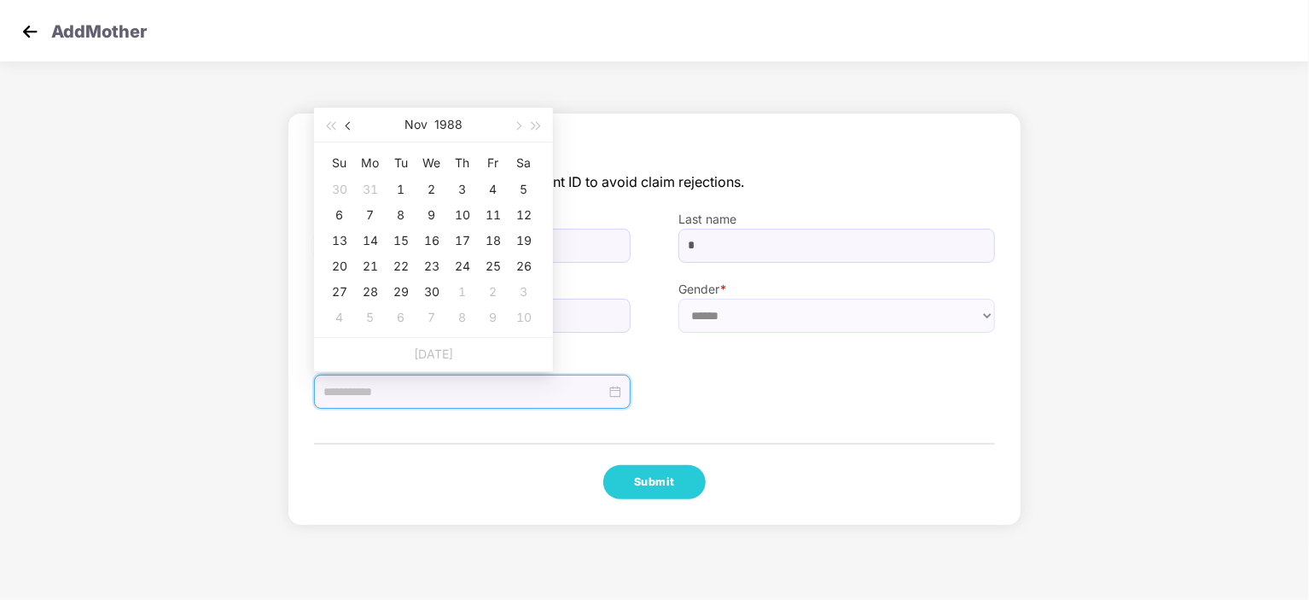
click at [348, 131] on button "button" at bounding box center [349, 125] width 19 height 34
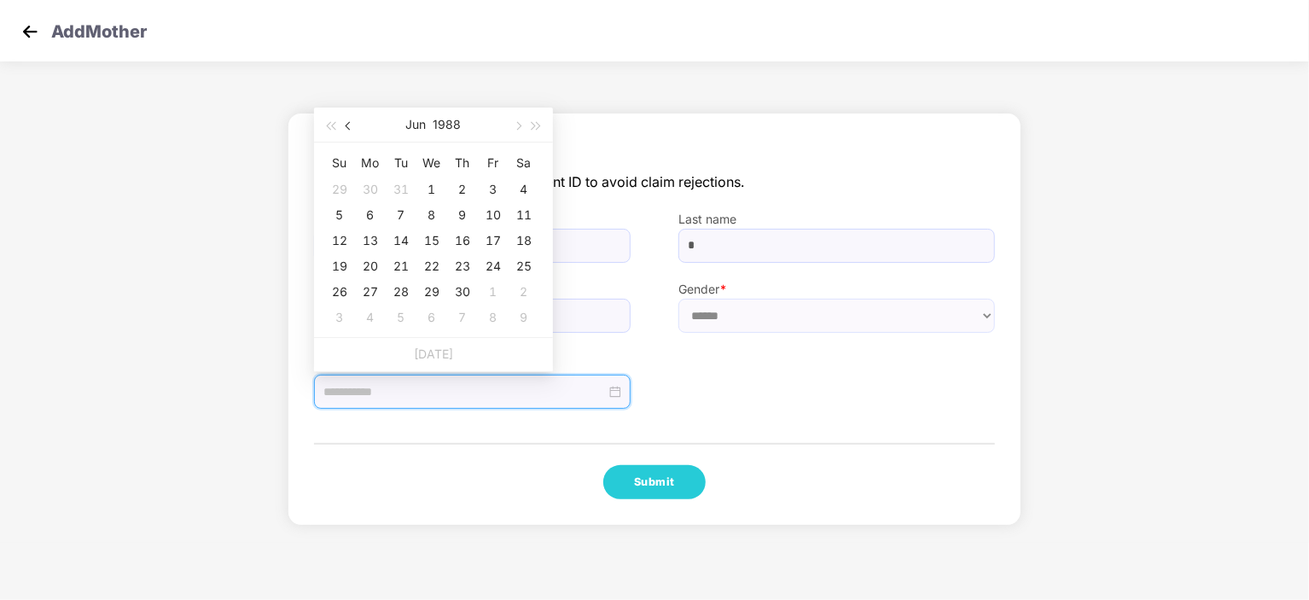
click at [348, 131] on button "button" at bounding box center [349, 125] width 19 height 34
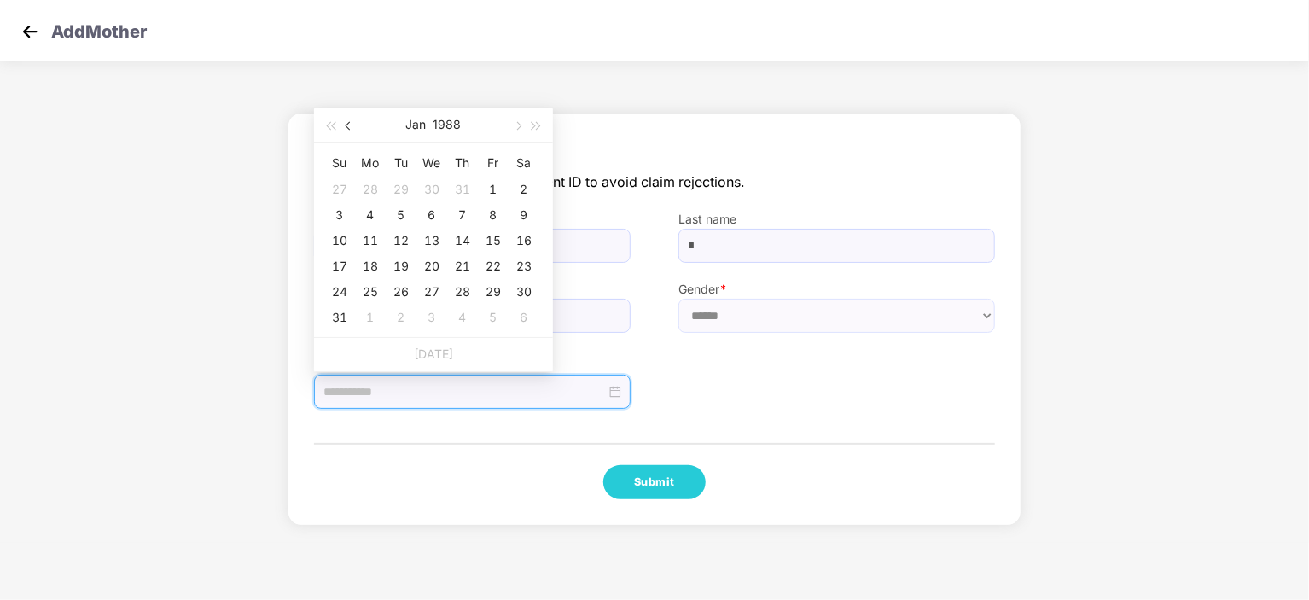
click at [348, 131] on button "button" at bounding box center [349, 125] width 19 height 34
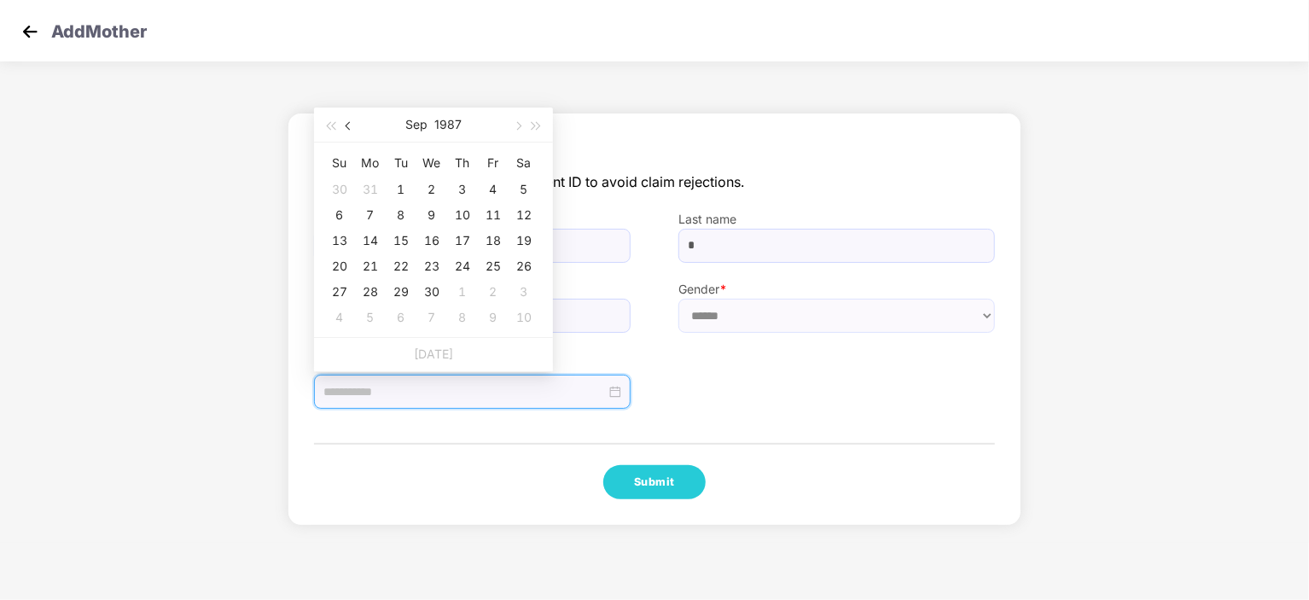
click at [348, 131] on button "button" at bounding box center [349, 125] width 19 height 34
click at [468, 129] on div "Jun 1987" at bounding box center [433, 125] width 148 height 34
click at [347, 123] on span "button" at bounding box center [350, 126] width 9 height 9
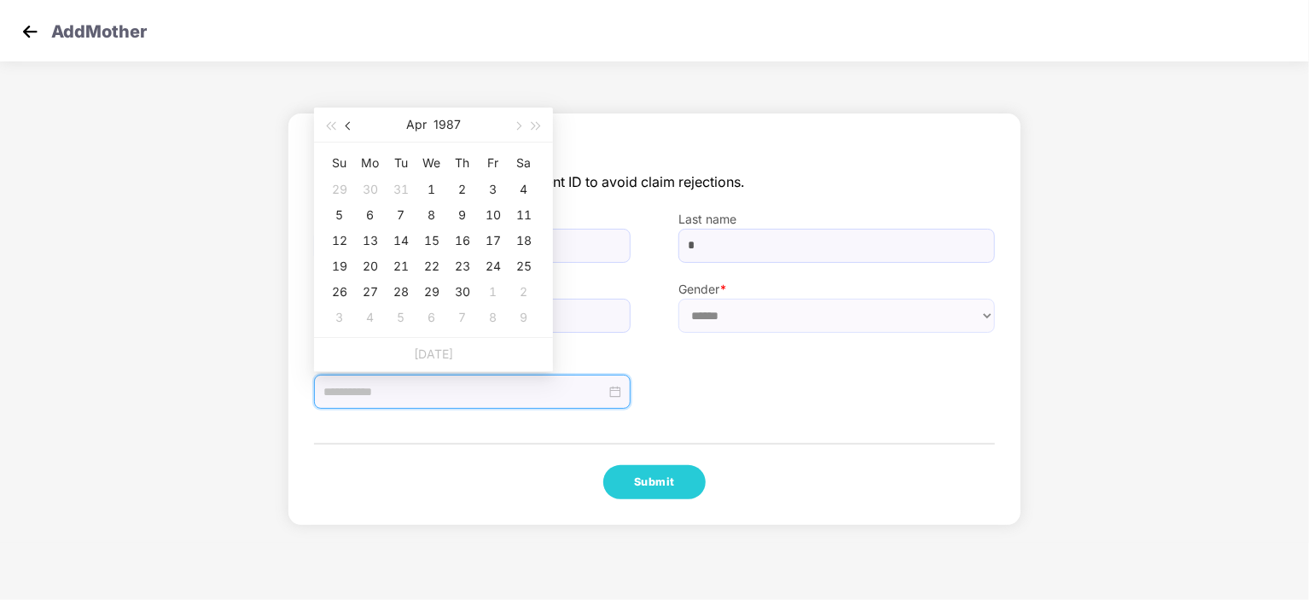
click at [347, 123] on span "button" at bounding box center [350, 126] width 9 height 9
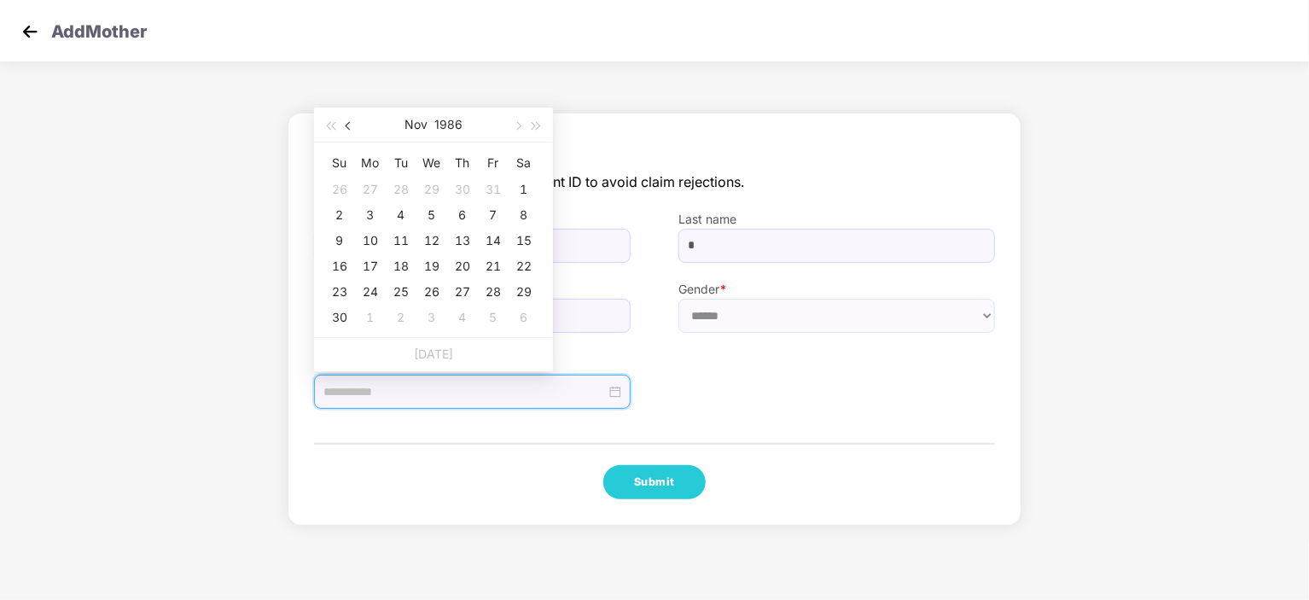
click at [347, 123] on span "button" at bounding box center [350, 126] width 9 height 9
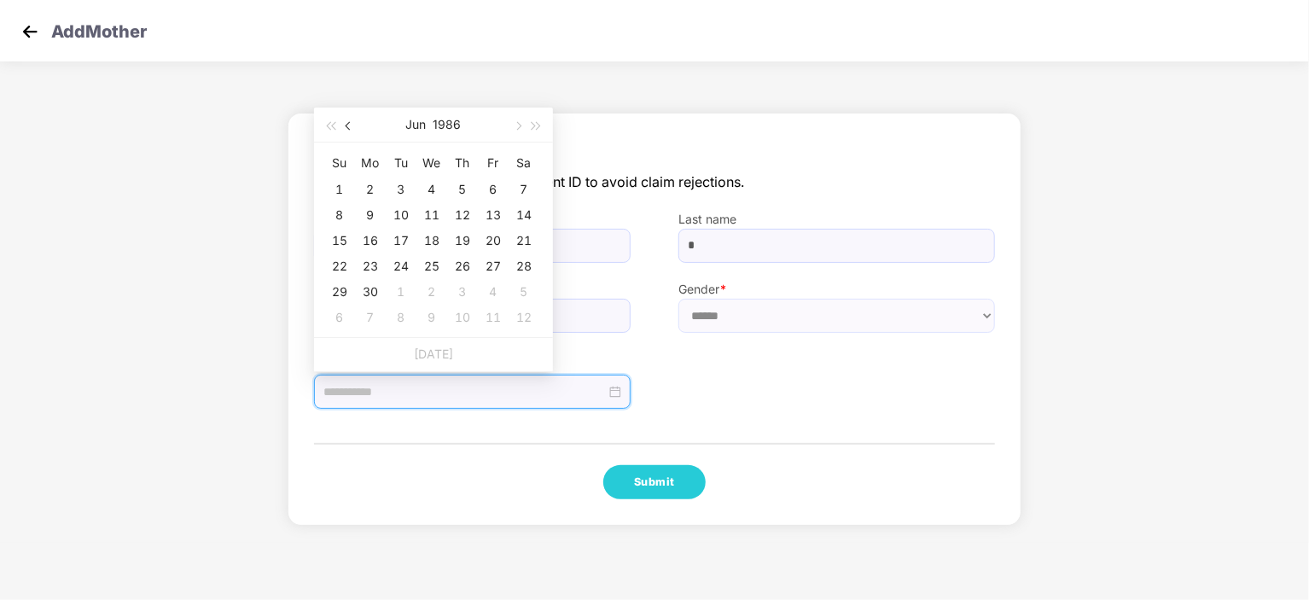
click at [346, 123] on button "button" at bounding box center [349, 125] width 19 height 34
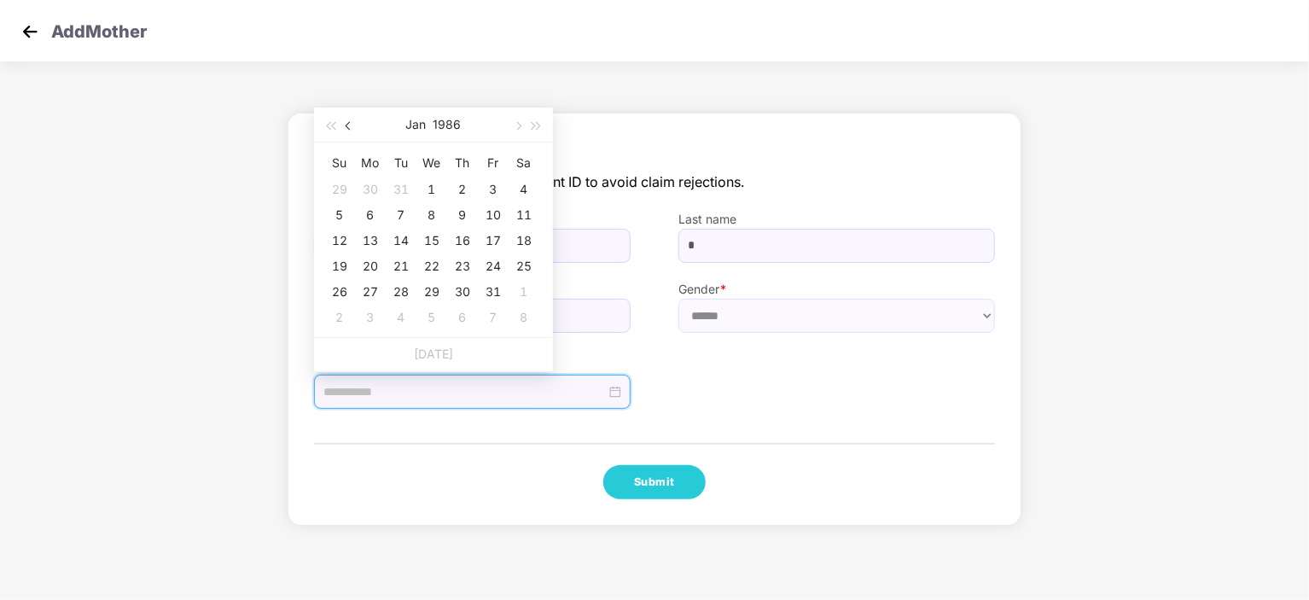
click at [346, 123] on button "button" at bounding box center [349, 125] width 19 height 34
type input "**********"
click at [348, 125] on span "button" at bounding box center [350, 126] width 9 height 9
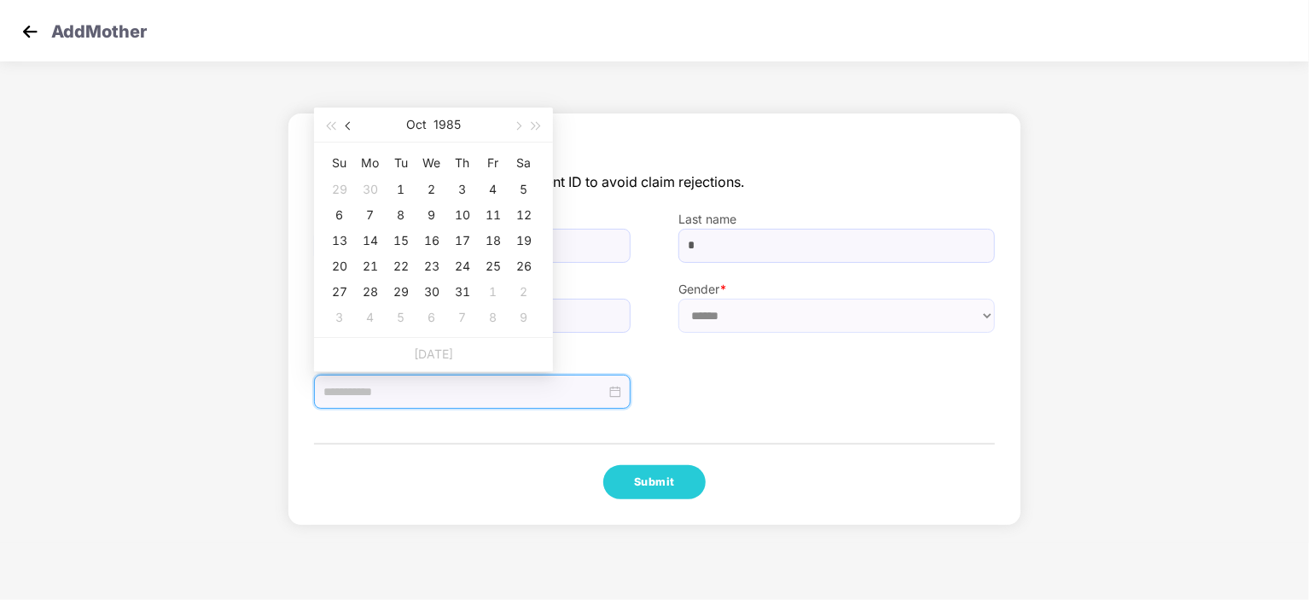
click at [348, 125] on span "button" at bounding box center [350, 126] width 9 height 9
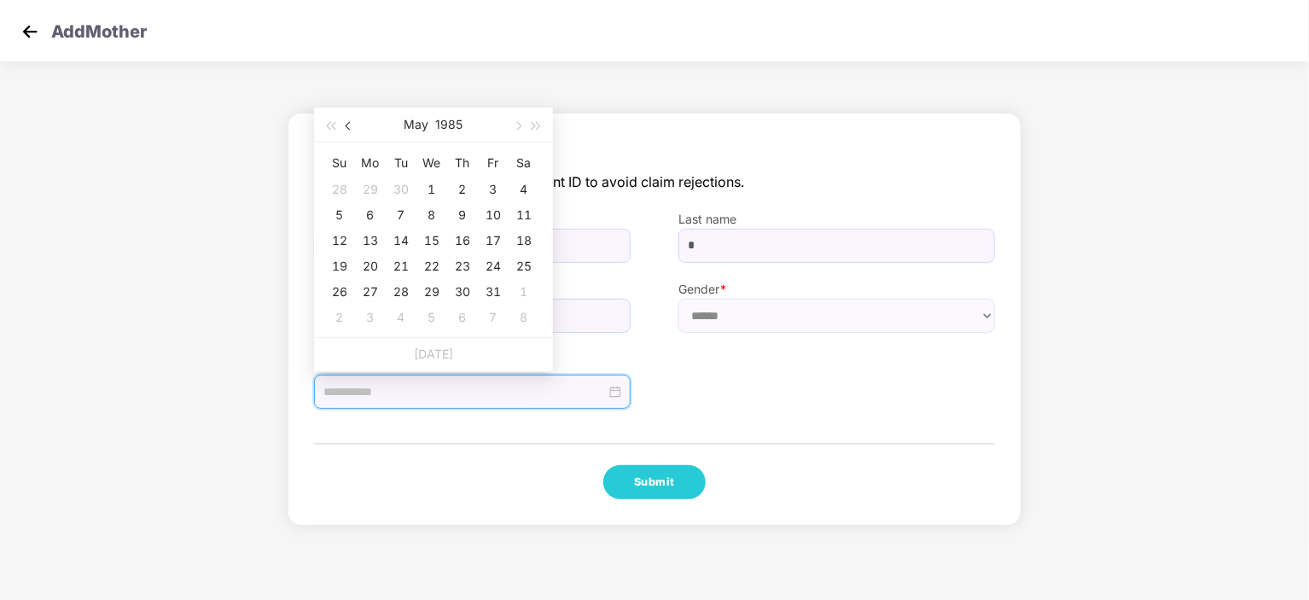
click at [348, 125] on span "button" at bounding box center [350, 126] width 9 height 9
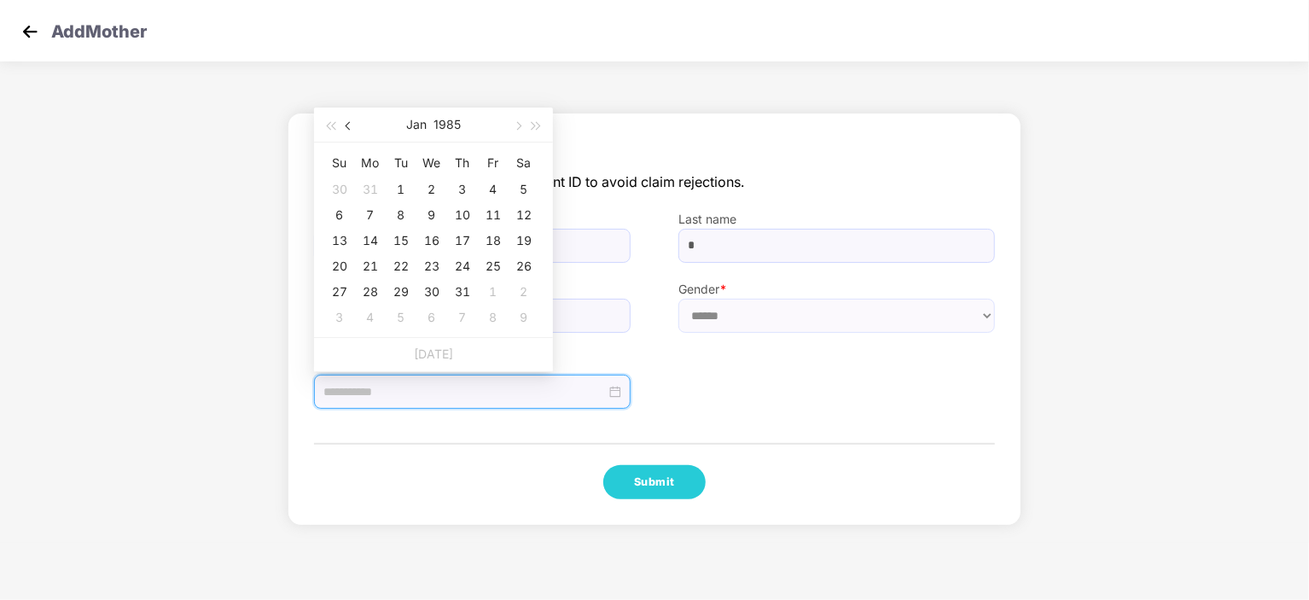
click at [348, 125] on span "button" at bounding box center [350, 126] width 9 height 9
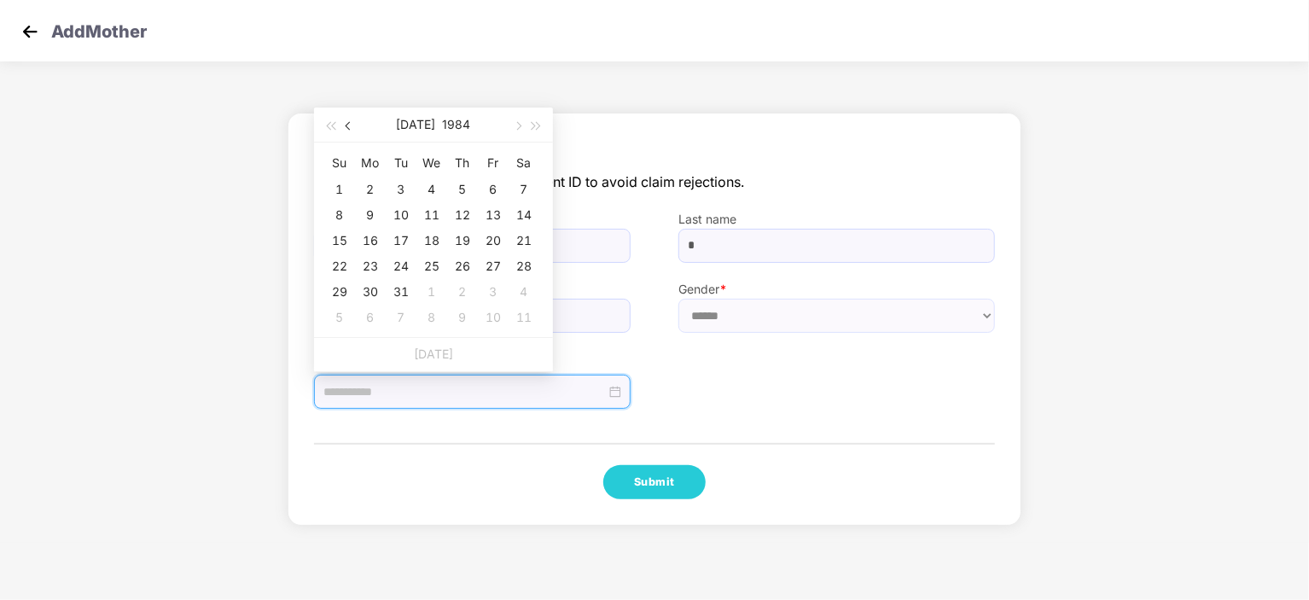
click at [348, 125] on span "button" at bounding box center [350, 126] width 9 height 9
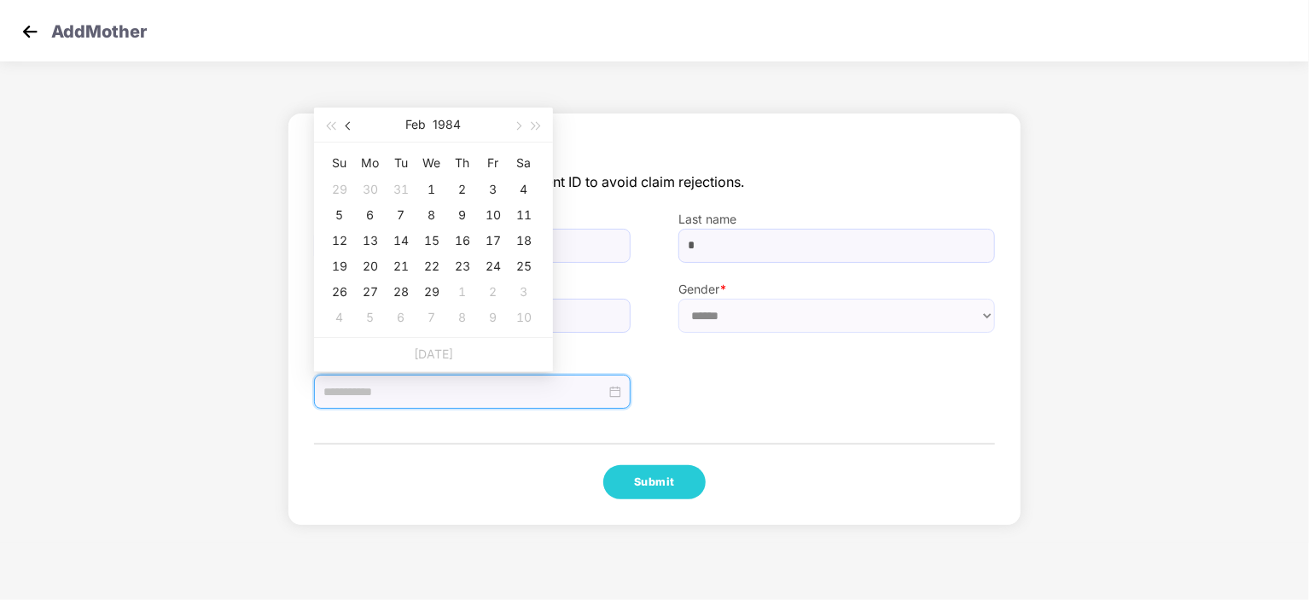
click at [348, 125] on span "button" at bounding box center [350, 126] width 9 height 9
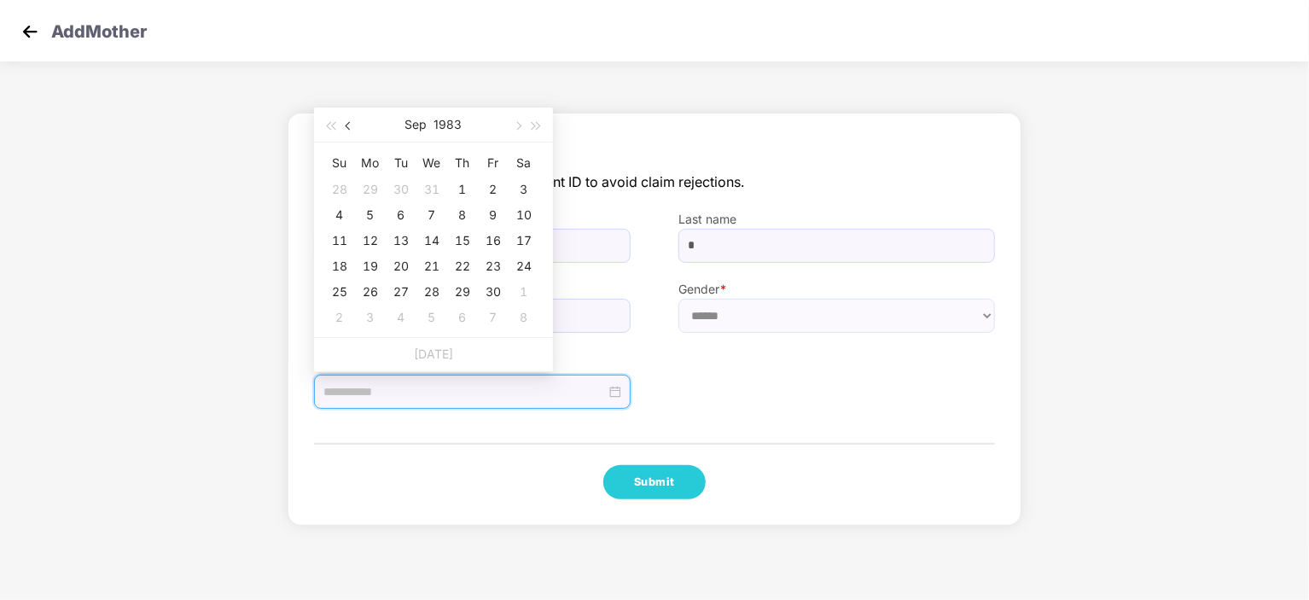
click at [348, 125] on span "button" at bounding box center [350, 126] width 9 height 9
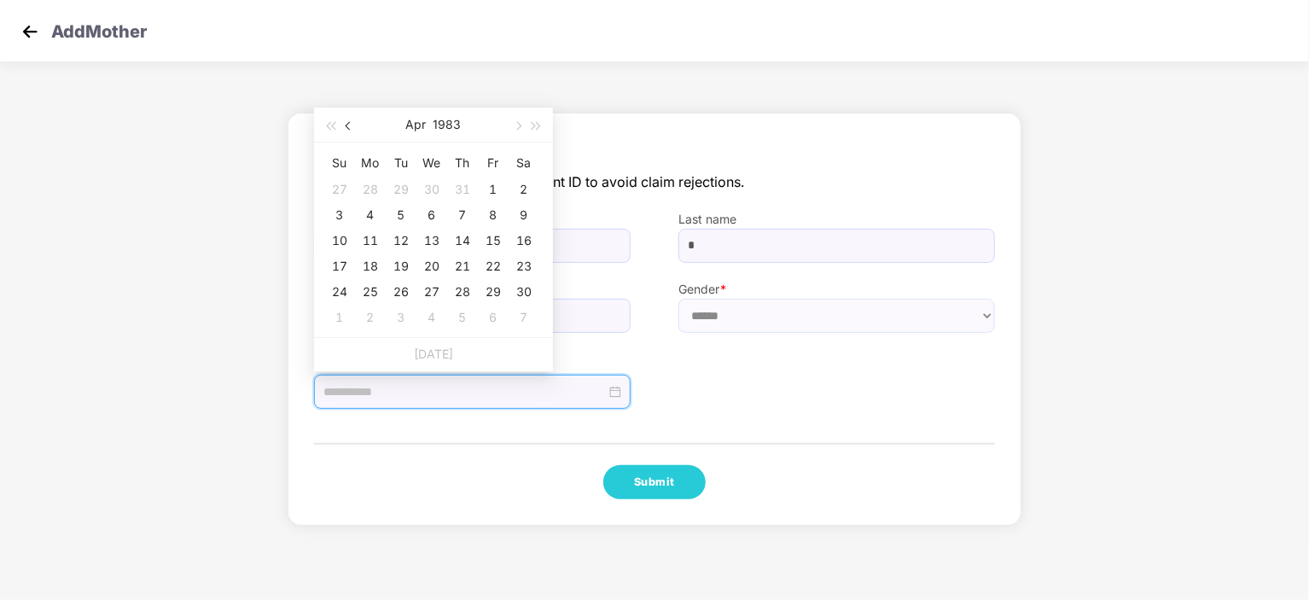
click at [348, 125] on span "button" at bounding box center [350, 126] width 9 height 9
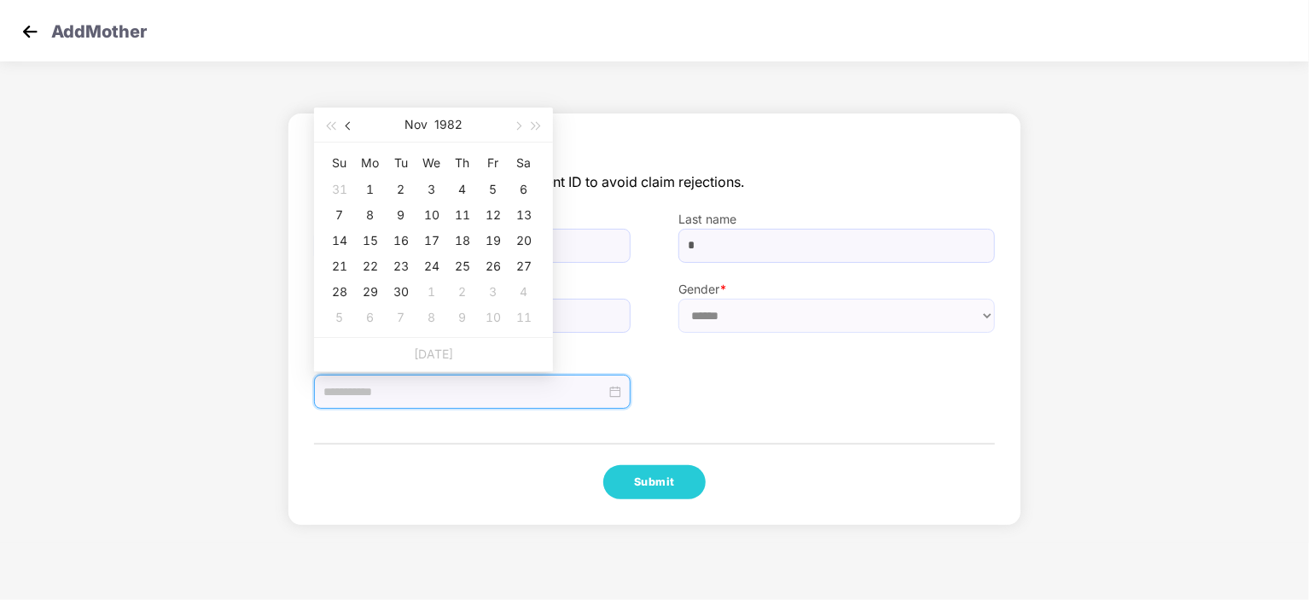
click at [348, 125] on span "button" at bounding box center [350, 126] width 9 height 9
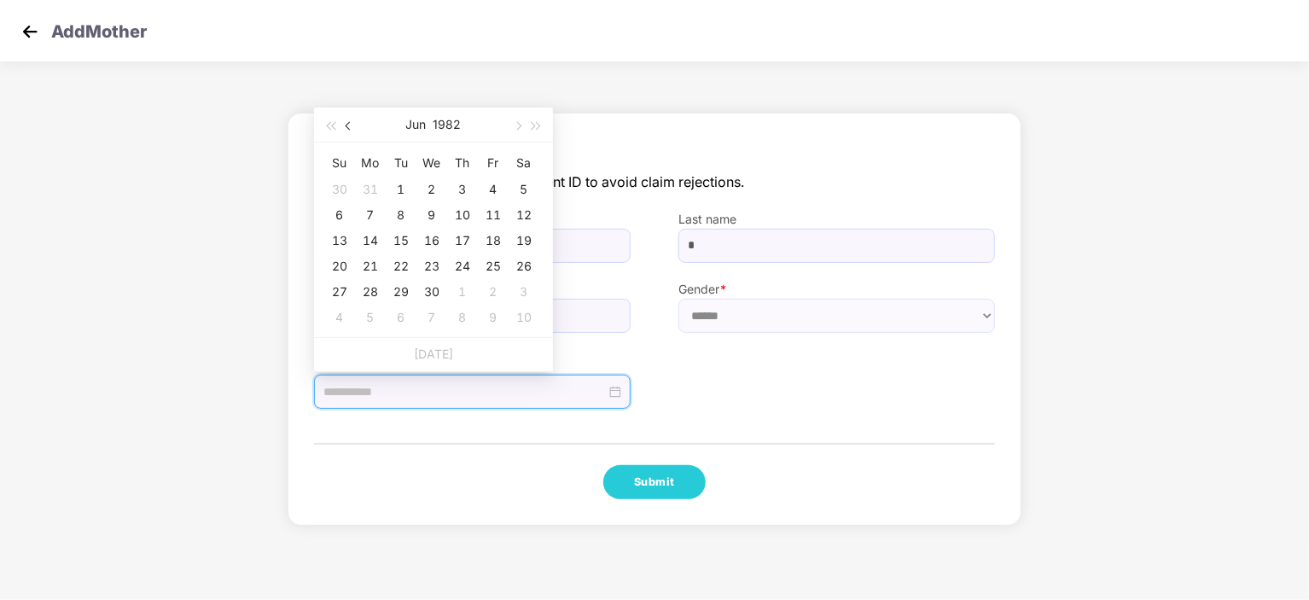
click at [348, 125] on span "button" at bounding box center [350, 126] width 9 height 9
click at [527, 126] on button "button" at bounding box center [536, 125] width 19 height 34
click at [344, 122] on button "button" at bounding box center [349, 125] width 19 height 34
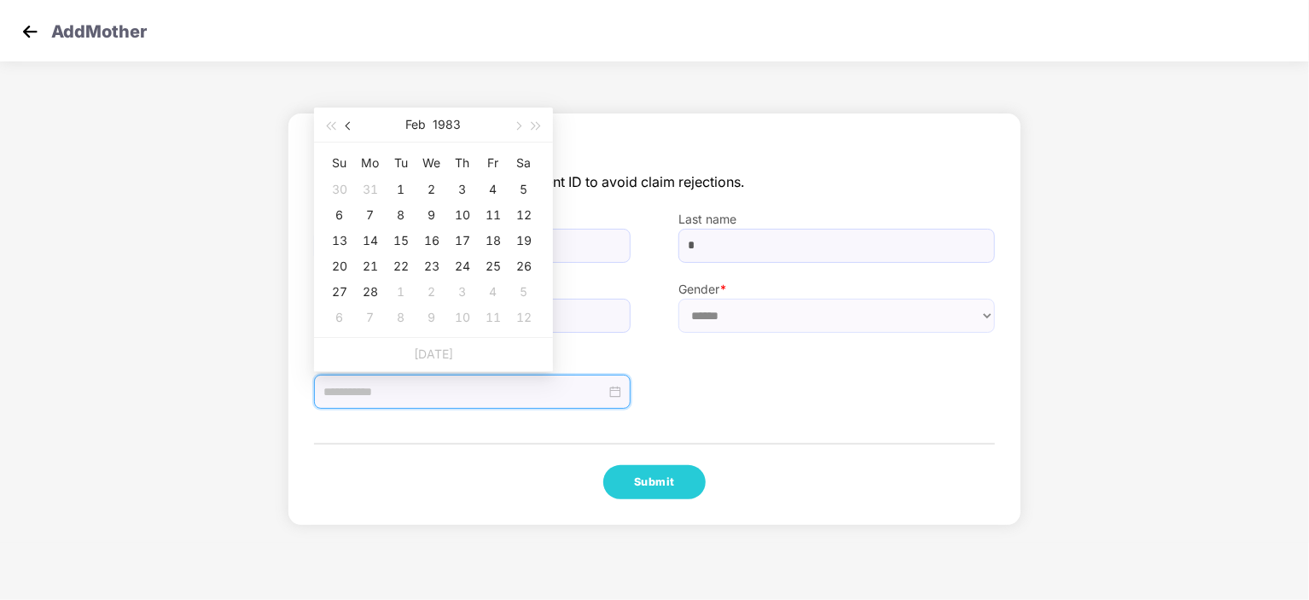
click at [344, 122] on button "button" at bounding box center [349, 125] width 19 height 34
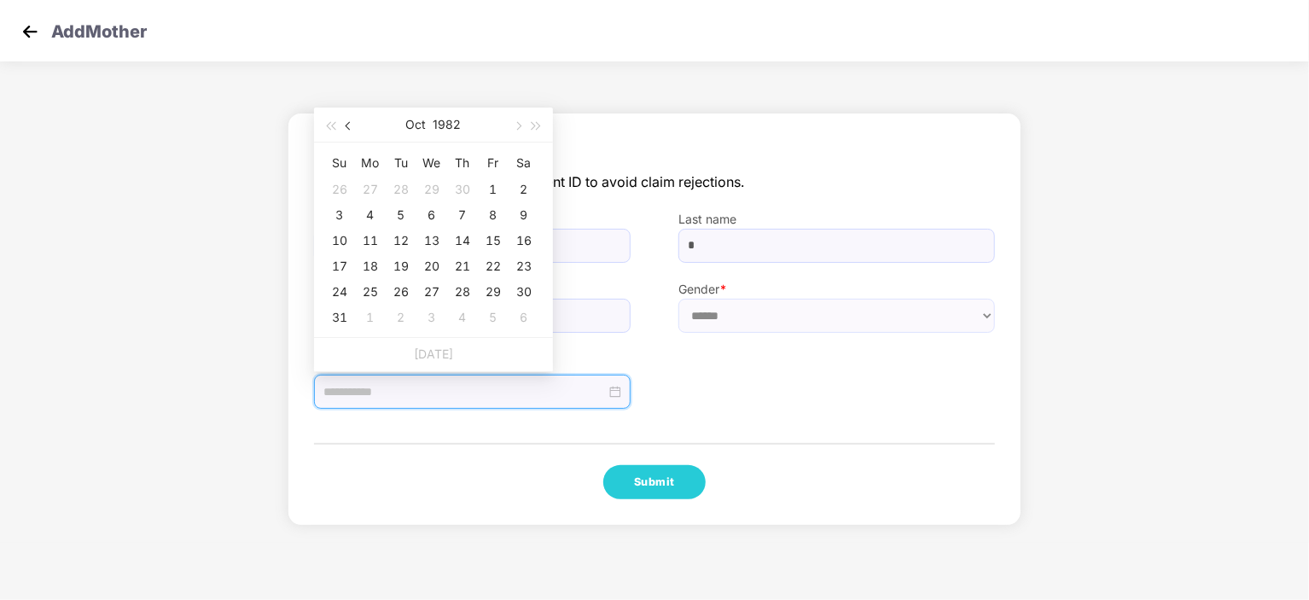
click at [344, 122] on button "button" at bounding box center [349, 125] width 19 height 34
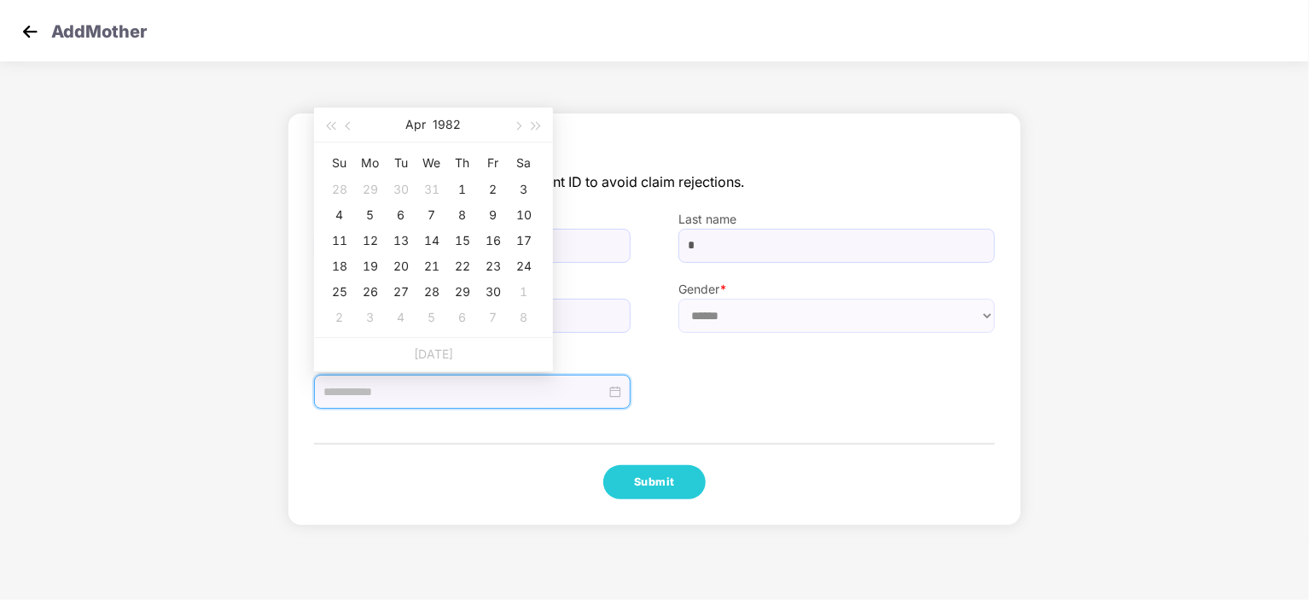
type input "**********"
click at [347, 288] on div "25" at bounding box center [339, 292] width 20 height 20
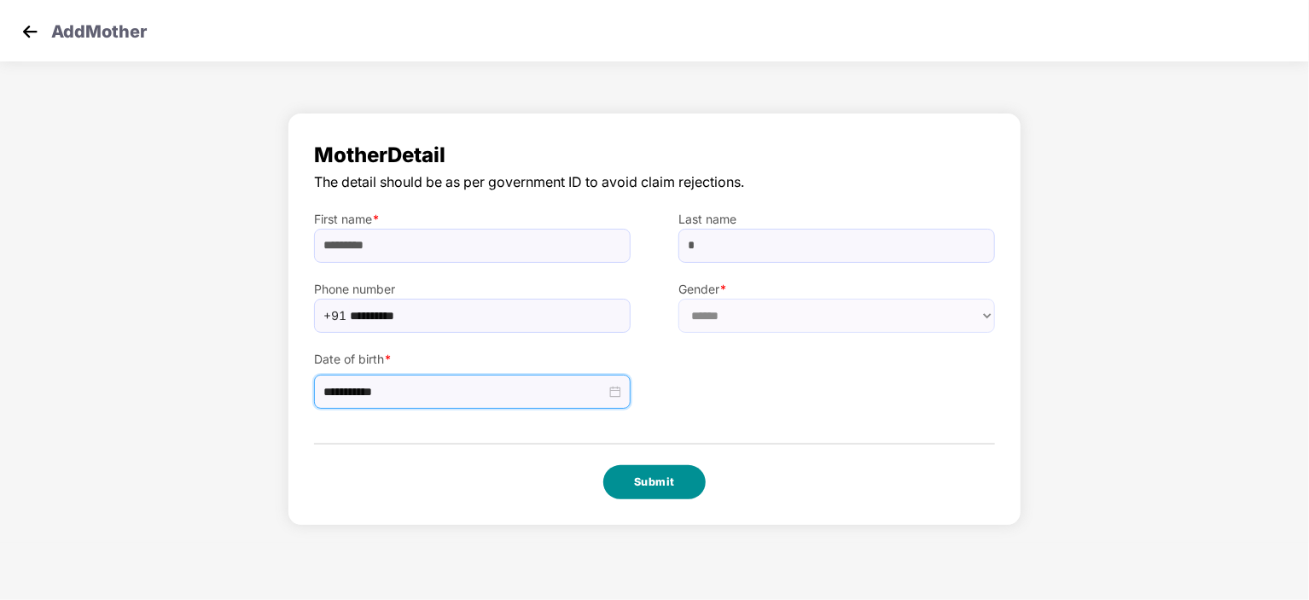
click at [681, 481] on button "Submit" at bounding box center [654, 482] width 102 height 34
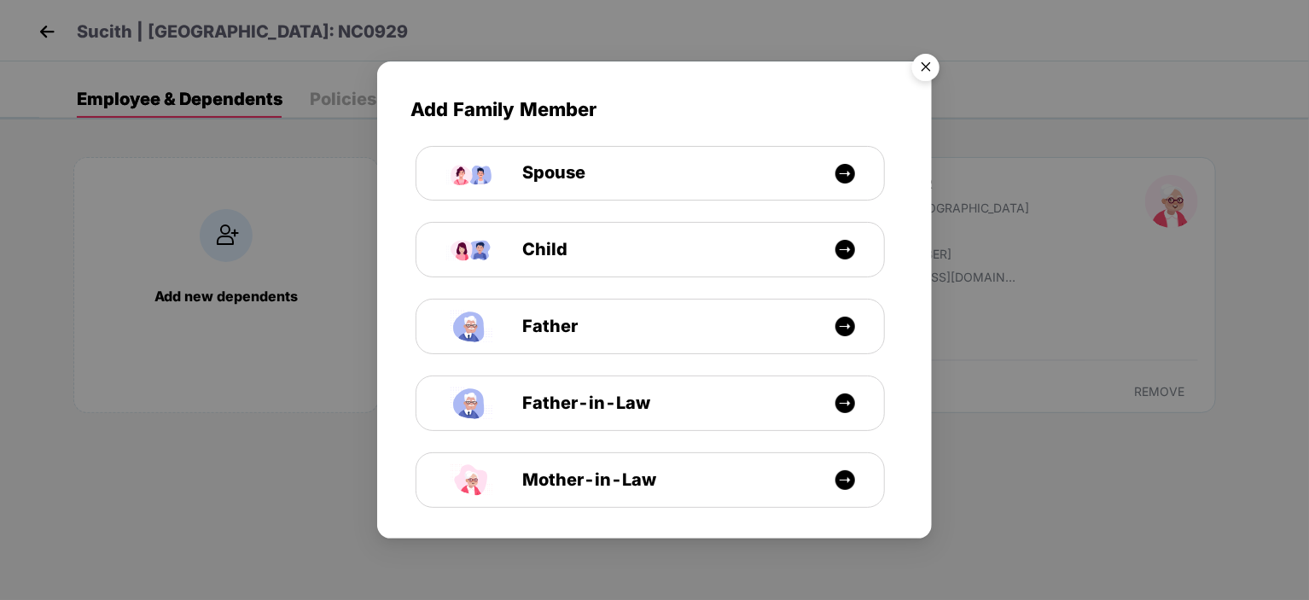
click at [921, 58] on img "Close" at bounding box center [926, 70] width 48 height 48
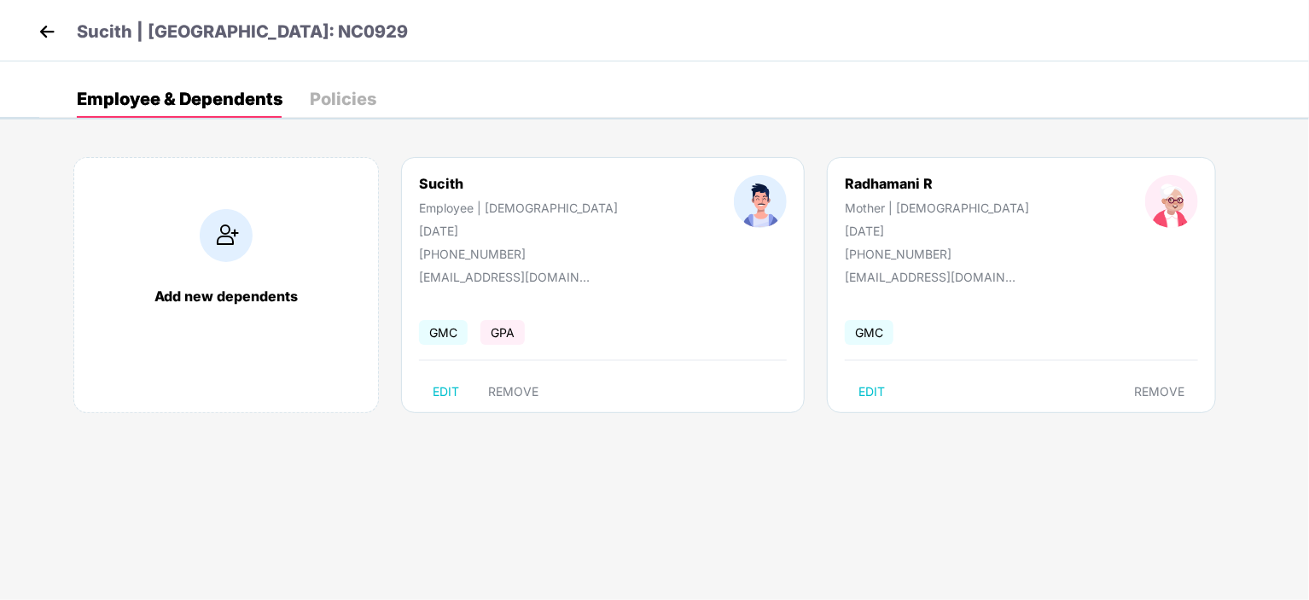
click at [44, 26] on img at bounding box center [47, 32] width 26 height 26
